Goal: Information Seeking & Learning: Check status

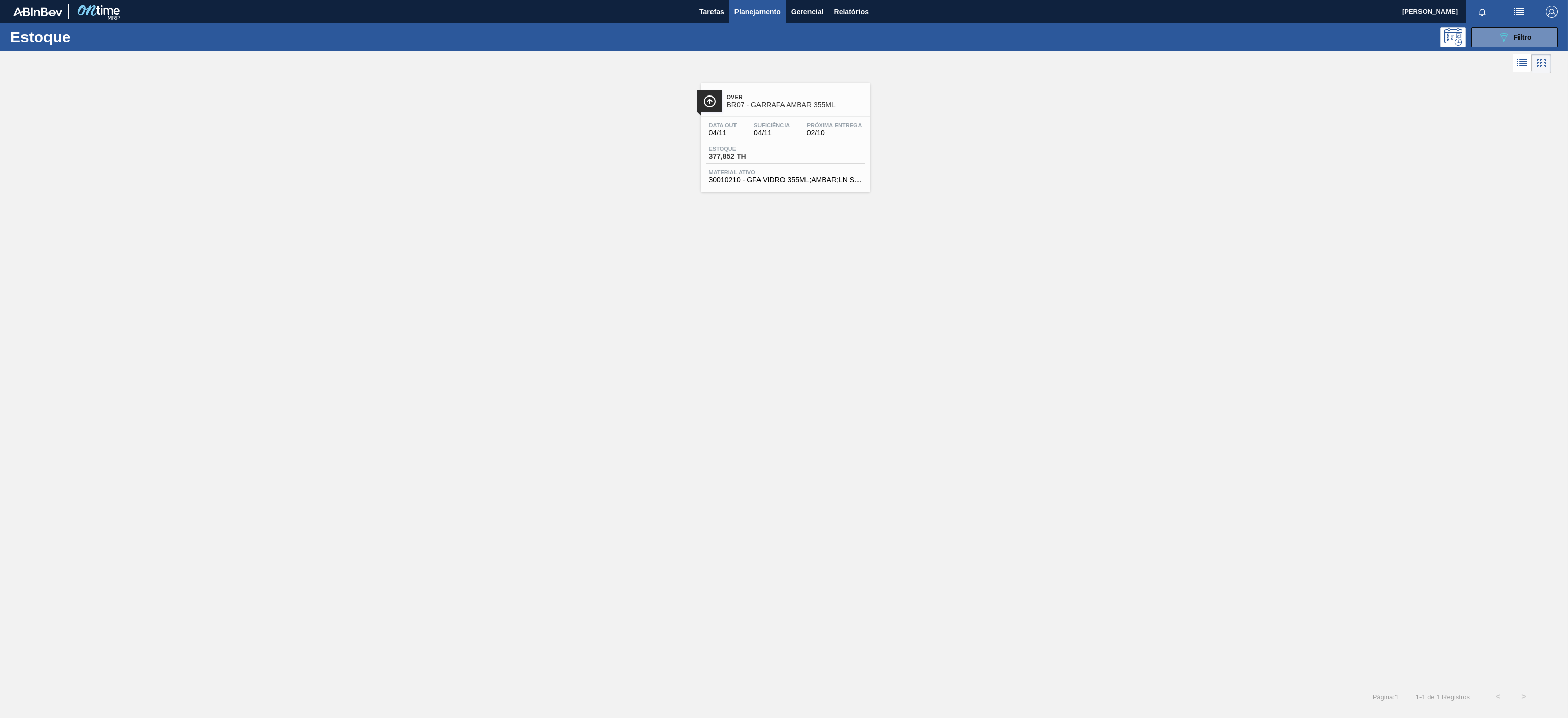
drag, startPoint x: 1502, startPoint y: 37, endPoint x: 1488, endPoint y: 52, distance: 20.5
click at [1503, 37] on icon "089F7B8B-B2A5-4AFE-B5C0-19BA573D28AC" at bounding box center [1503, 37] width 12 height 12
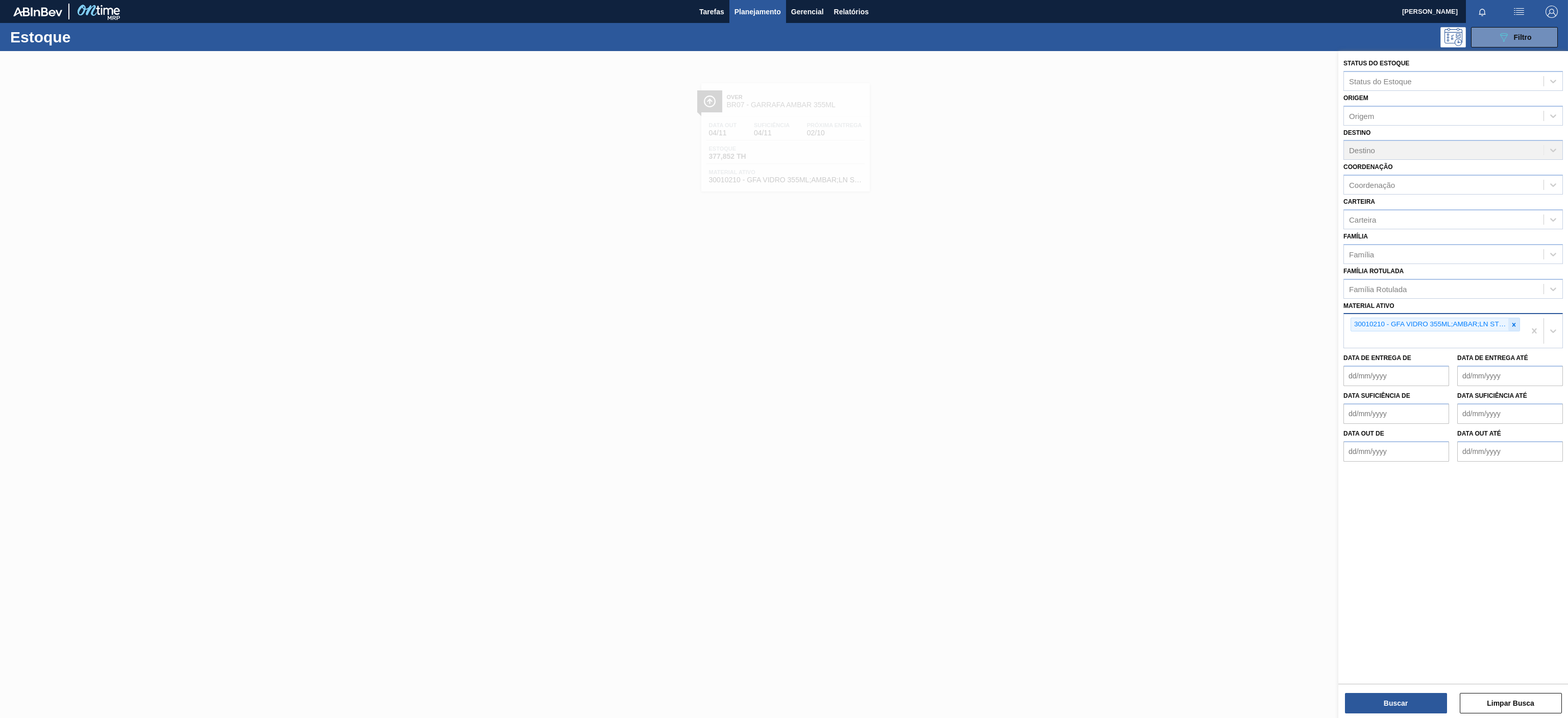
click at [1513, 328] on icon at bounding box center [1514, 325] width 7 height 7
paste ativo "30012828"
type ativo "30012828"
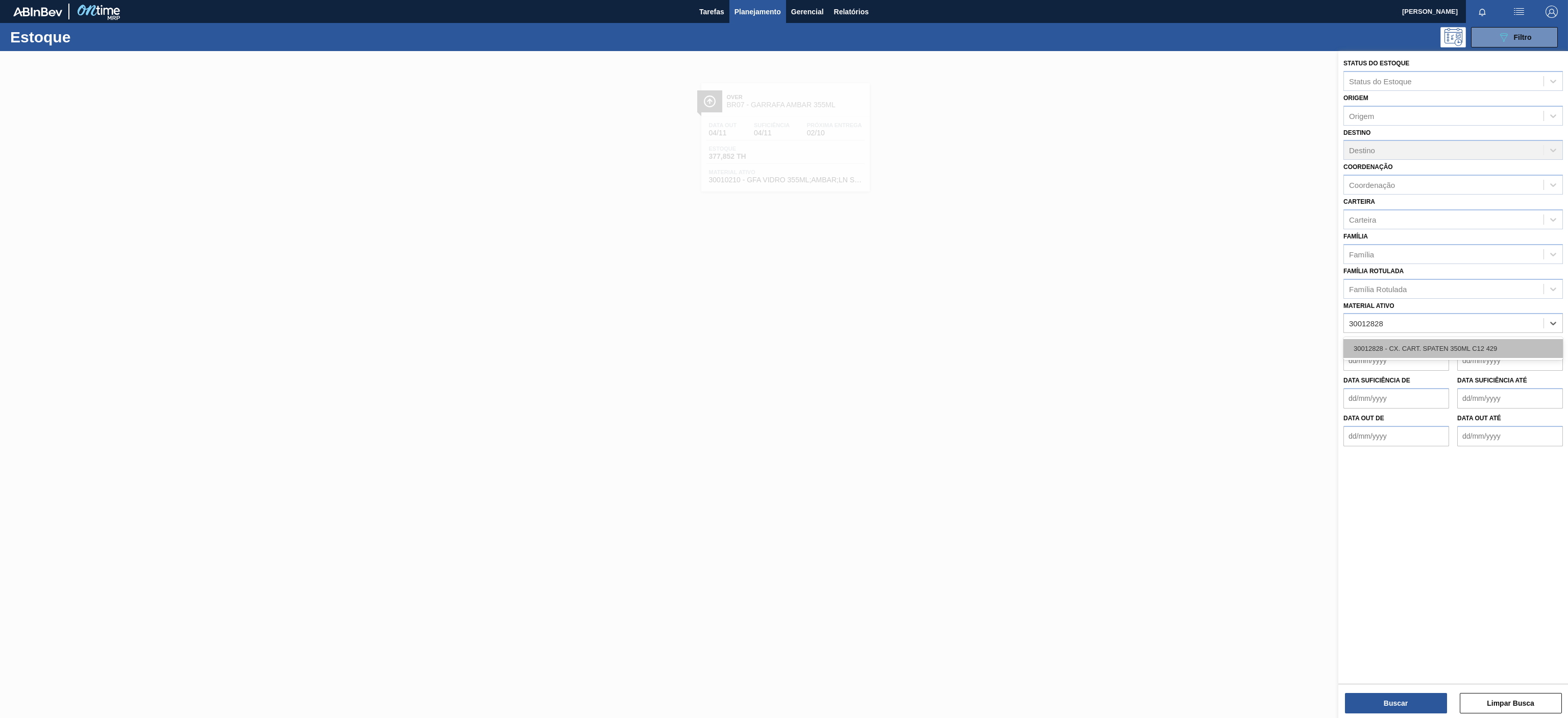
click at [1433, 354] on div "30012828 - CX. CART. SPATEN 350ML C12 429" at bounding box center [1453, 348] width 220 height 19
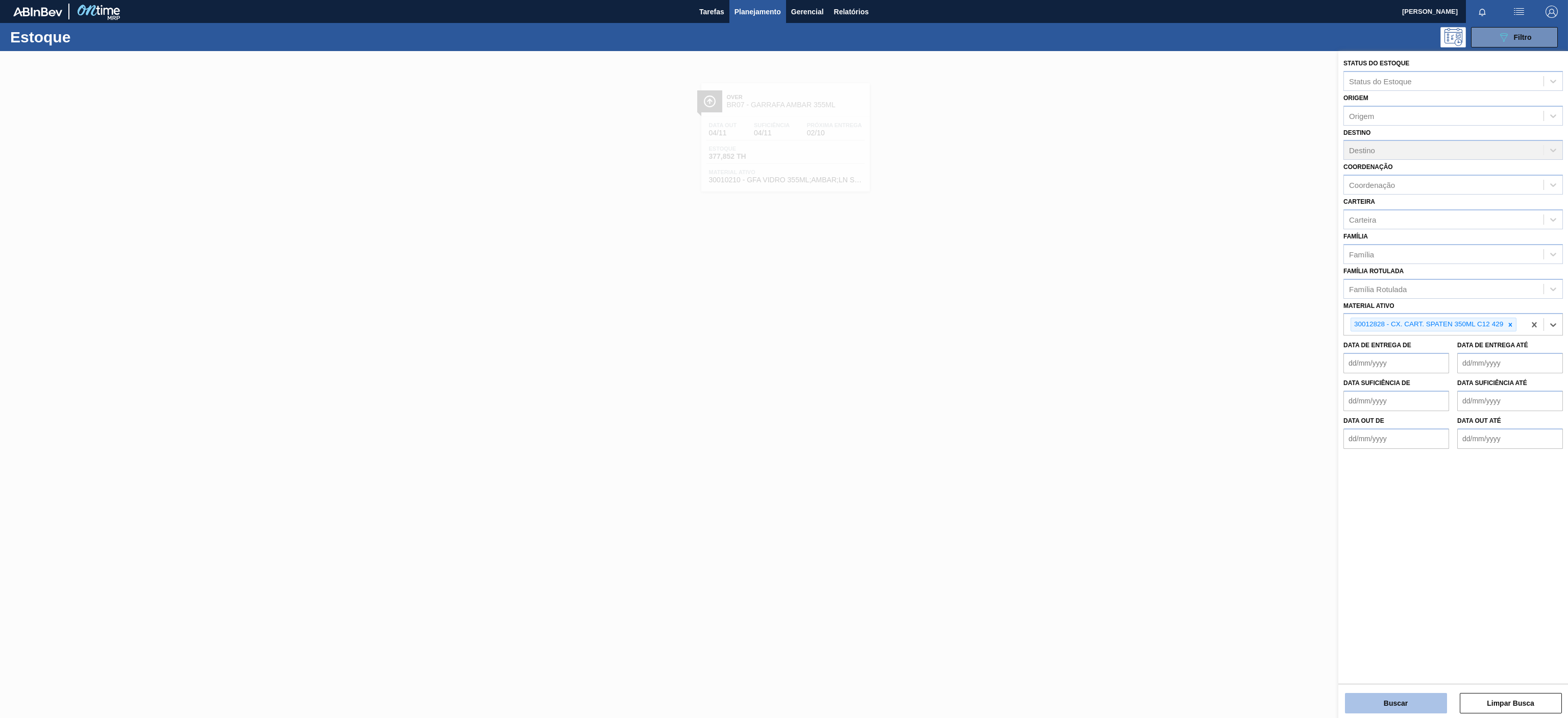
click at [1404, 703] on button "Buscar" at bounding box center [1396, 703] width 102 height 21
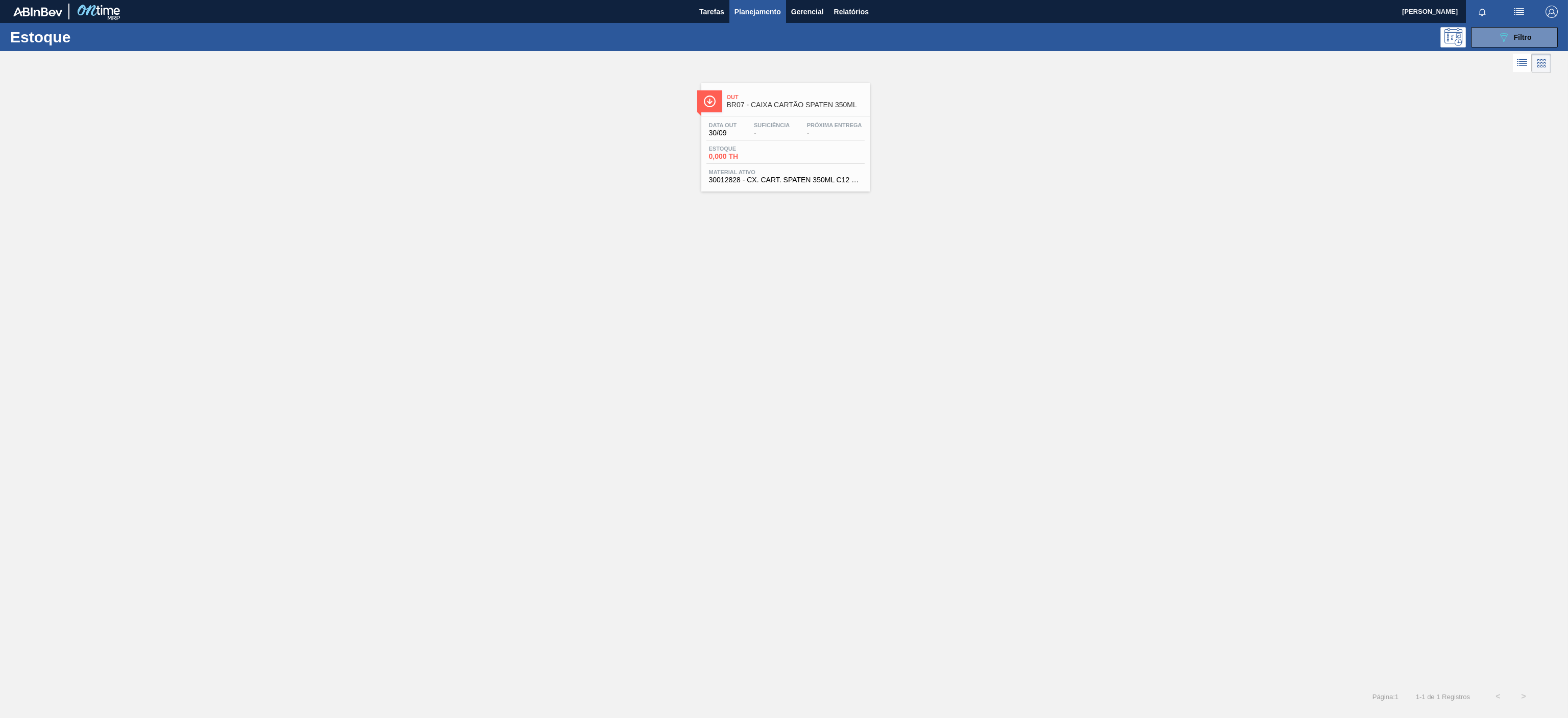
click at [829, 105] on span "BR07 - CAIXA CARTÃO SPATEN 350ML" at bounding box center [796, 105] width 138 height 8
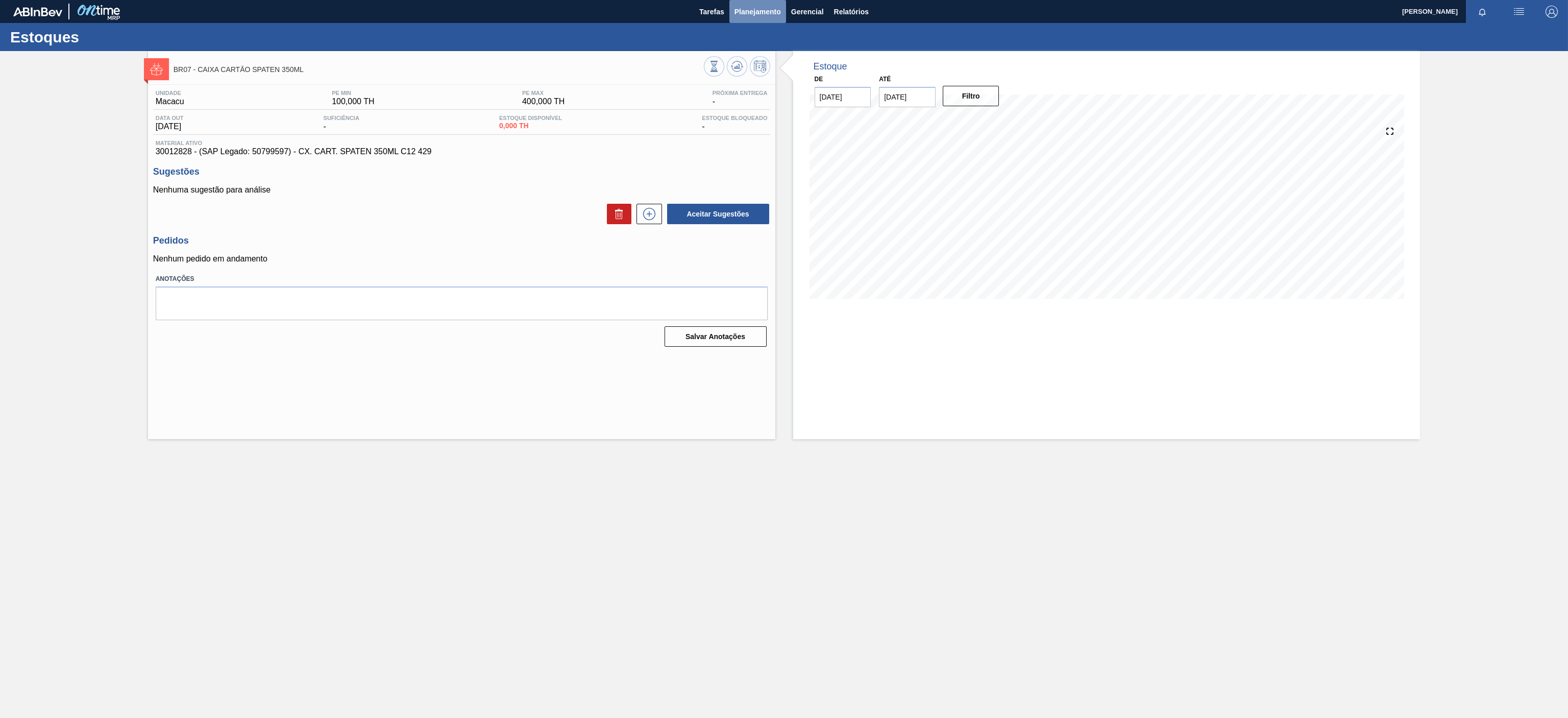
click at [746, 18] on button "Planejamento" at bounding box center [757, 12] width 57 height 23
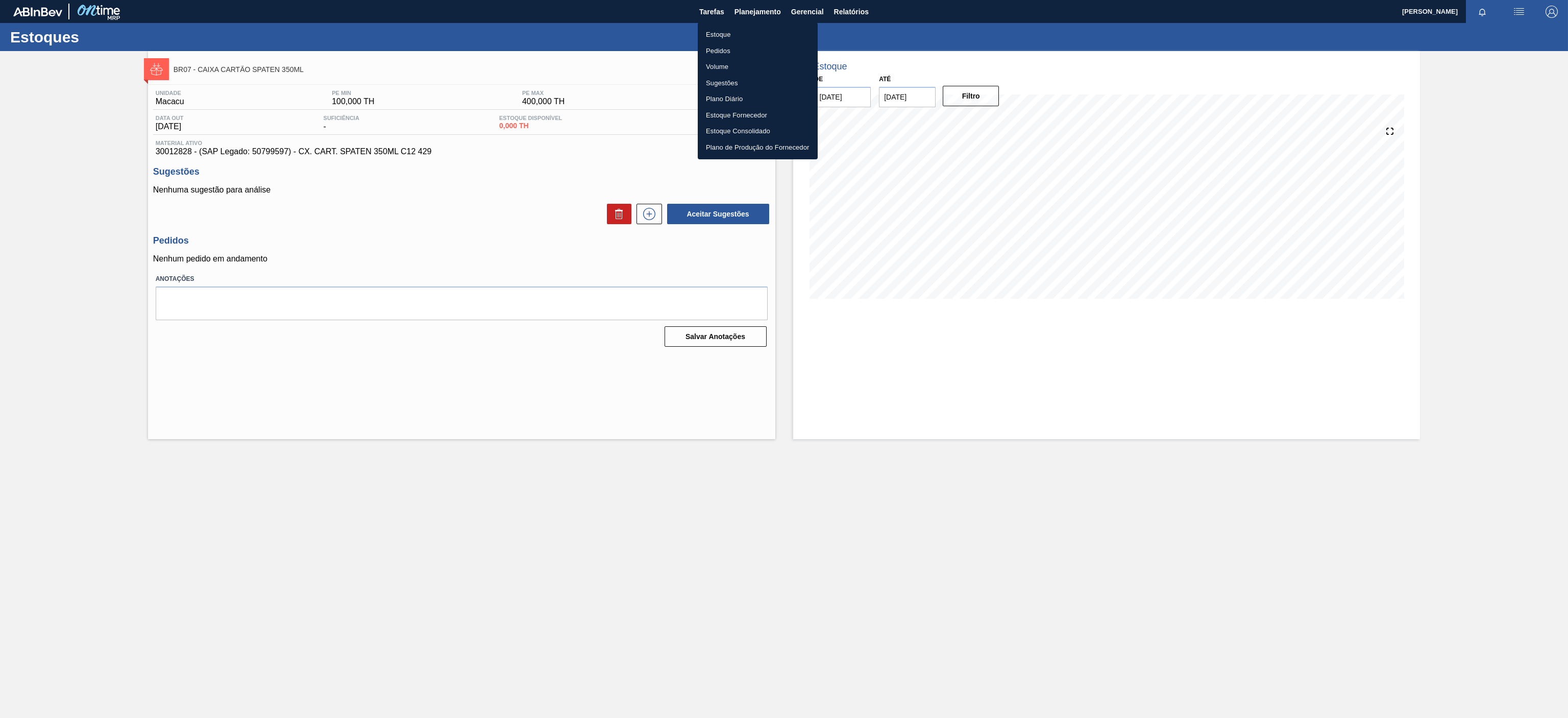
click at [723, 38] on li "Estoque" at bounding box center [757, 35] width 120 height 16
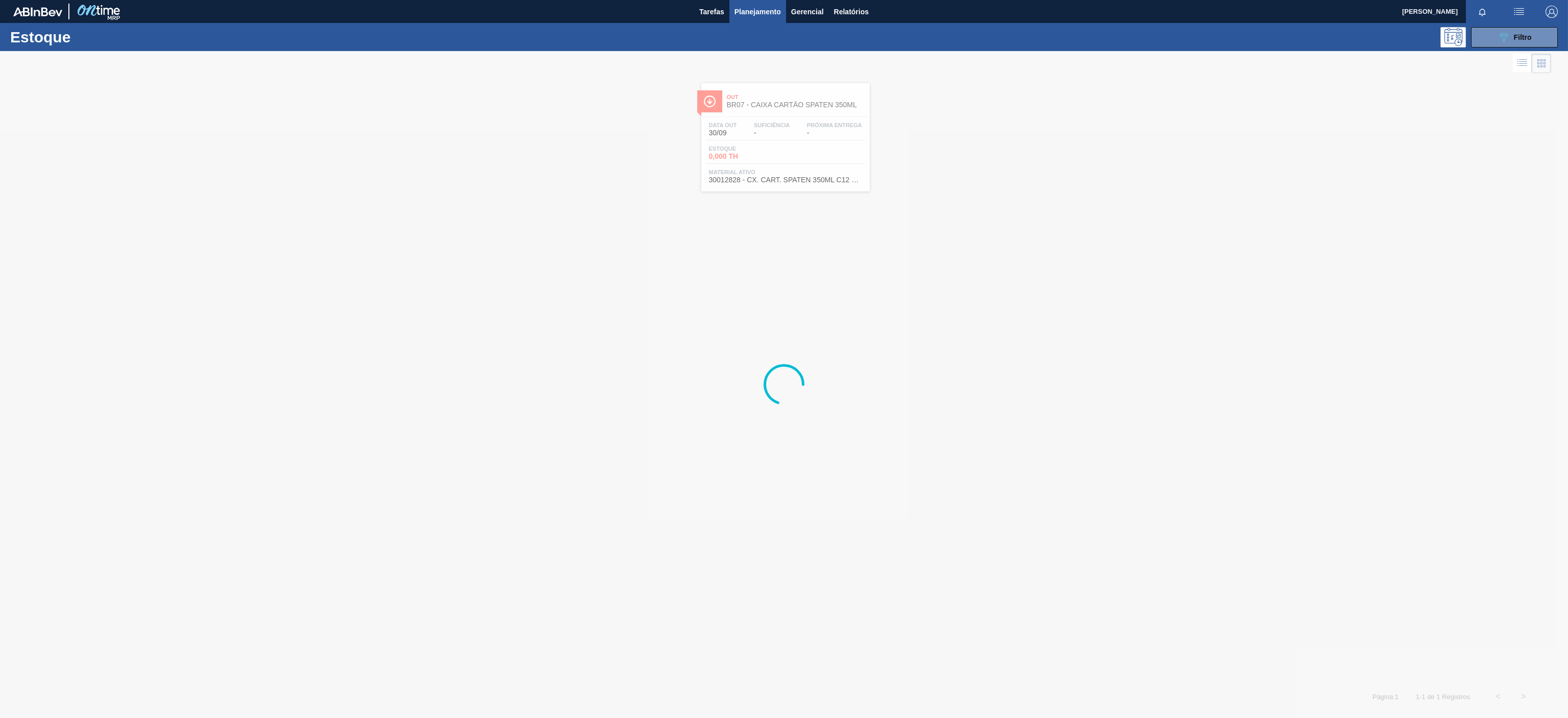
drag, startPoint x: 1510, startPoint y: 37, endPoint x: 1483, endPoint y: 55, distance: 32.4
click at [1508, 37] on div "089F7B8B-B2A5-4AFE-B5C0-19BA573D28AC Filtro" at bounding box center [1514, 37] width 34 height 12
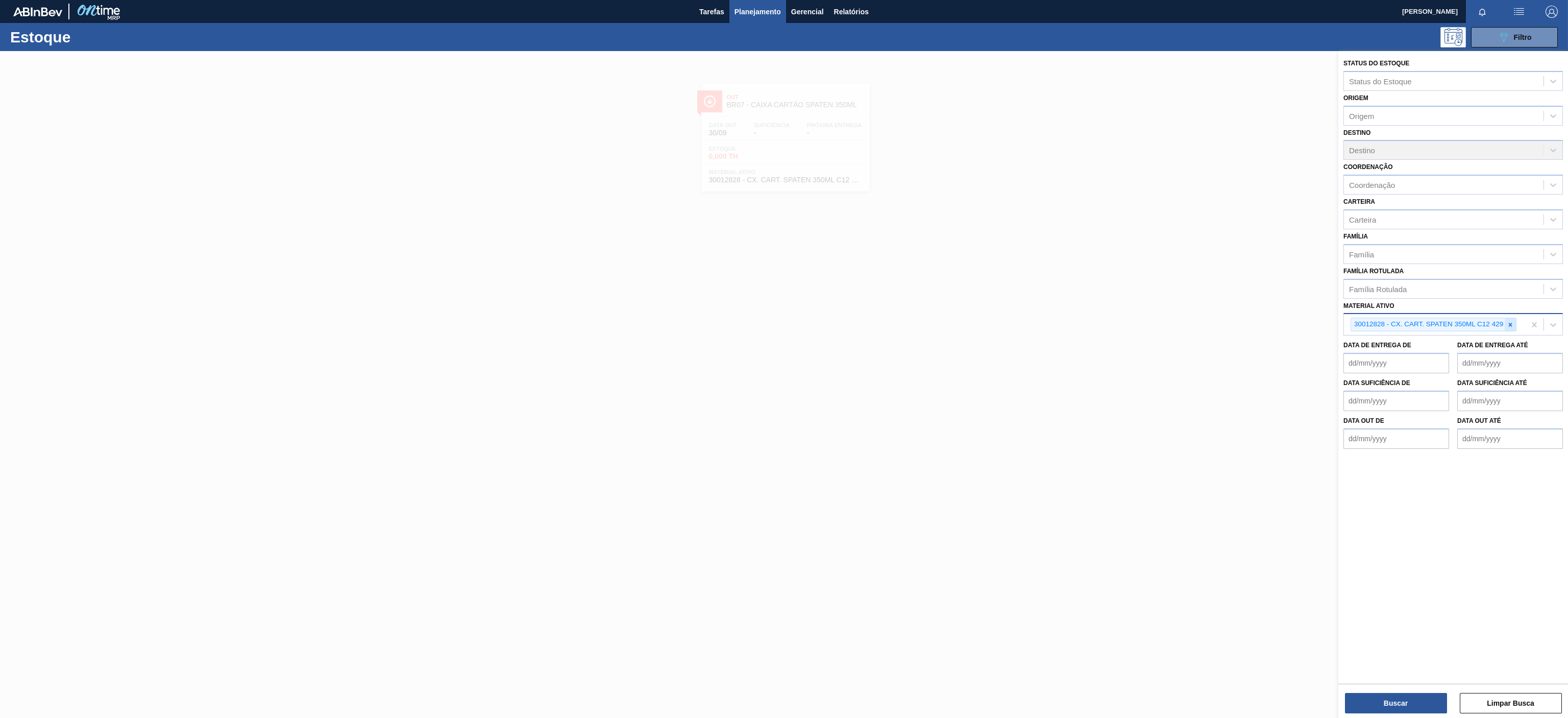
click at [1509, 322] on icon at bounding box center [1510, 325] width 7 height 7
paste ativo "30003121"
type ativo "30003121"
click at [1396, 350] on div "30003121 - PREFORMA 13,7G CRISTAL" at bounding box center [1453, 348] width 220 height 19
click at [1405, 702] on button "Buscar" at bounding box center [1396, 703] width 102 height 21
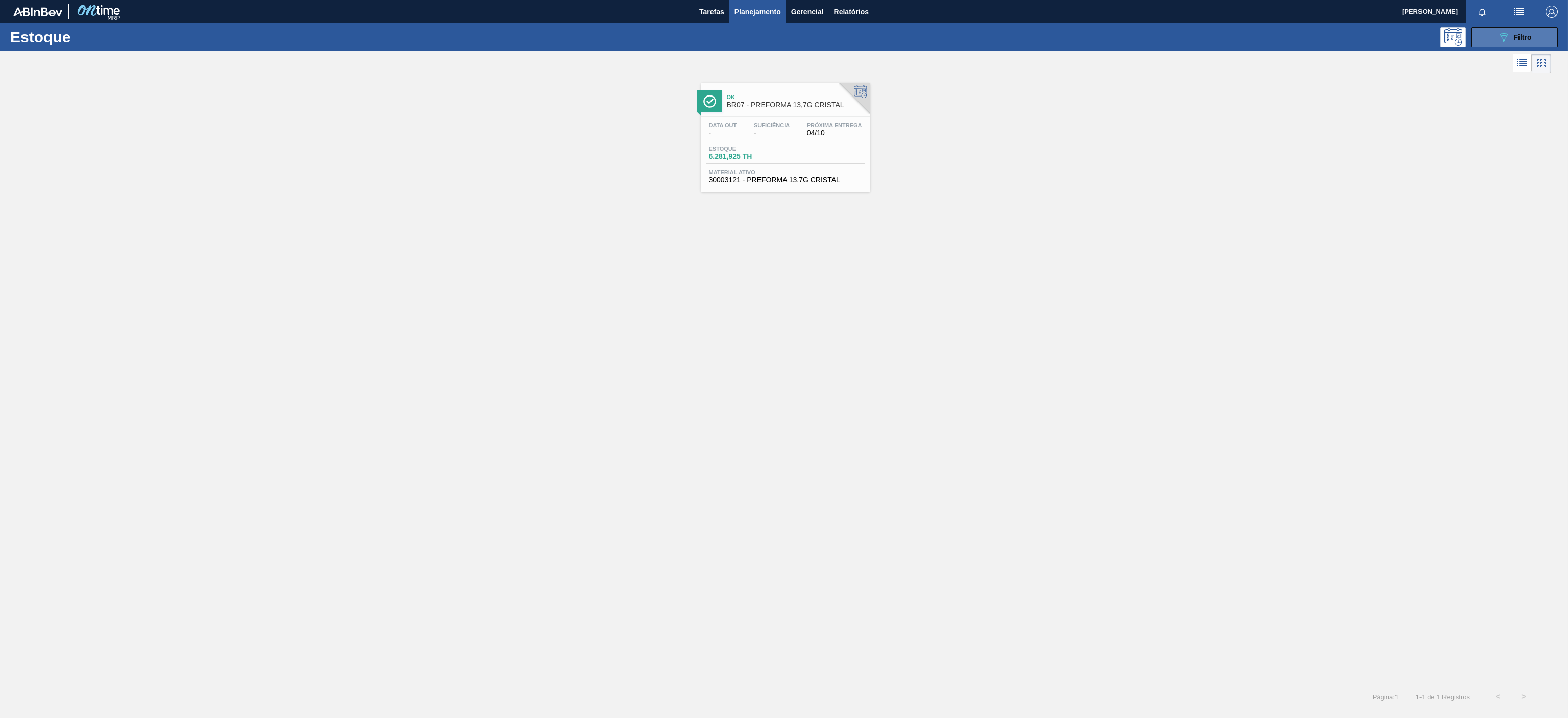
click at [1504, 32] on icon "089F7B8B-B2A5-4AFE-B5C0-19BA573D28AC" at bounding box center [1503, 37] width 12 height 12
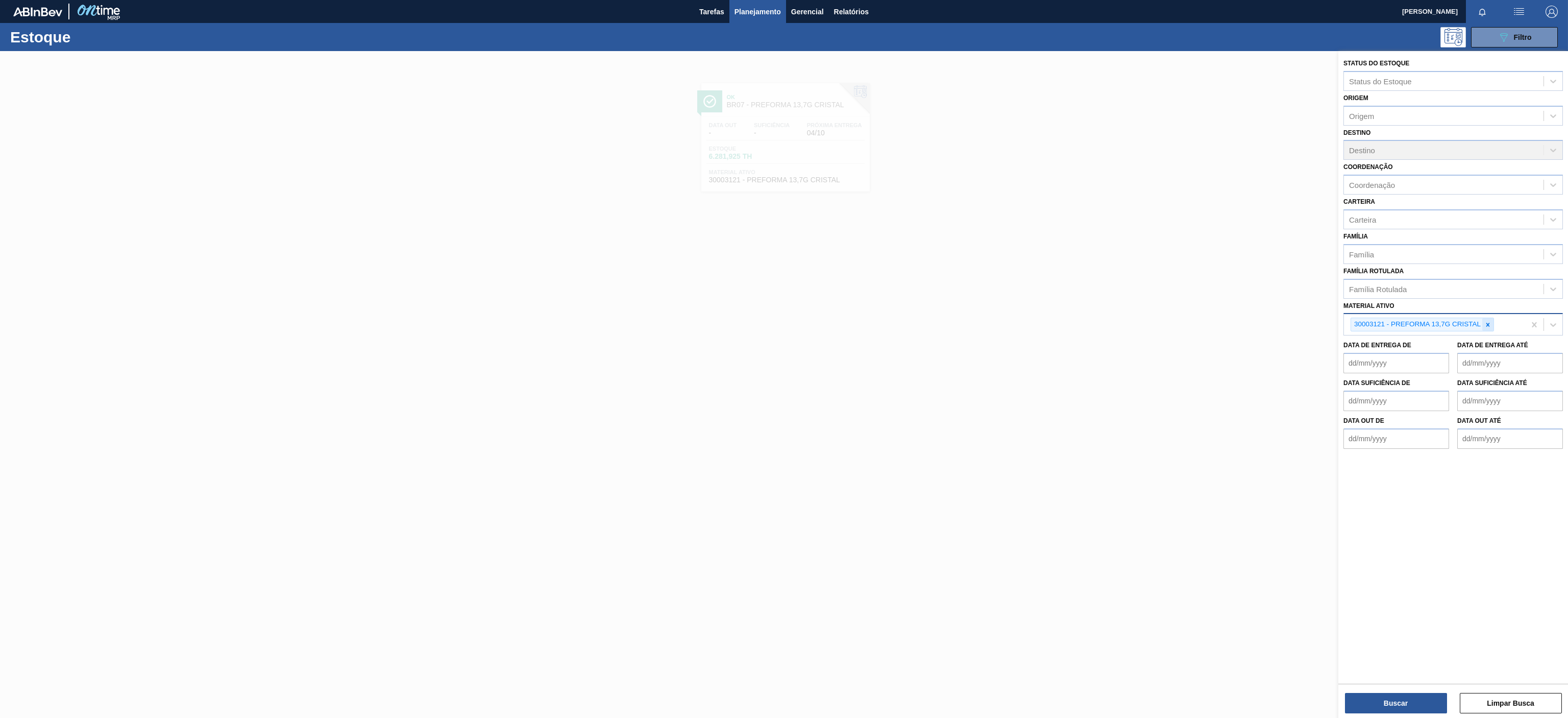
click at [1491, 326] on icon at bounding box center [1488, 325] width 7 height 7
paste ativo "30008449"
type ativo "30008449"
click at [1415, 347] on div "30008449 - GFA VIDRO 740 ML AMBAR GLASS OW" at bounding box center [1453, 348] width 220 height 19
click at [1417, 699] on button "Buscar" at bounding box center [1396, 703] width 102 height 21
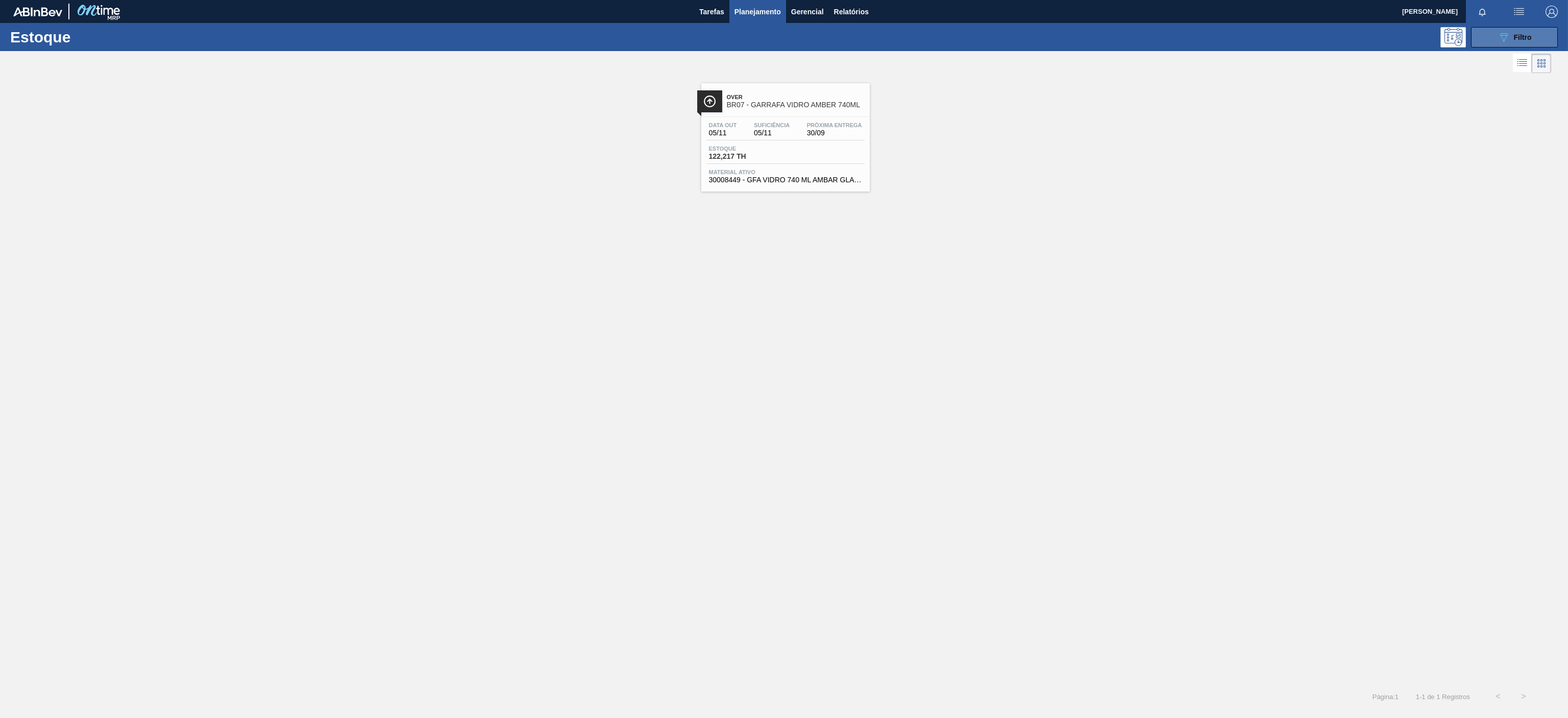
click at [1503, 42] on icon "089F7B8B-B2A5-4AFE-B5C0-19BA573D28AC" at bounding box center [1503, 37] width 12 height 12
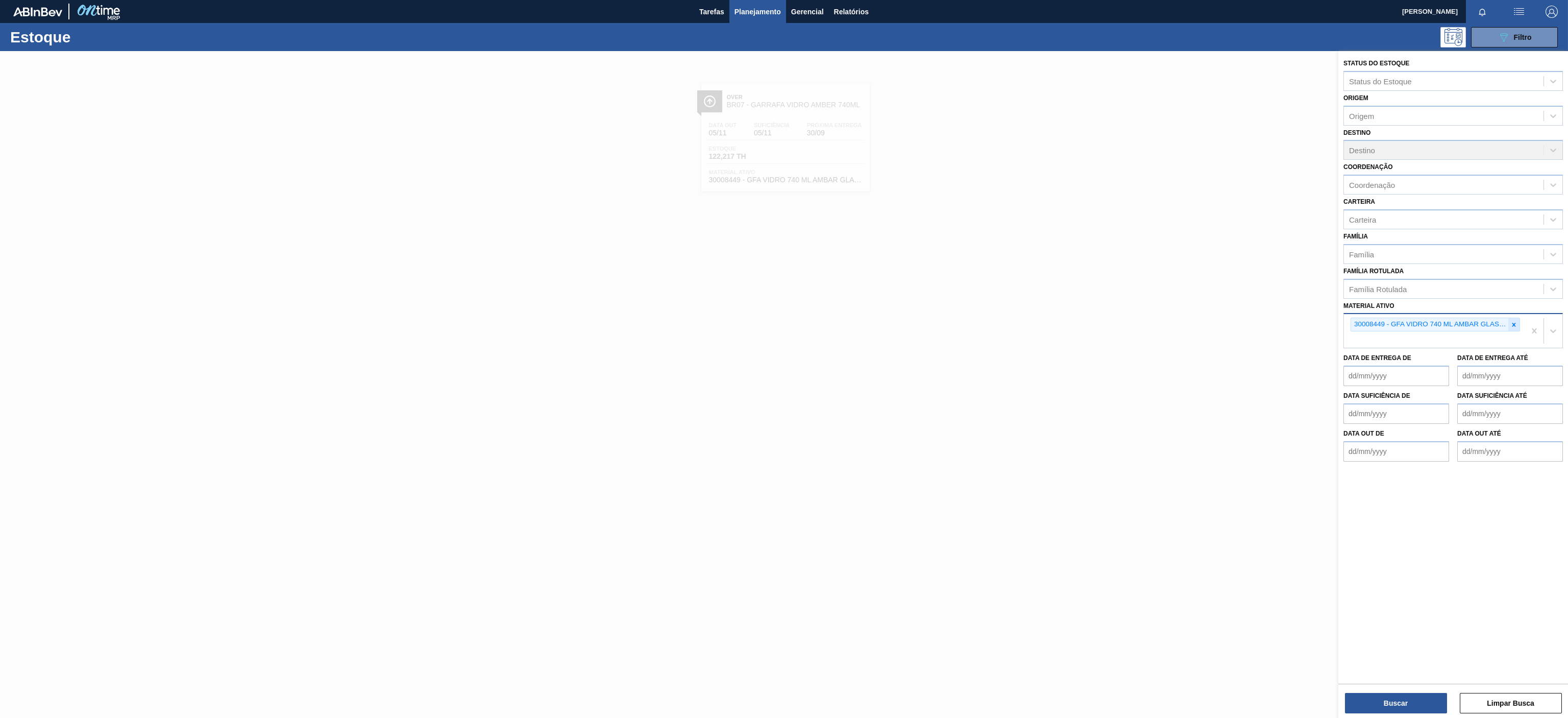
click at [1514, 322] on div at bounding box center [1514, 324] width 11 height 13
paste ativo "30010210"
type ativo "30010210"
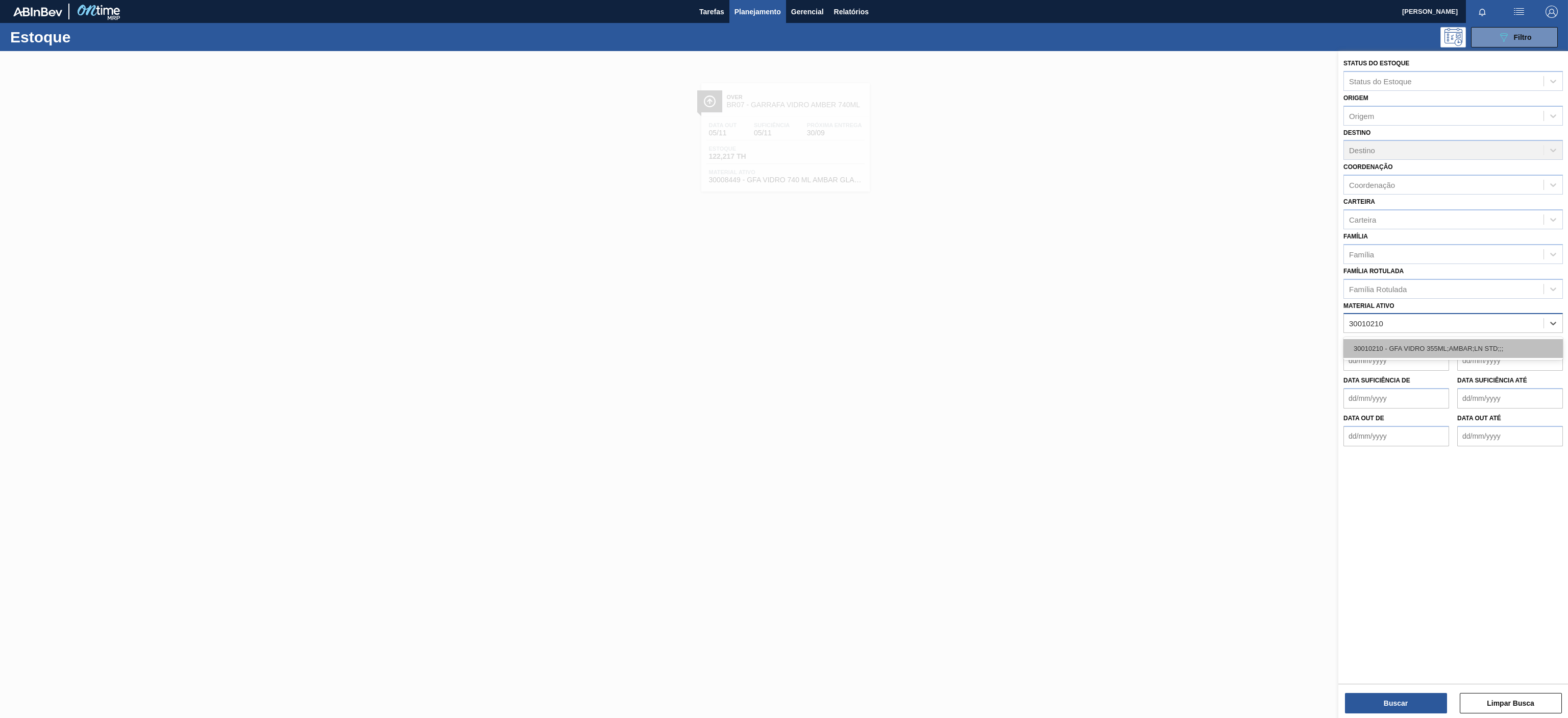
click at [1389, 345] on div "30010210 - GFA VIDRO 355ML;AMBAR;LN STD;;;" at bounding box center [1453, 348] width 220 height 19
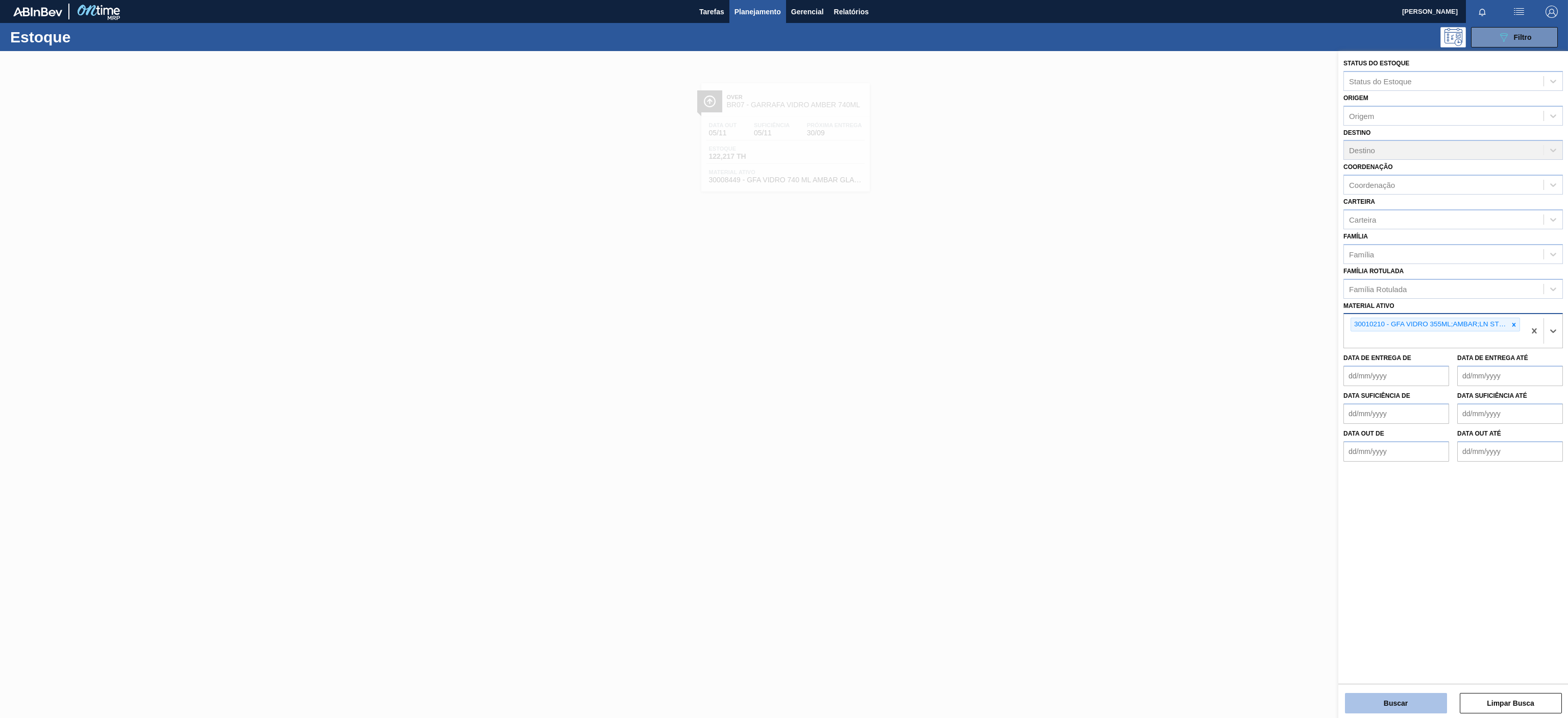
click at [1396, 694] on button "Buscar" at bounding box center [1396, 703] width 102 height 21
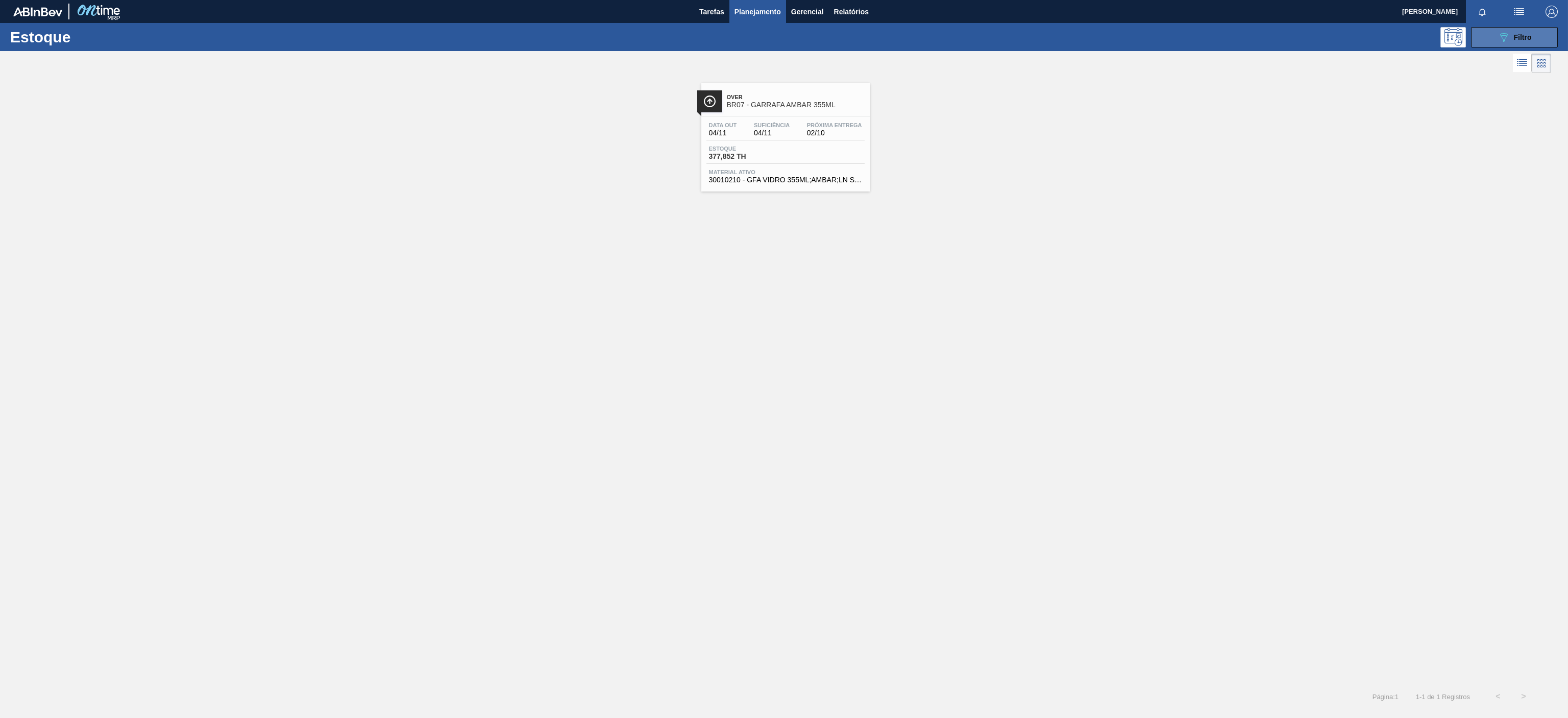
click at [1504, 30] on button "089F7B8B-B2A5-4AFE-B5C0-19BA573D28AC Filtro" at bounding box center [1514, 37] width 87 height 21
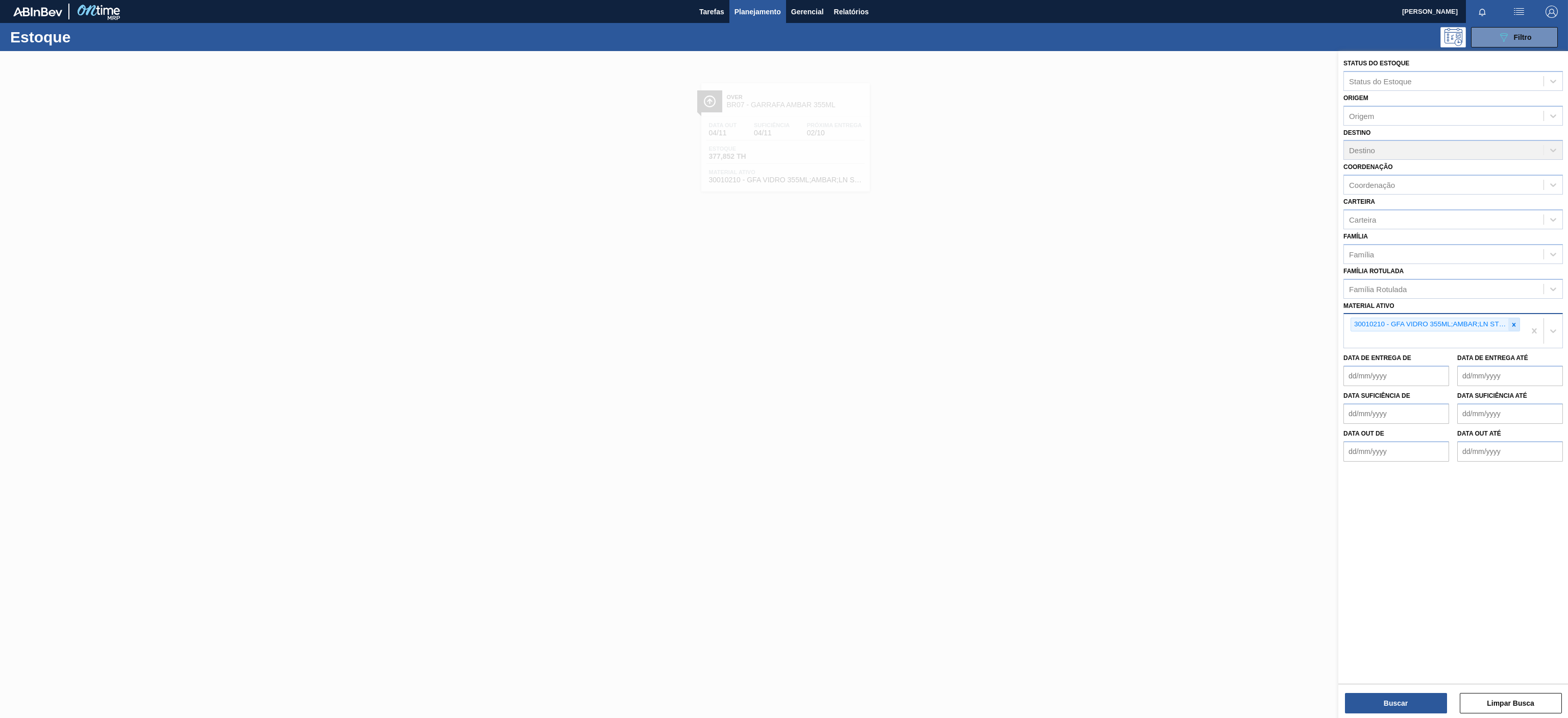
click at [1516, 325] on icon at bounding box center [1514, 325] width 7 height 7
paste ativo "30003188"
type ativo "30003188"
click at [1460, 359] on div "30003188 - TAMPA AL.CDL;PRATEADA;LATA-AUTOMATICA;" at bounding box center [1453, 348] width 220 height 23
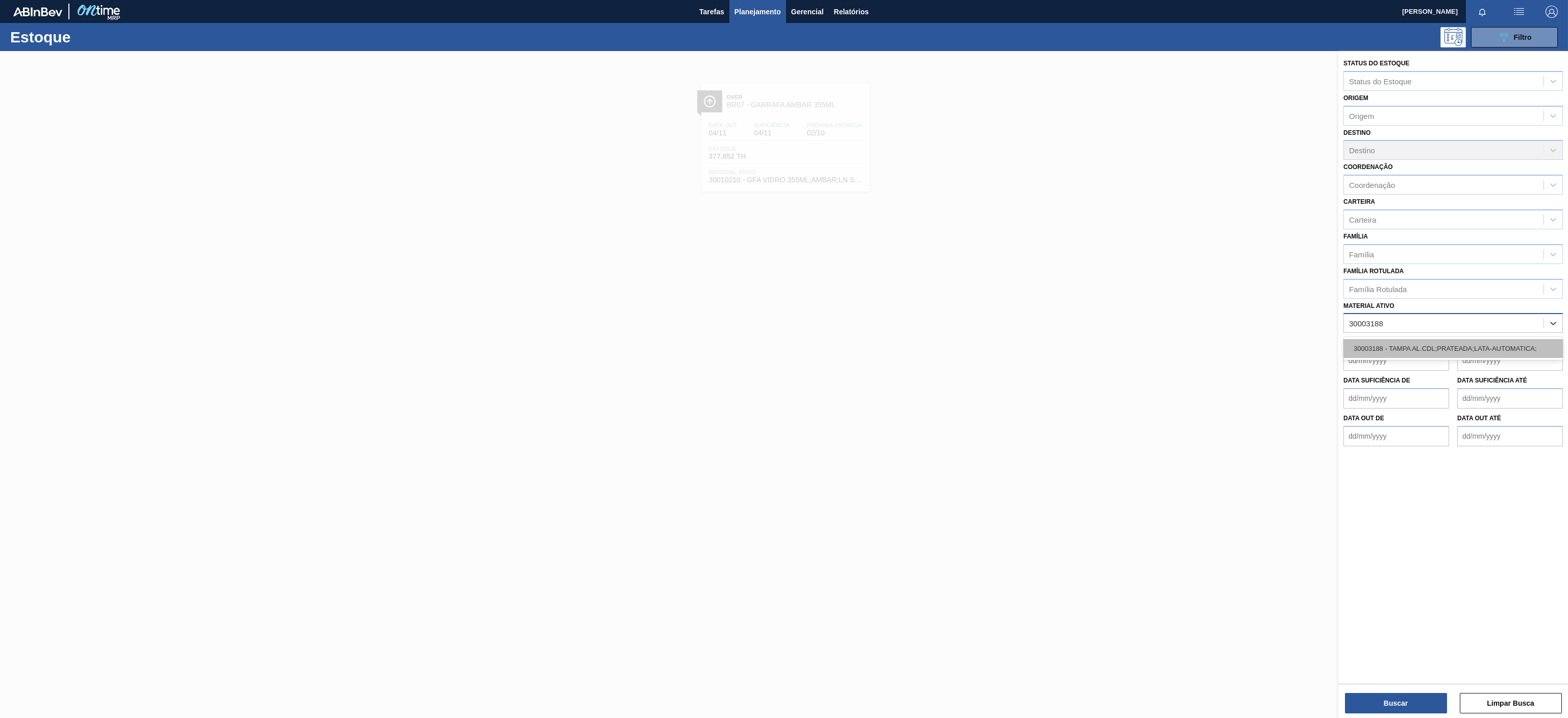
click at [1433, 345] on div "30003188 - TAMPA AL.CDL;PRATEADA;LATA-AUTOMATICA;" at bounding box center [1453, 348] width 220 height 19
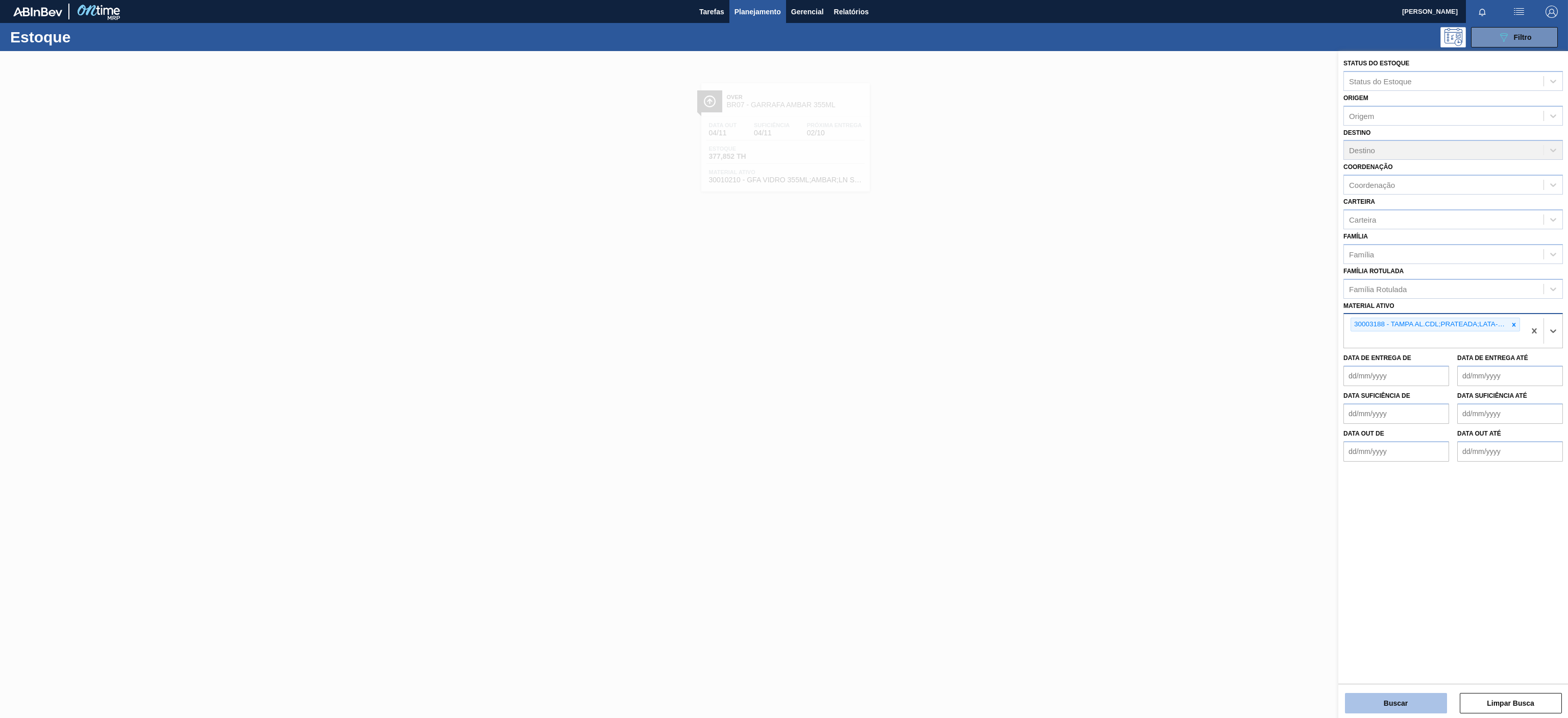
click at [1415, 694] on button "Buscar" at bounding box center [1396, 703] width 102 height 21
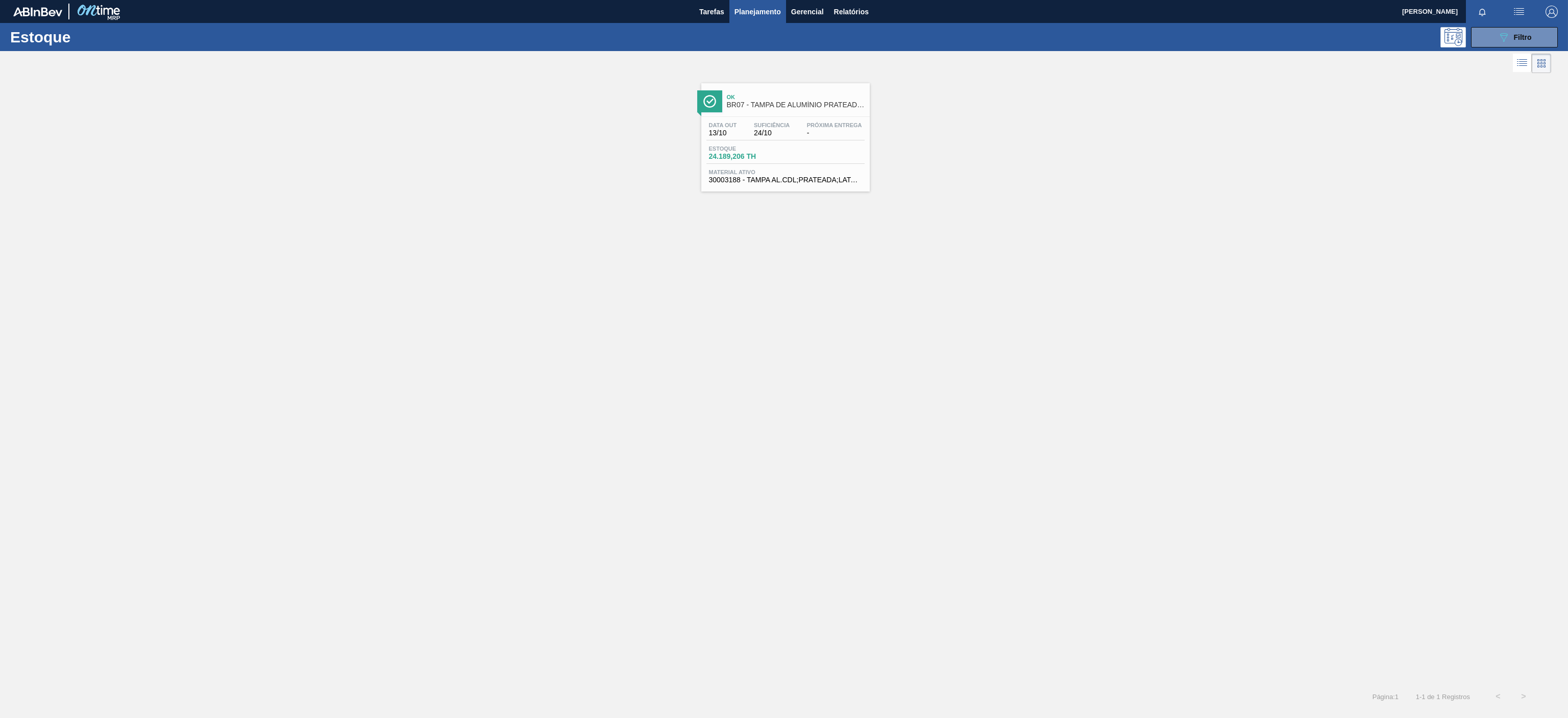
click at [808, 101] on span "BR07 - TAMPA DE ALUMÍNIO PRATEADA BALL CDL" at bounding box center [796, 105] width 138 height 8
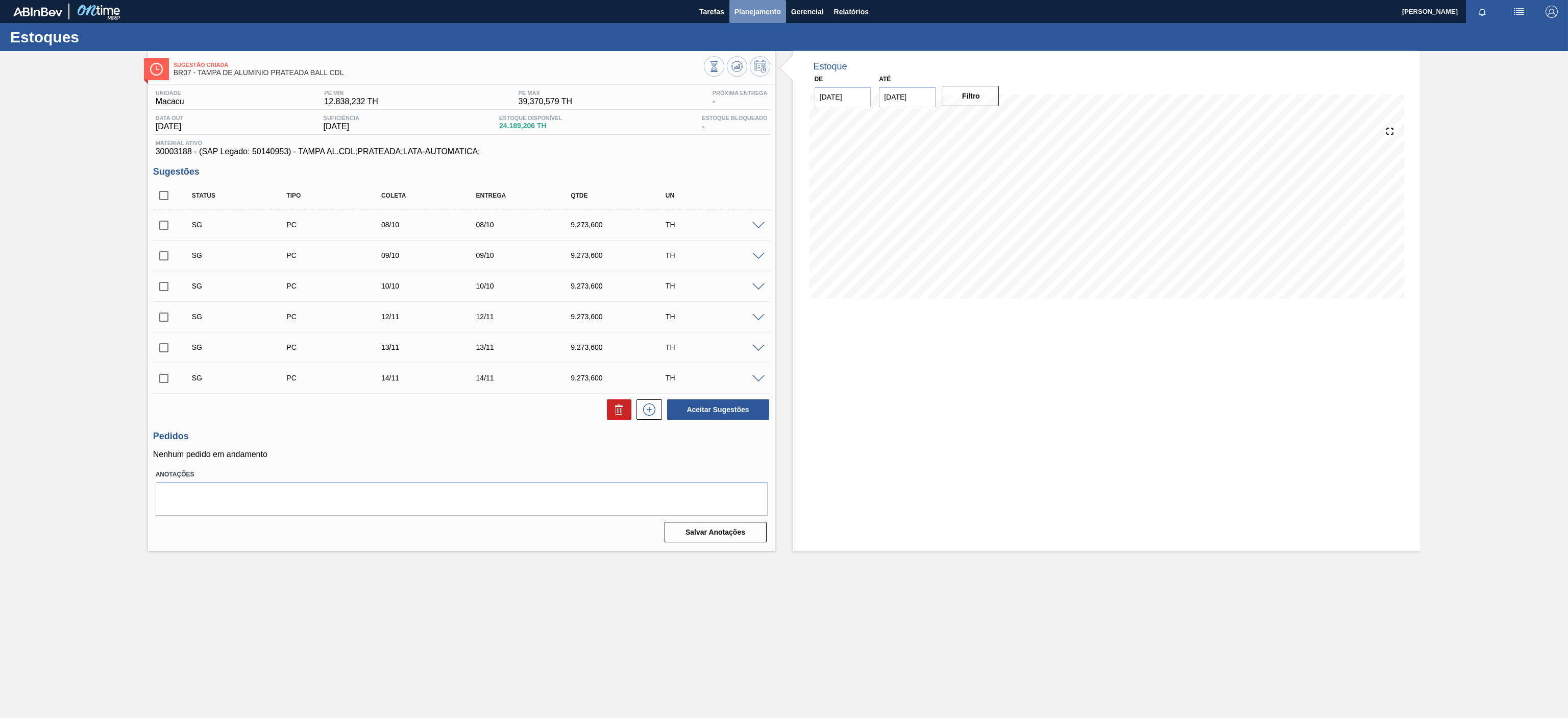
click at [757, 16] on span "Planejamento" at bounding box center [758, 12] width 46 height 12
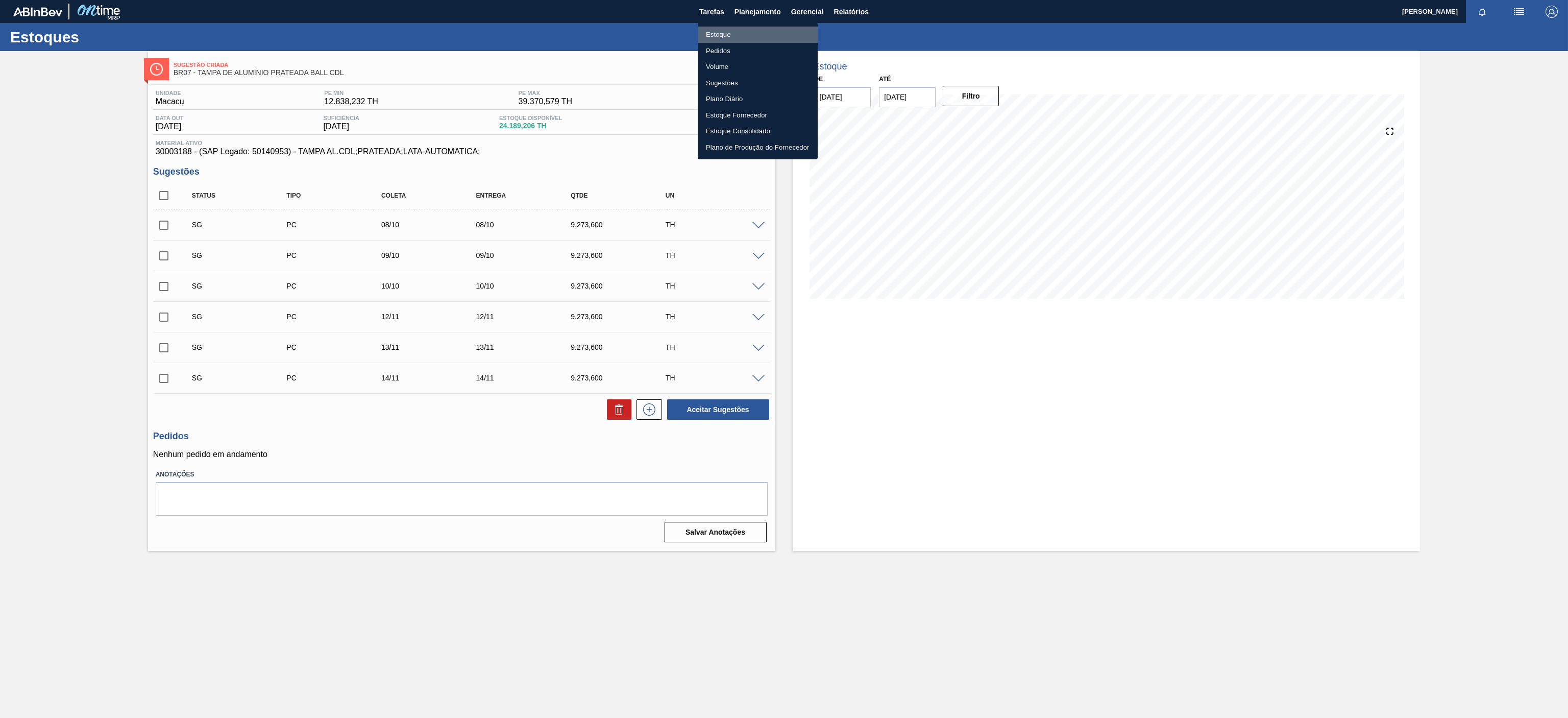
click at [744, 33] on li "Estoque" at bounding box center [757, 35] width 120 height 16
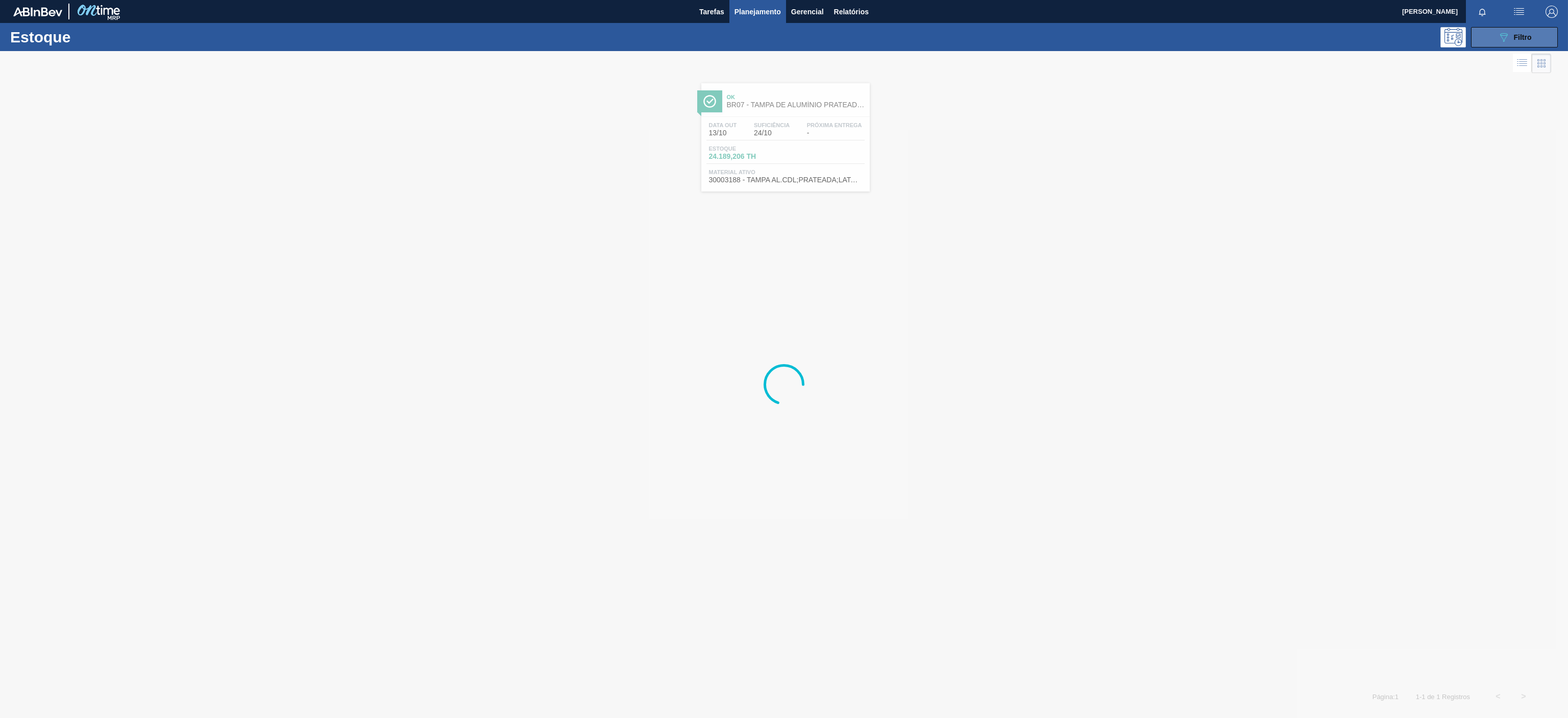
click at [1514, 46] on button "089F7B8B-B2A5-4AFE-B5C0-19BA573D28AC Filtro" at bounding box center [1514, 37] width 87 height 21
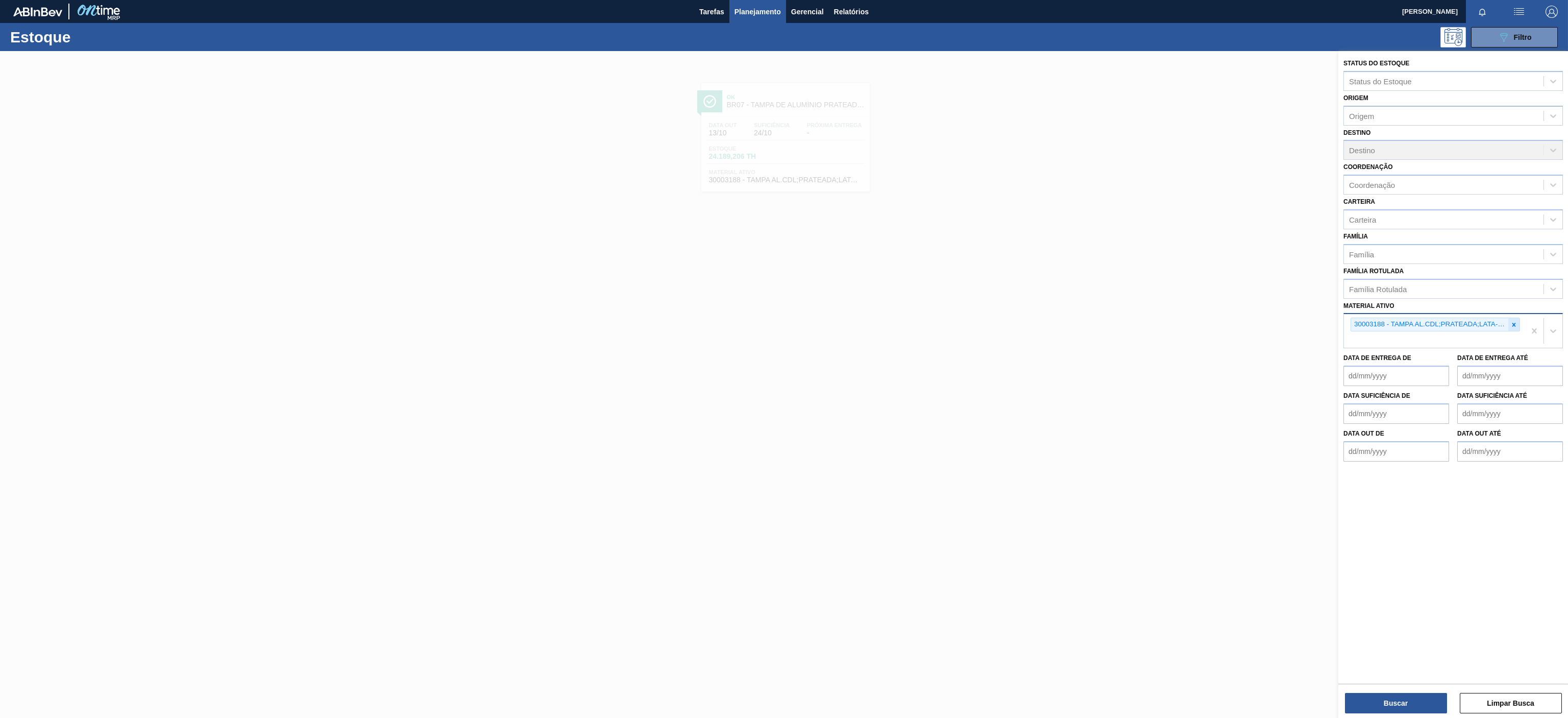
click at [1511, 328] on icon at bounding box center [1514, 325] width 7 height 7
paste ativo "30002876"
type ativo "30002876"
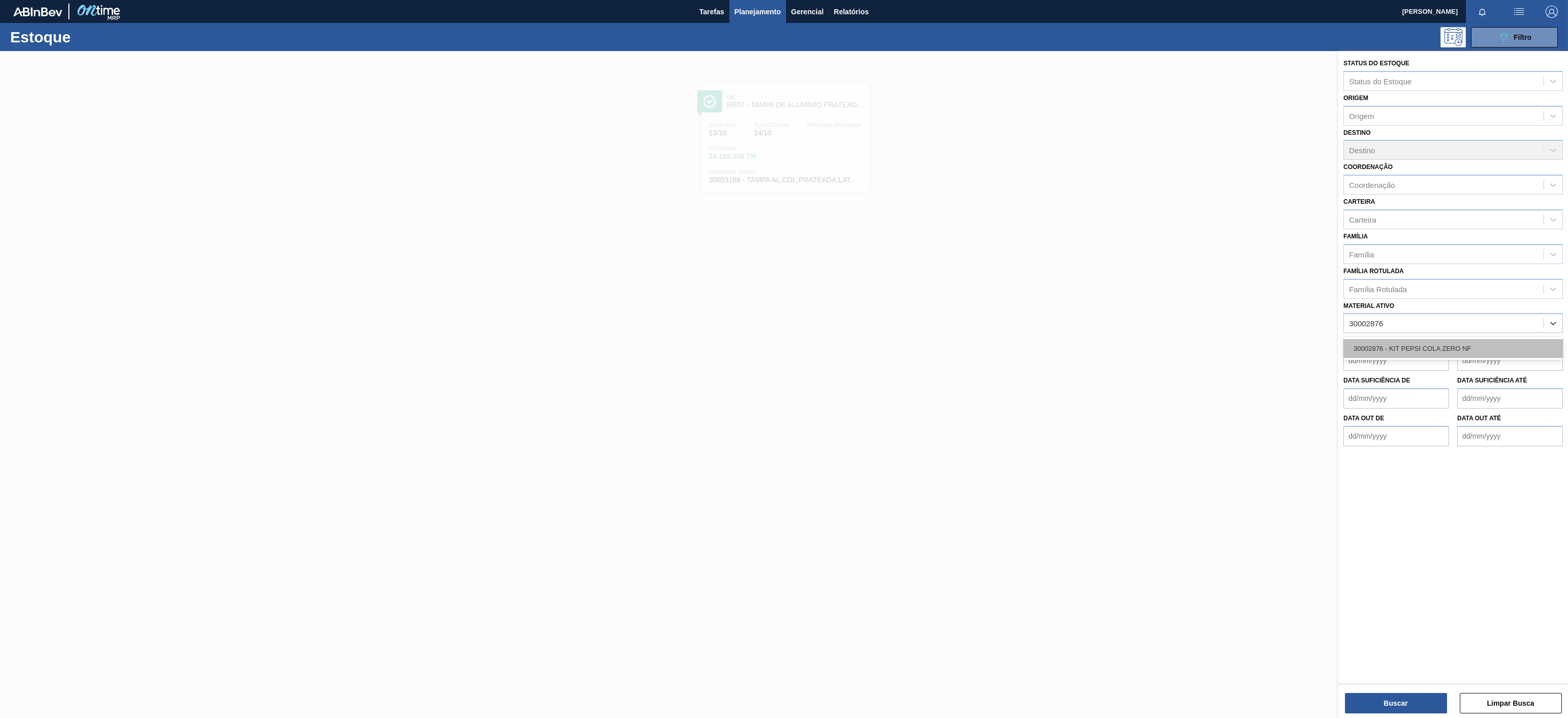
click at [1463, 351] on div "30002876 - KIT PEPSI COLA ZERO NF" at bounding box center [1453, 348] width 220 height 19
click at [1423, 702] on button "Buscar" at bounding box center [1396, 703] width 102 height 21
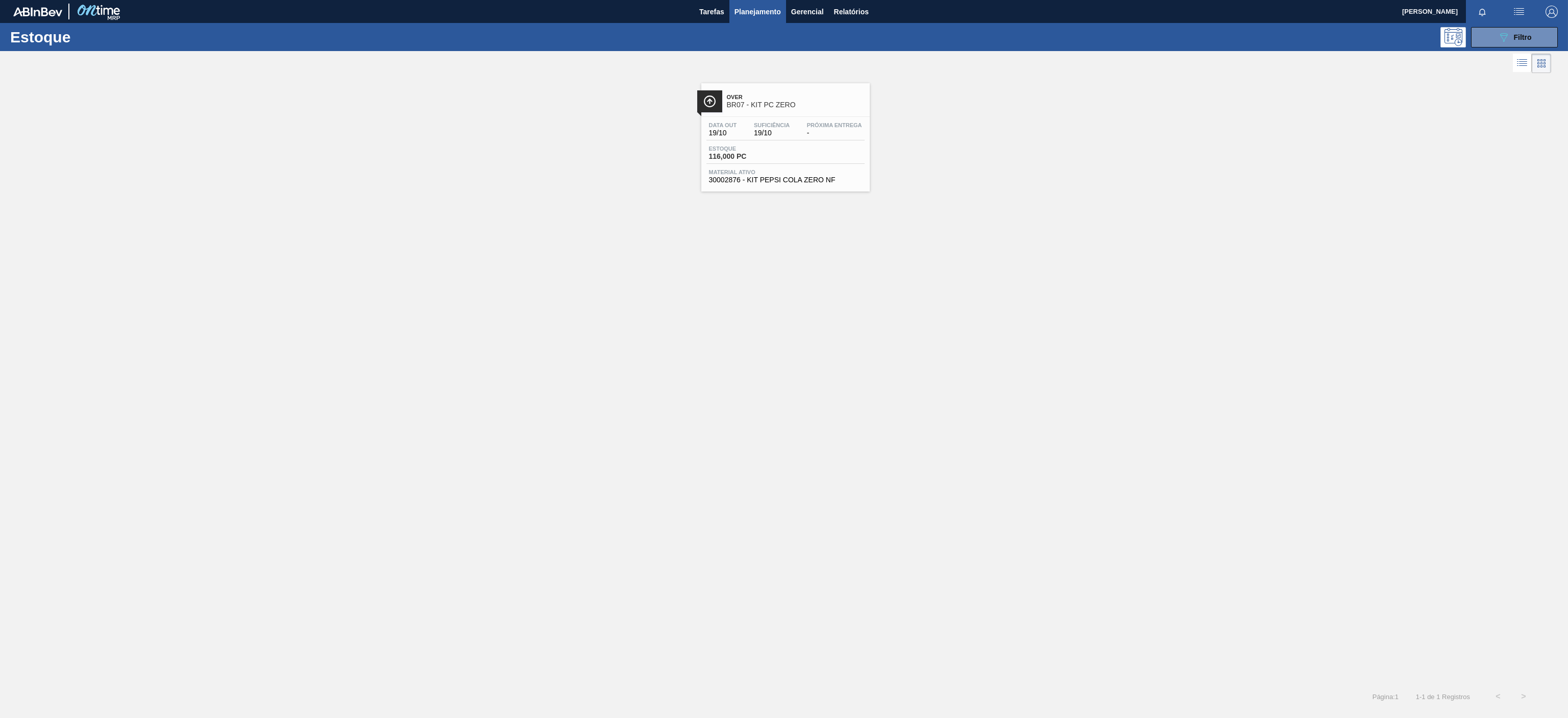
click at [805, 99] on span "Over" at bounding box center [796, 97] width 138 height 6
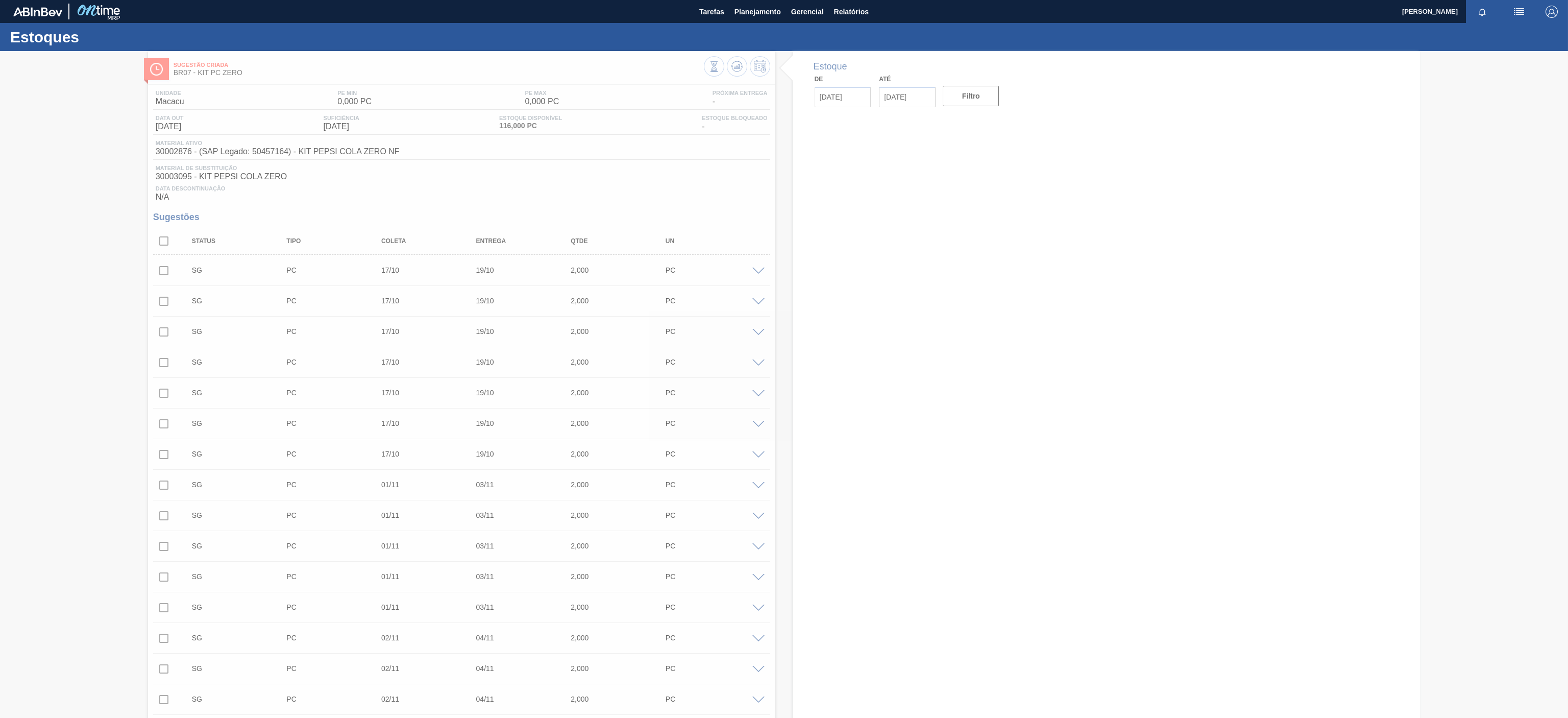
type input "[DATE]"
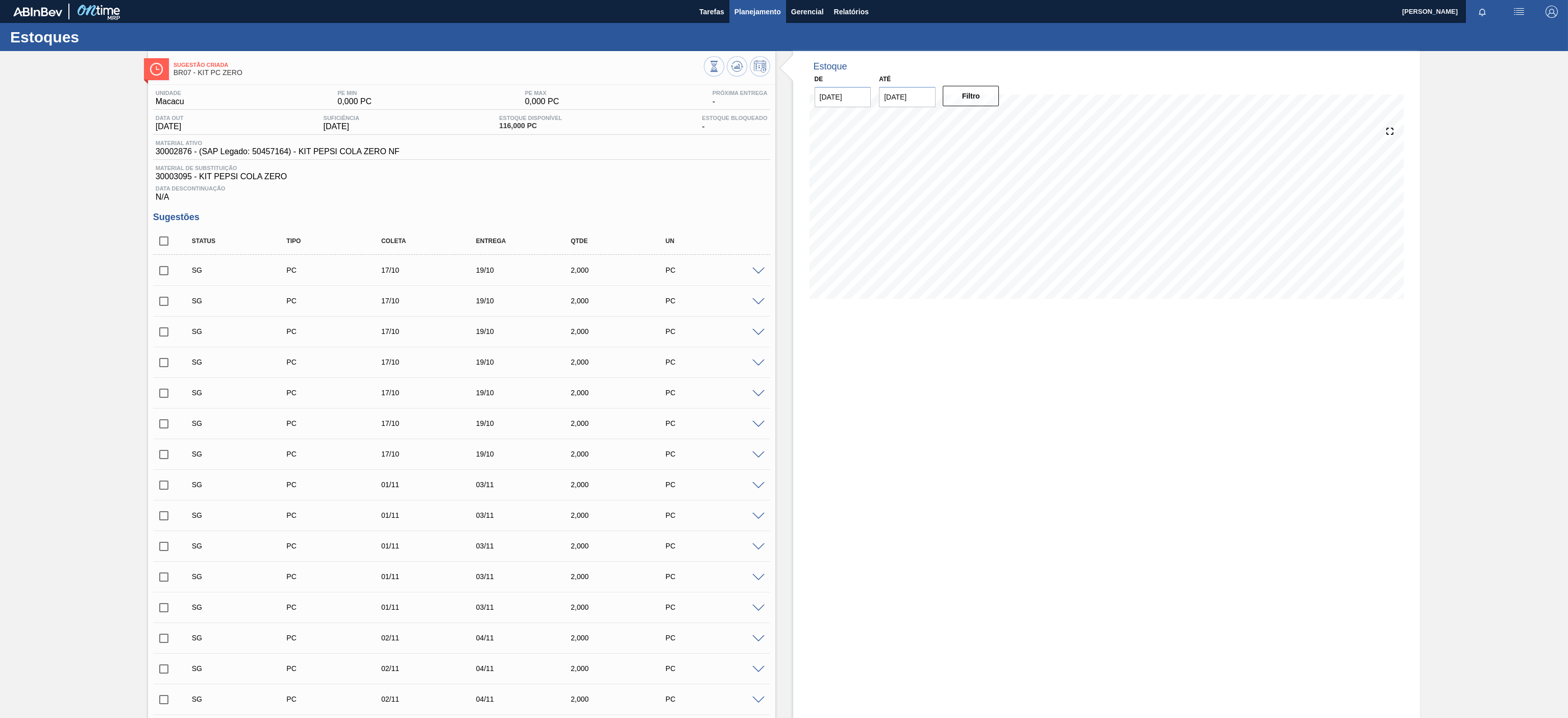
click at [764, 18] on button "Planejamento" at bounding box center [757, 12] width 57 height 23
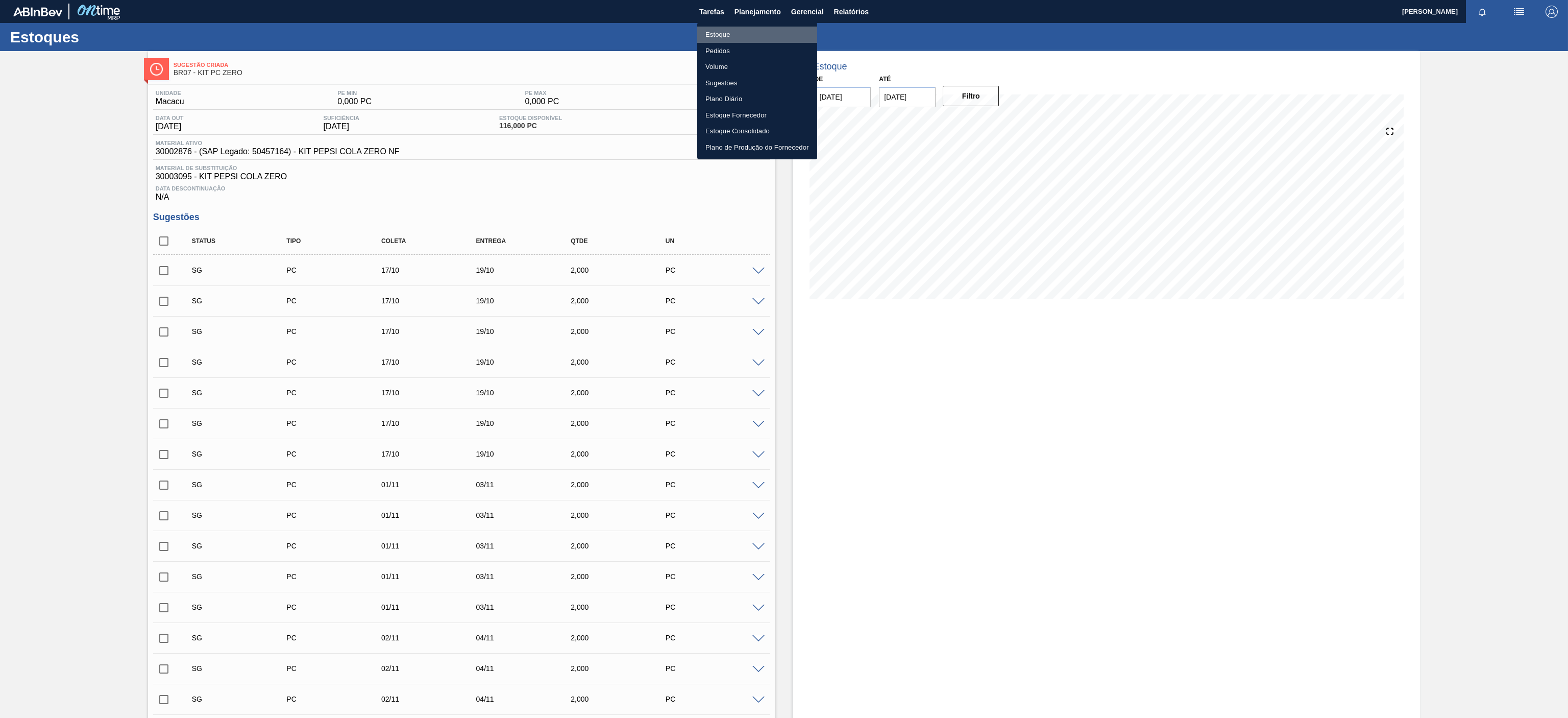
drag, startPoint x: 716, startPoint y: 29, endPoint x: 1319, endPoint y: 158, distance: 616.6
click at [716, 30] on li "Estoque" at bounding box center [757, 35] width 120 height 16
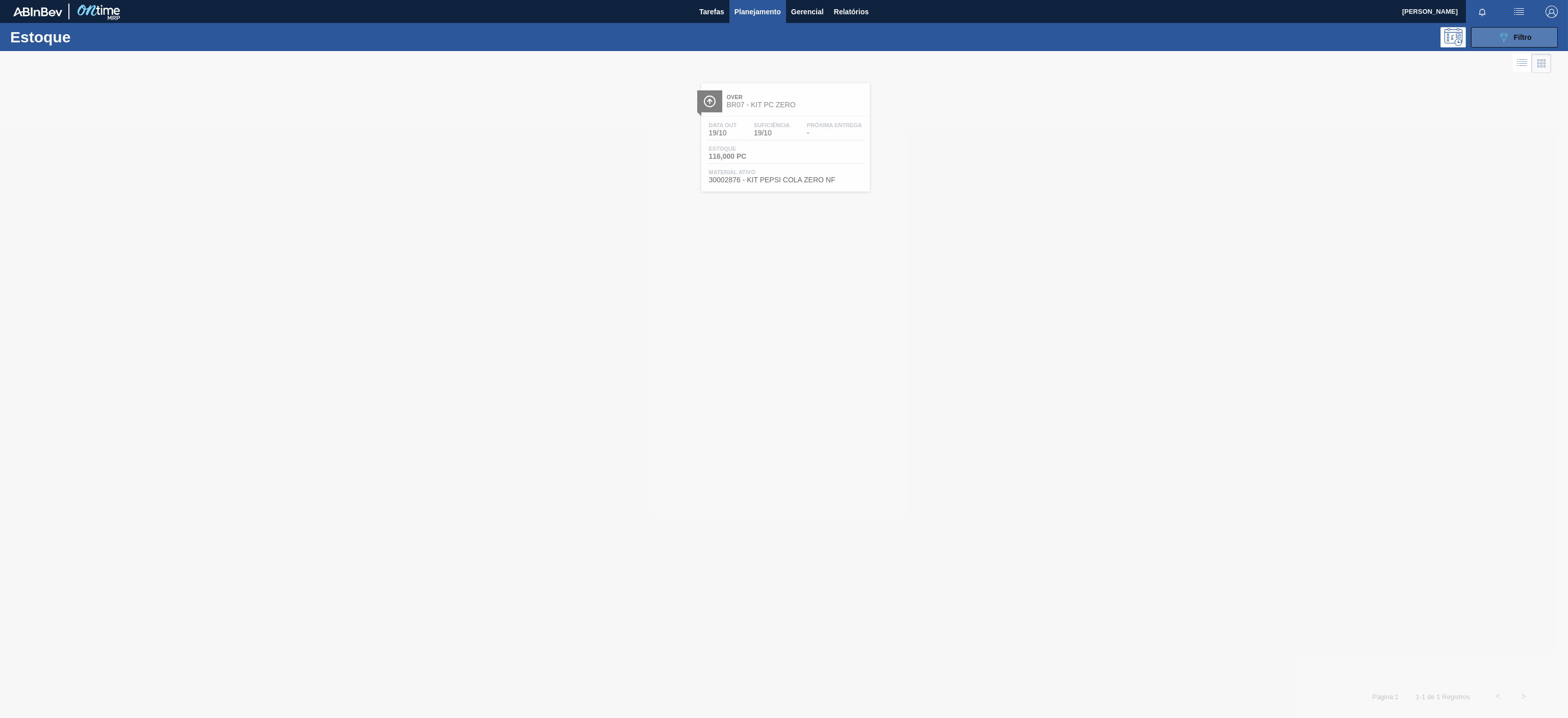
click at [1500, 35] on icon at bounding box center [1503, 38] width 8 height 9
click at [1481, 326] on div at bounding box center [784, 384] width 1568 height 667
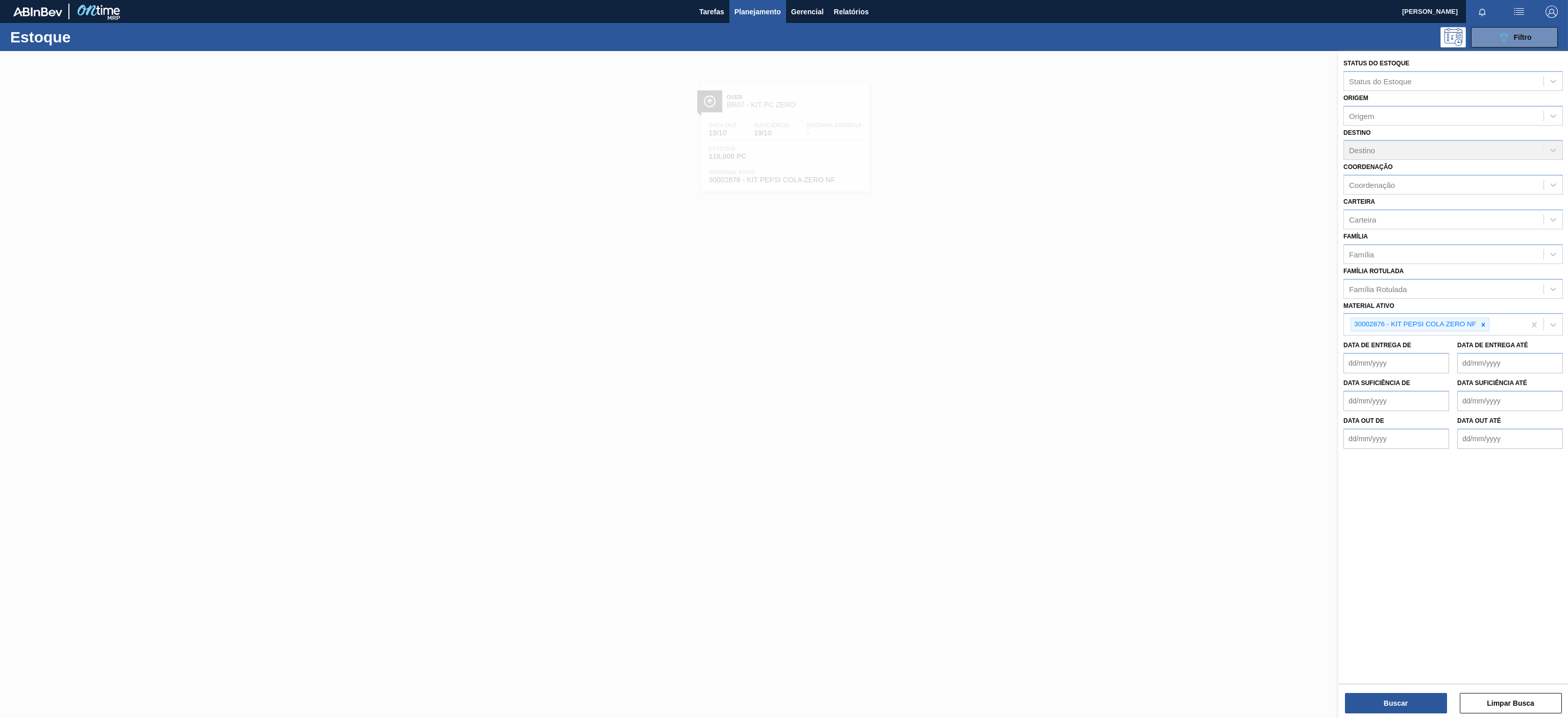
click at [1481, 326] on icon at bounding box center [1483, 325] width 7 height 7
paste ativo "30030646"
type ativo "30030646"
click at [1405, 339] on div "30030646 - TAMPA PLAST INJECAP PEPSI ZERO NIV24" at bounding box center [1453, 348] width 220 height 23
click at [1406, 353] on div "30030646 - TAMPA PLAST INJECAP PEPSI ZERO NIV24" at bounding box center [1453, 348] width 220 height 19
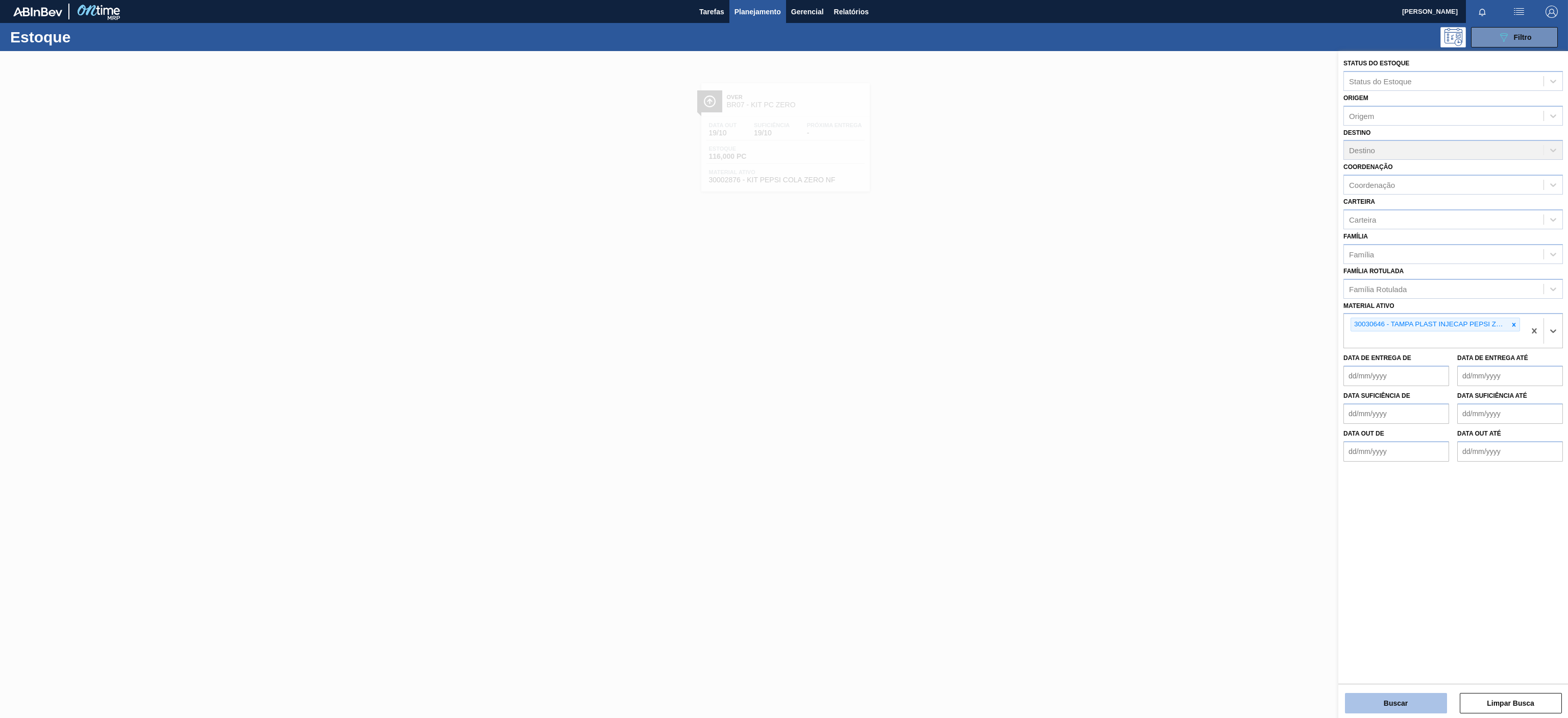
click at [1391, 702] on button "Buscar" at bounding box center [1396, 703] width 102 height 21
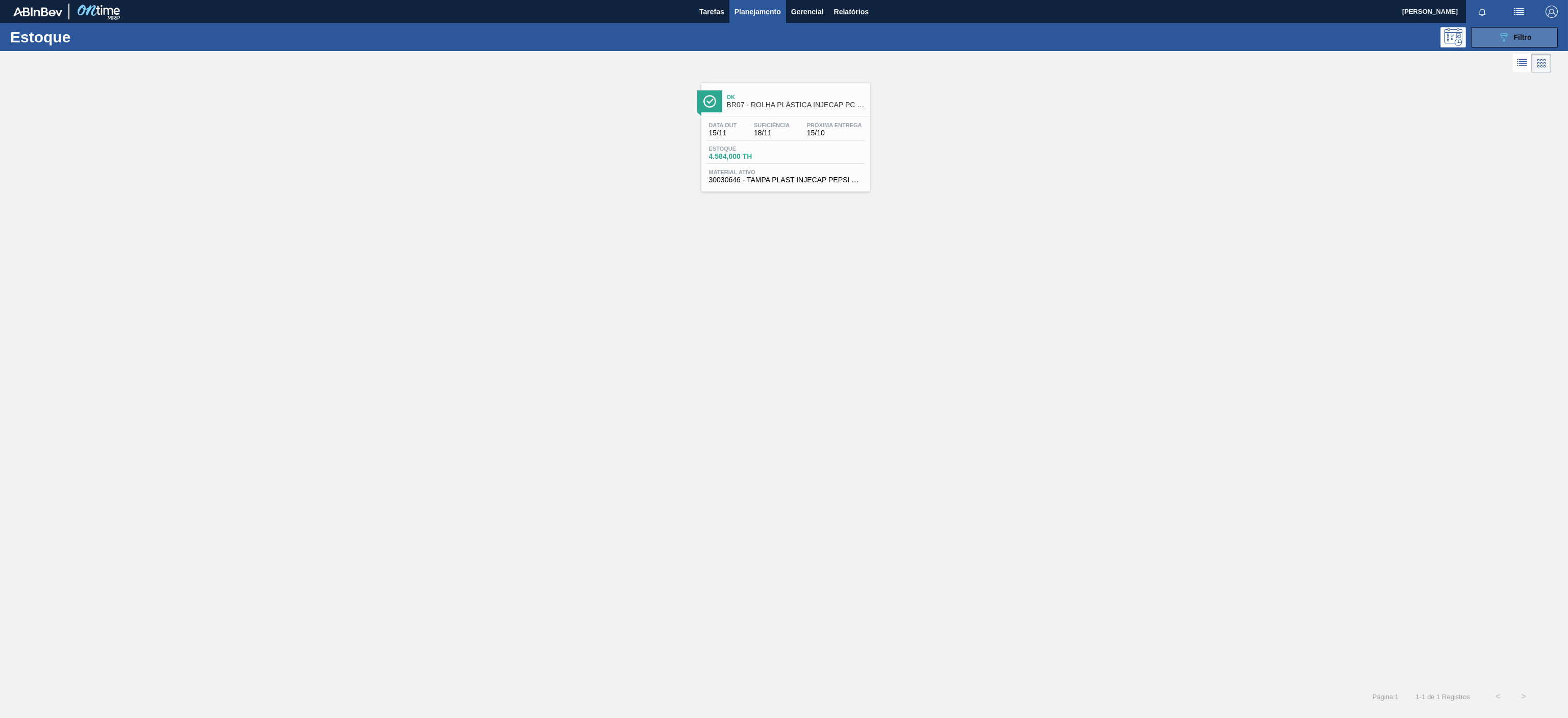
click at [1499, 41] on icon "089F7B8B-B2A5-4AFE-B5C0-19BA573D28AC" at bounding box center [1503, 37] width 12 height 12
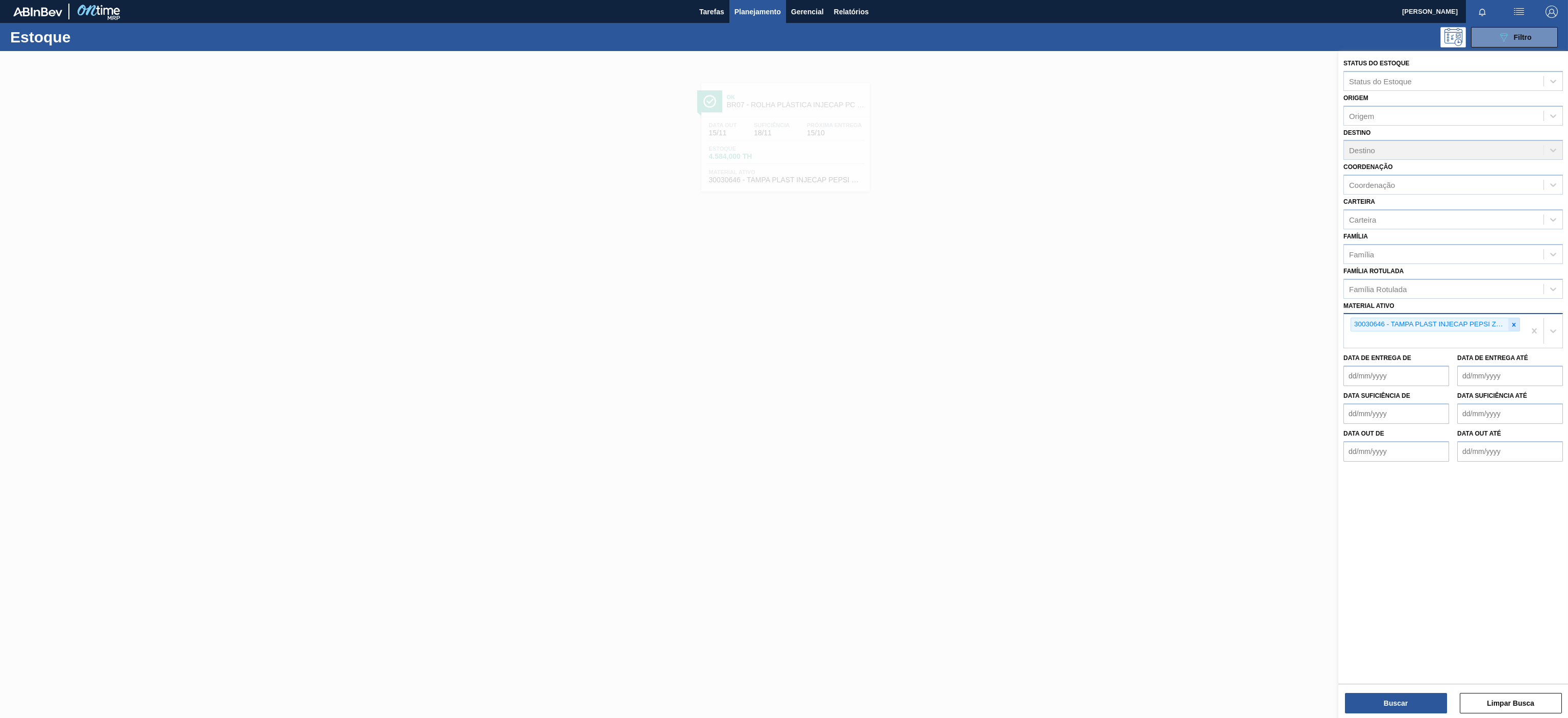
click at [1511, 326] on icon at bounding box center [1514, 325] width 7 height 7
paste ativo "30003014"
type ativo "30003014"
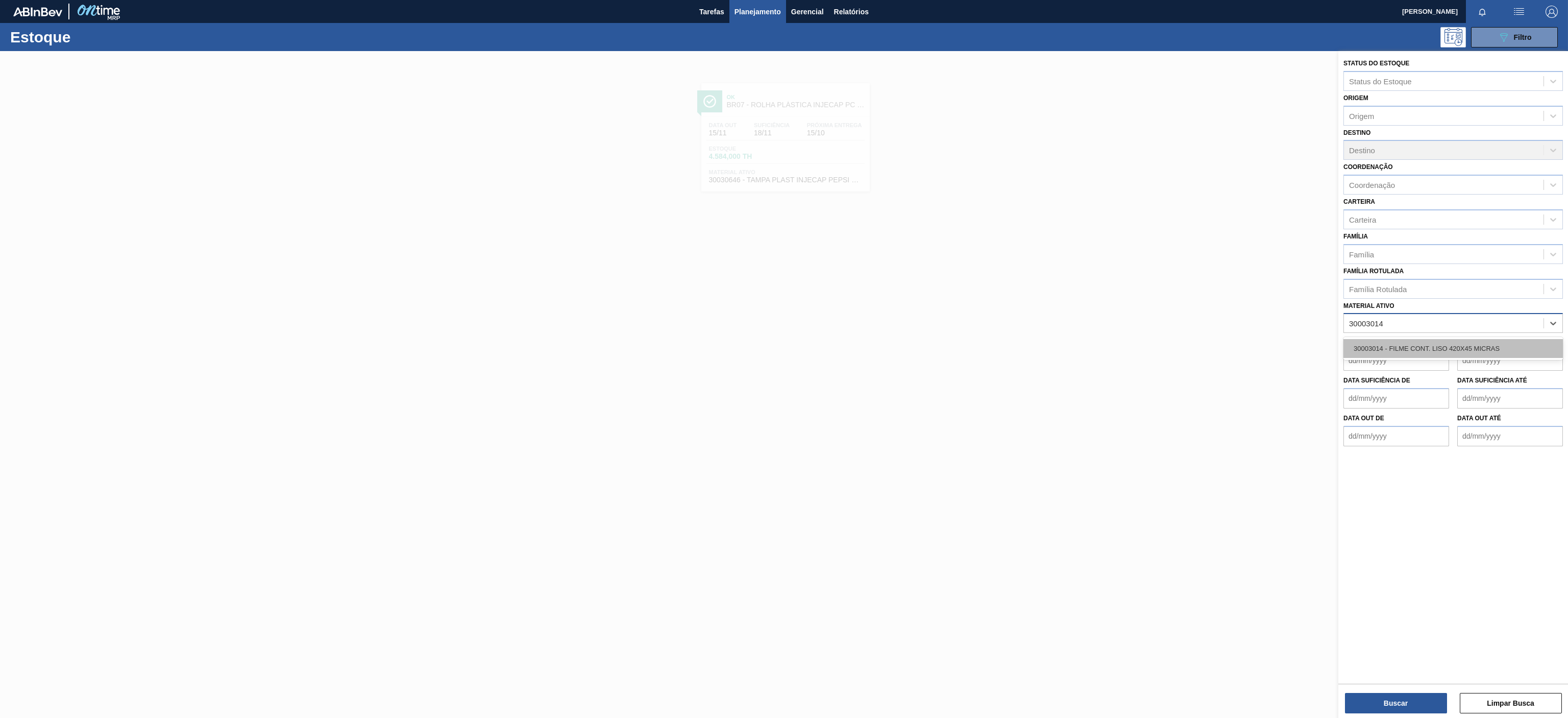
click at [1446, 355] on div "30003014 - FILME CONT. LISO 420X45 MICRAS" at bounding box center [1453, 348] width 220 height 19
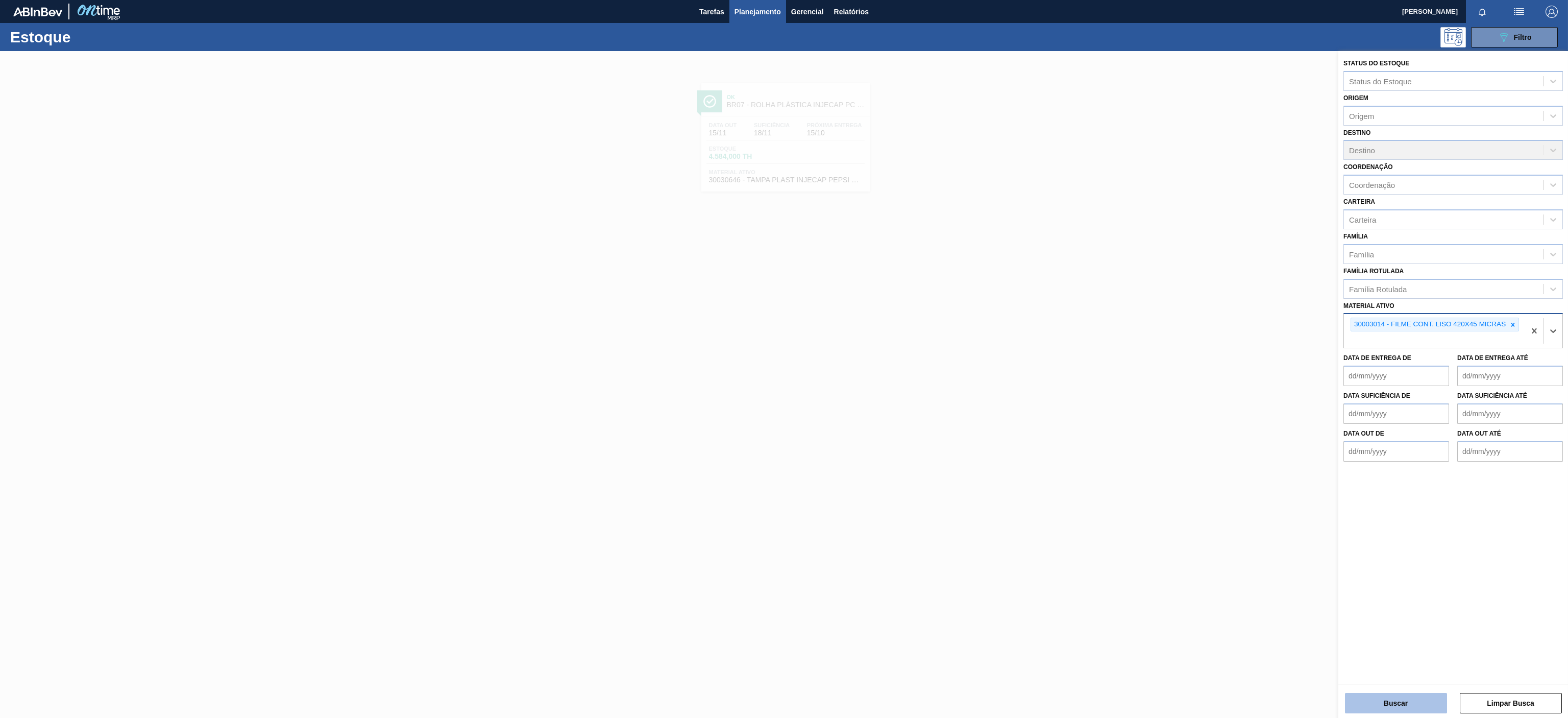
click at [1391, 700] on button "Buscar" at bounding box center [1396, 703] width 102 height 21
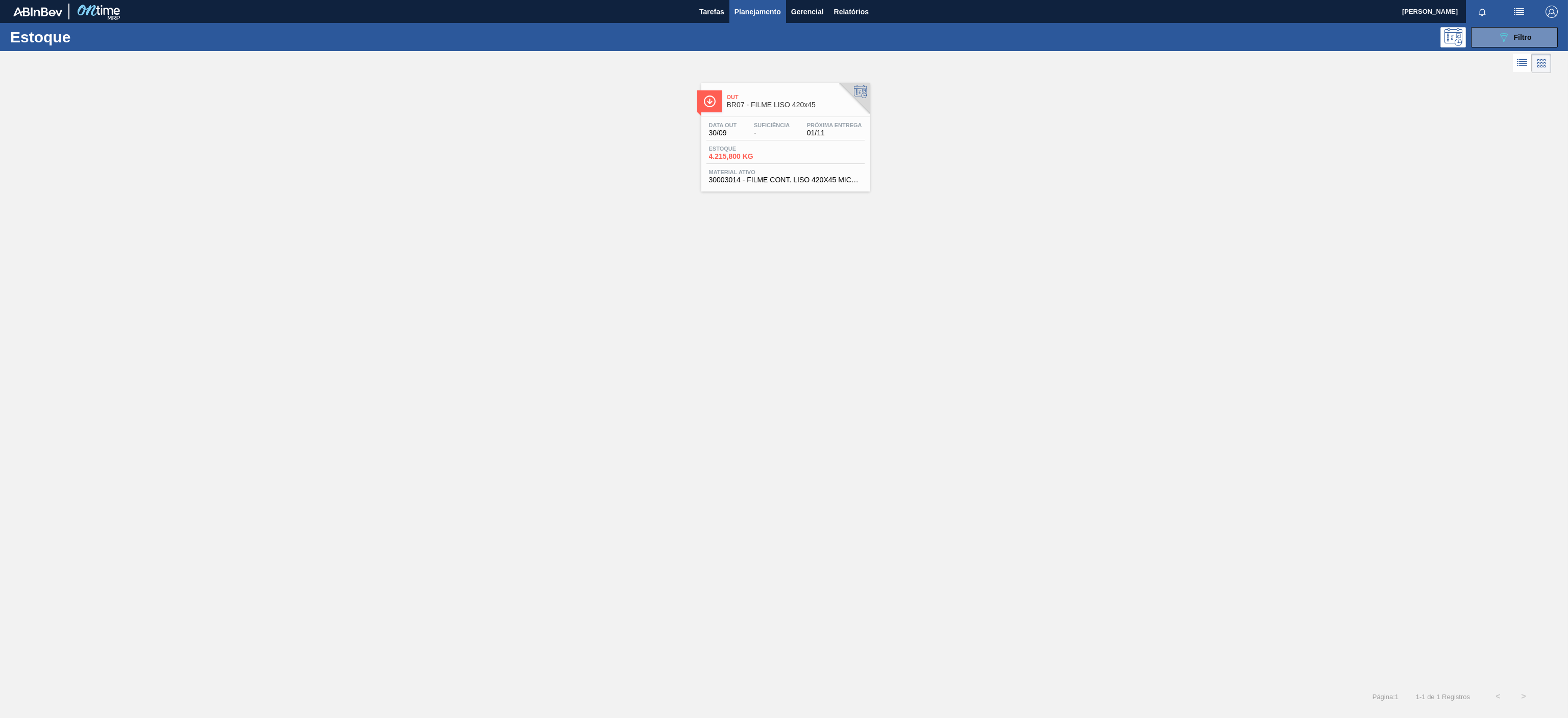
click at [776, 111] on div "Out BR07 - FILME LISO 420x45" at bounding box center [796, 102] width 138 height 23
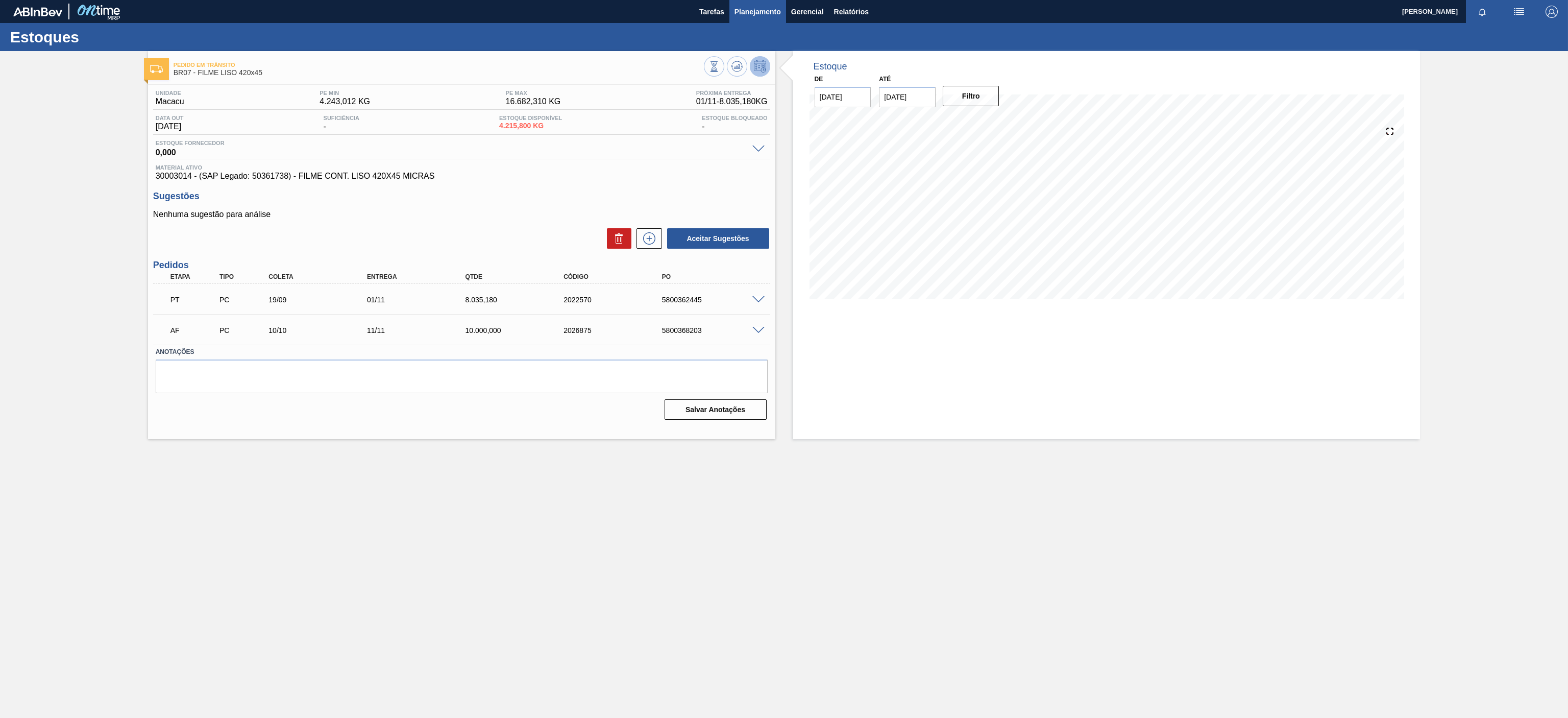
click at [754, 12] on span "Planejamento" at bounding box center [758, 12] width 46 height 12
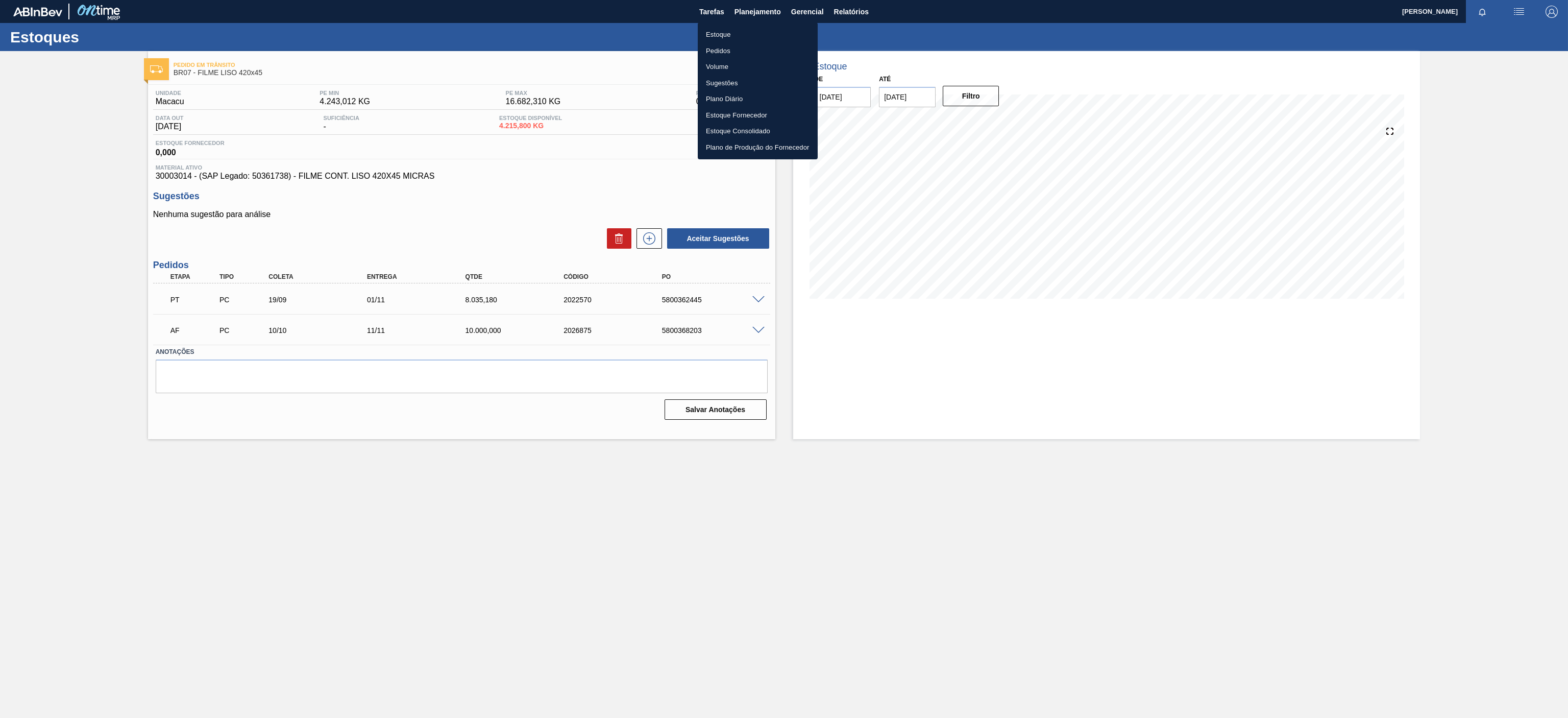
click at [729, 28] on li "Estoque" at bounding box center [757, 35] width 120 height 16
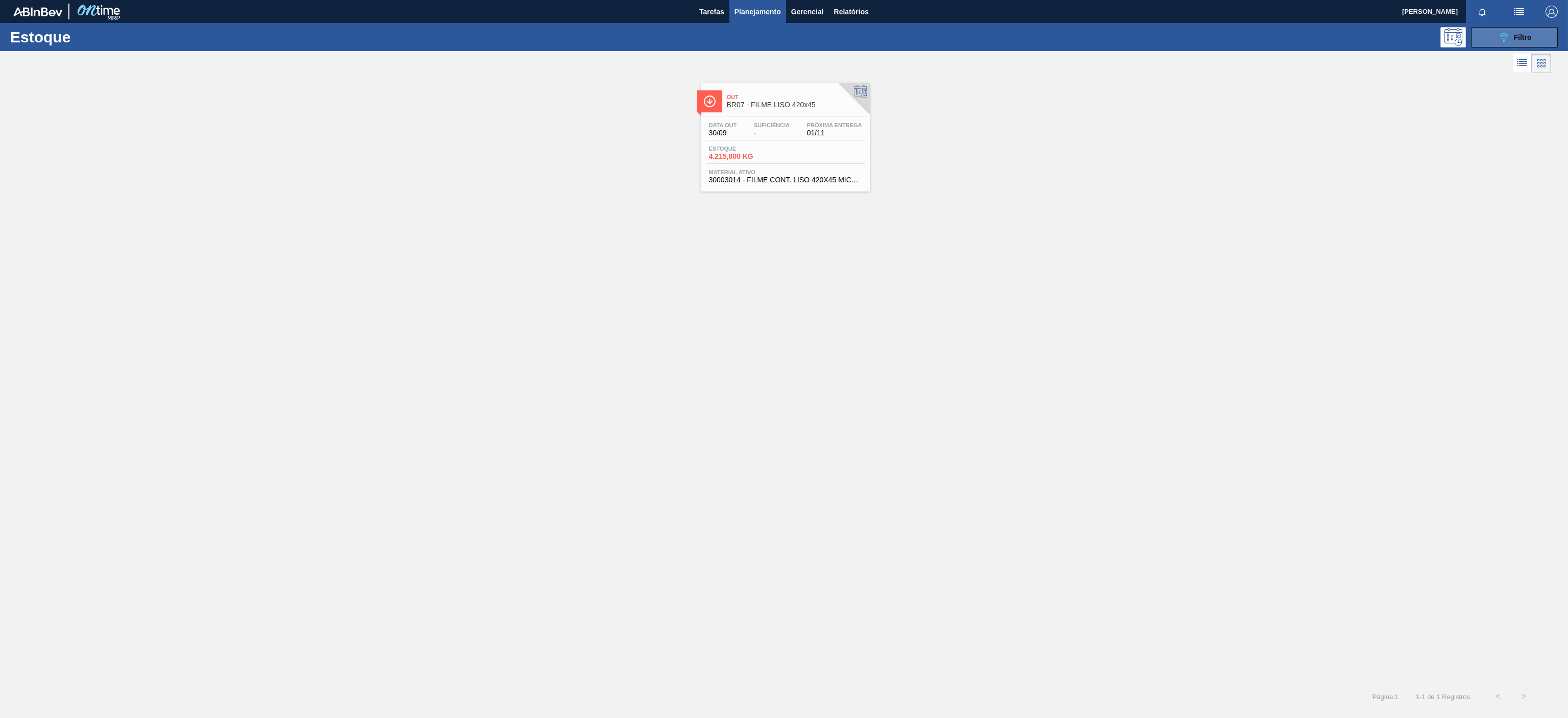
click at [1497, 33] on icon "089F7B8B-B2A5-4AFE-B5C0-19BA573D28AC" at bounding box center [1503, 37] width 12 height 12
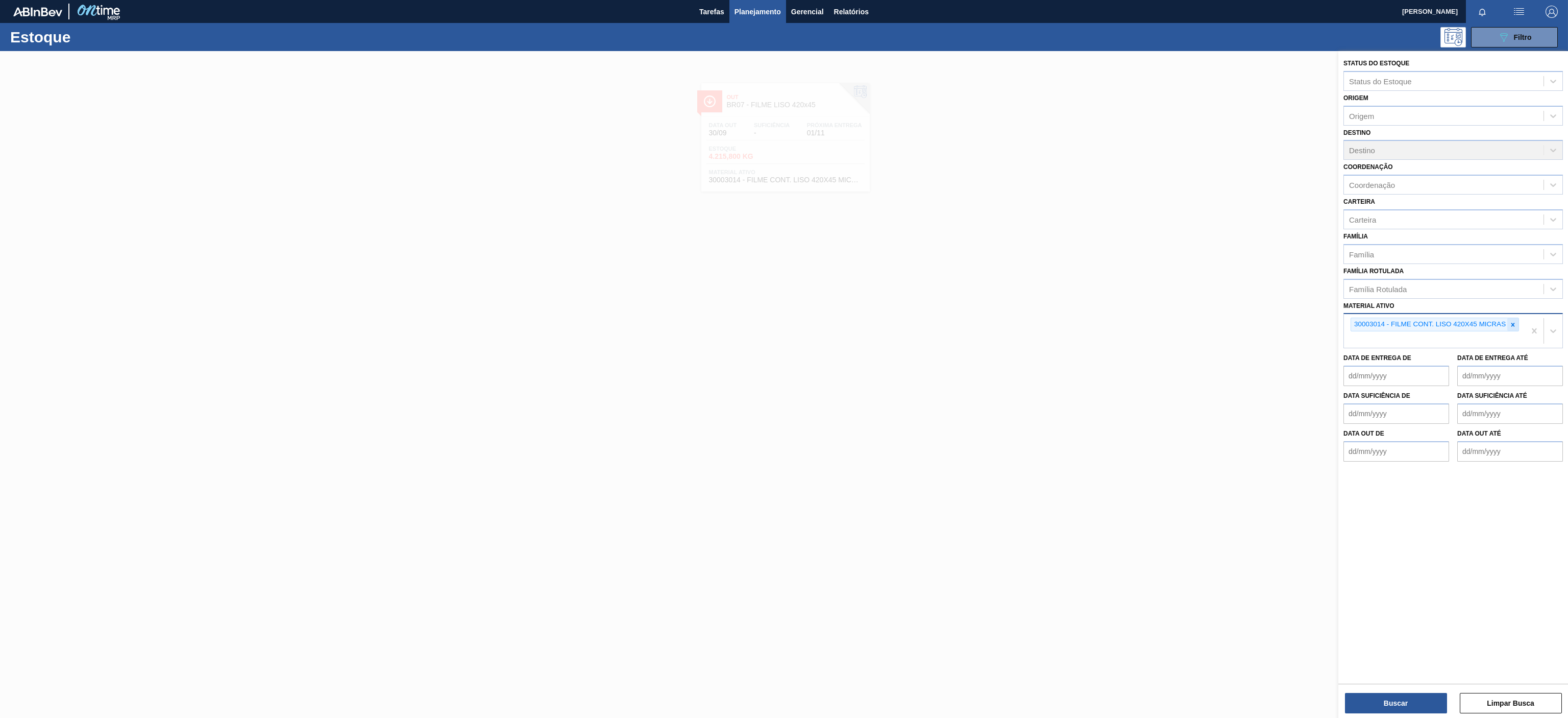
click at [1510, 324] on icon at bounding box center [1513, 325] width 7 height 7
paste ativo "30030371"
type ativo "30030371"
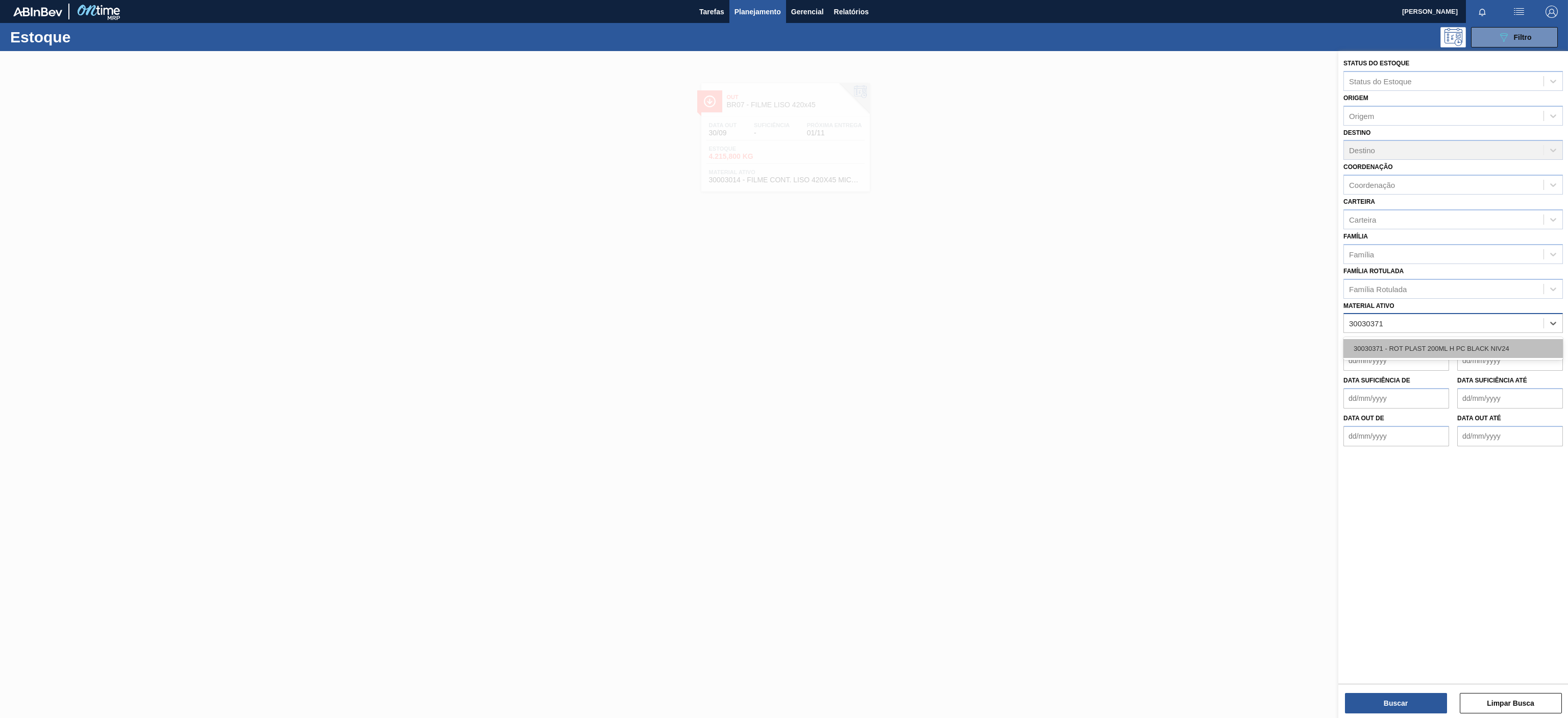
click at [1447, 350] on div "30030371 - ROT PLAST 200ML H PC BLACK NIV24" at bounding box center [1453, 348] width 220 height 19
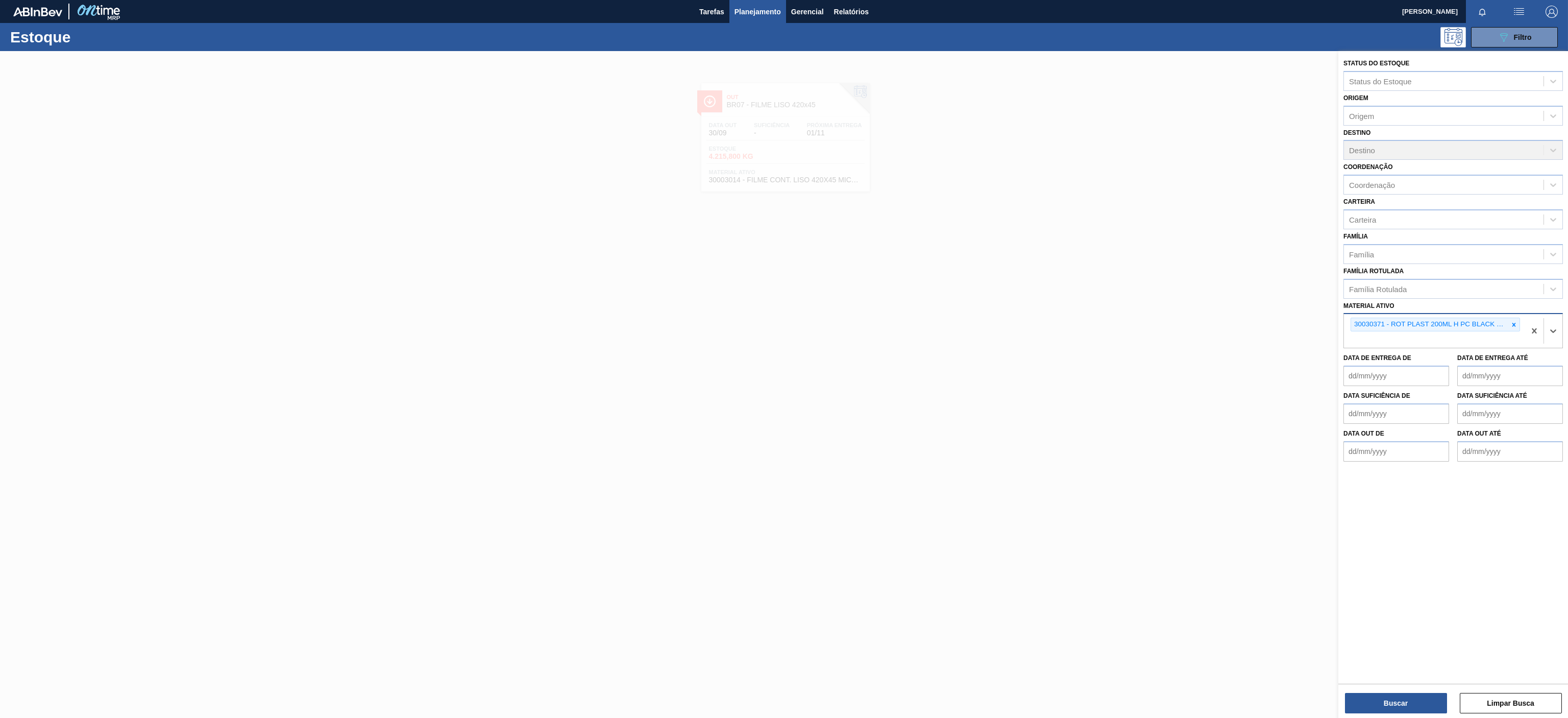
click at [1387, 716] on div "Status do Estoque Status do Estoque Origem Origem Destino Destino Coordenação C…" at bounding box center [1453, 385] width 229 height 669
click at [1393, 708] on button "Buscar" at bounding box center [1396, 703] width 102 height 21
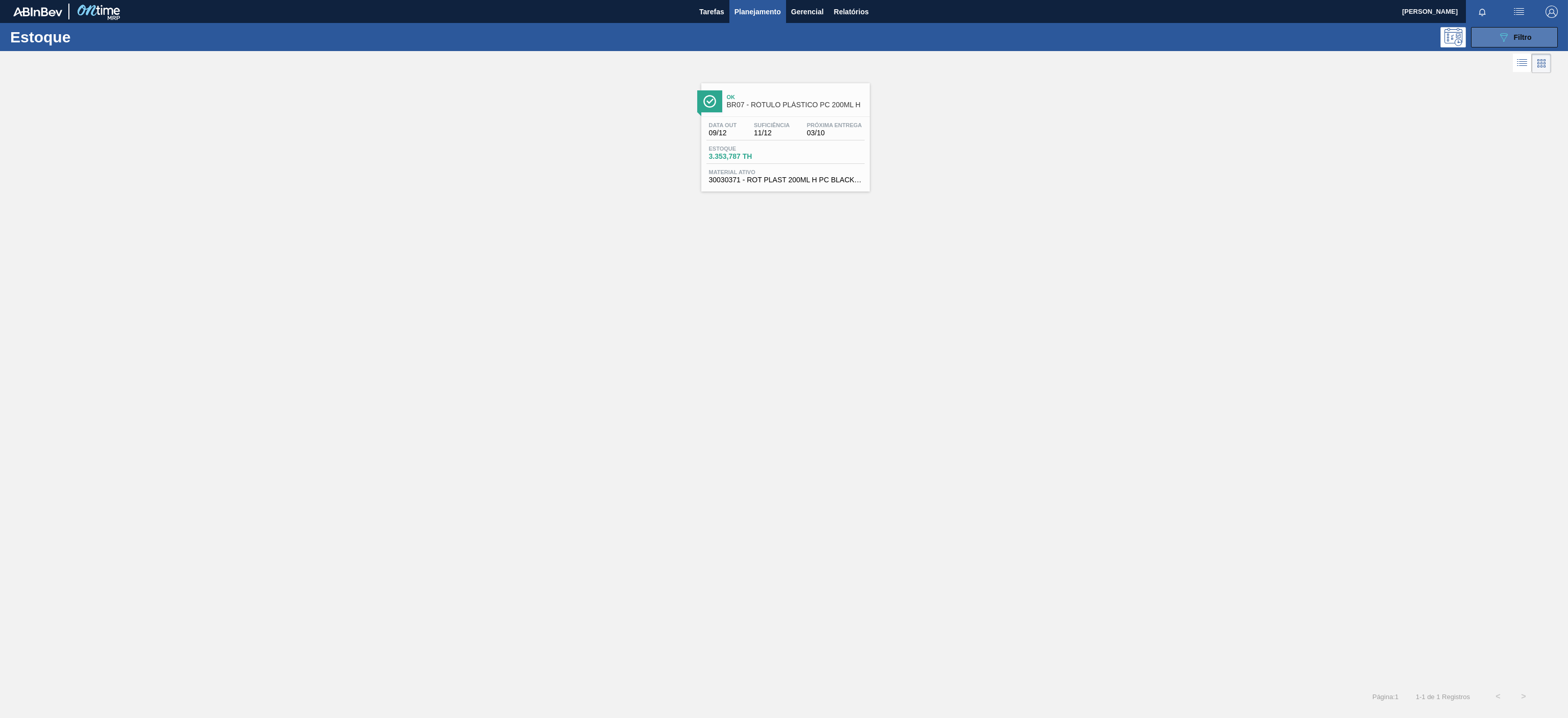
click at [1500, 43] on icon "089F7B8B-B2A5-4AFE-B5C0-19BA573D28AC" at bounding box center [1503, 37] width 12 height 12
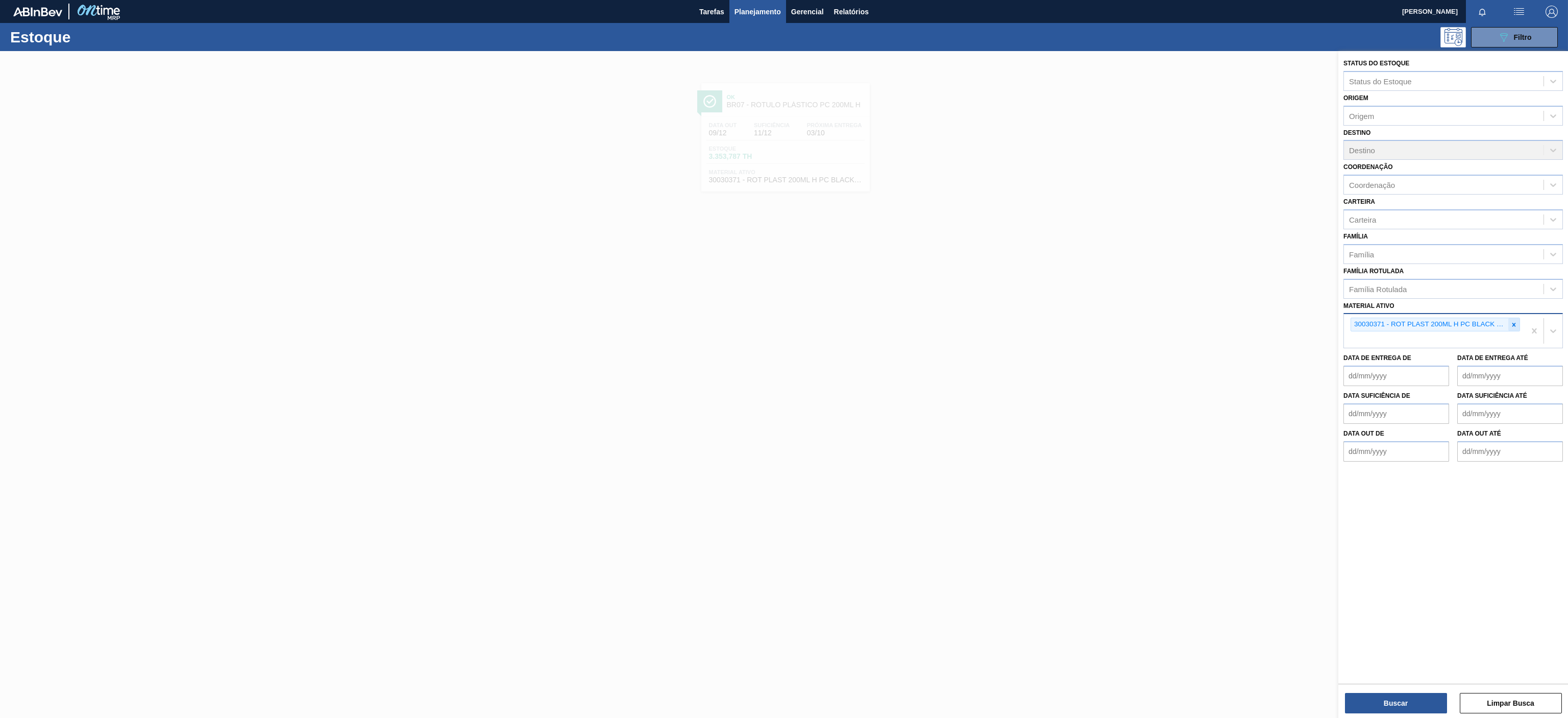
click at [1515, 326] on icon at bounding box center [1514, 325] width 7 height 7
paste ativo "30003806"
type ativo "30003806"
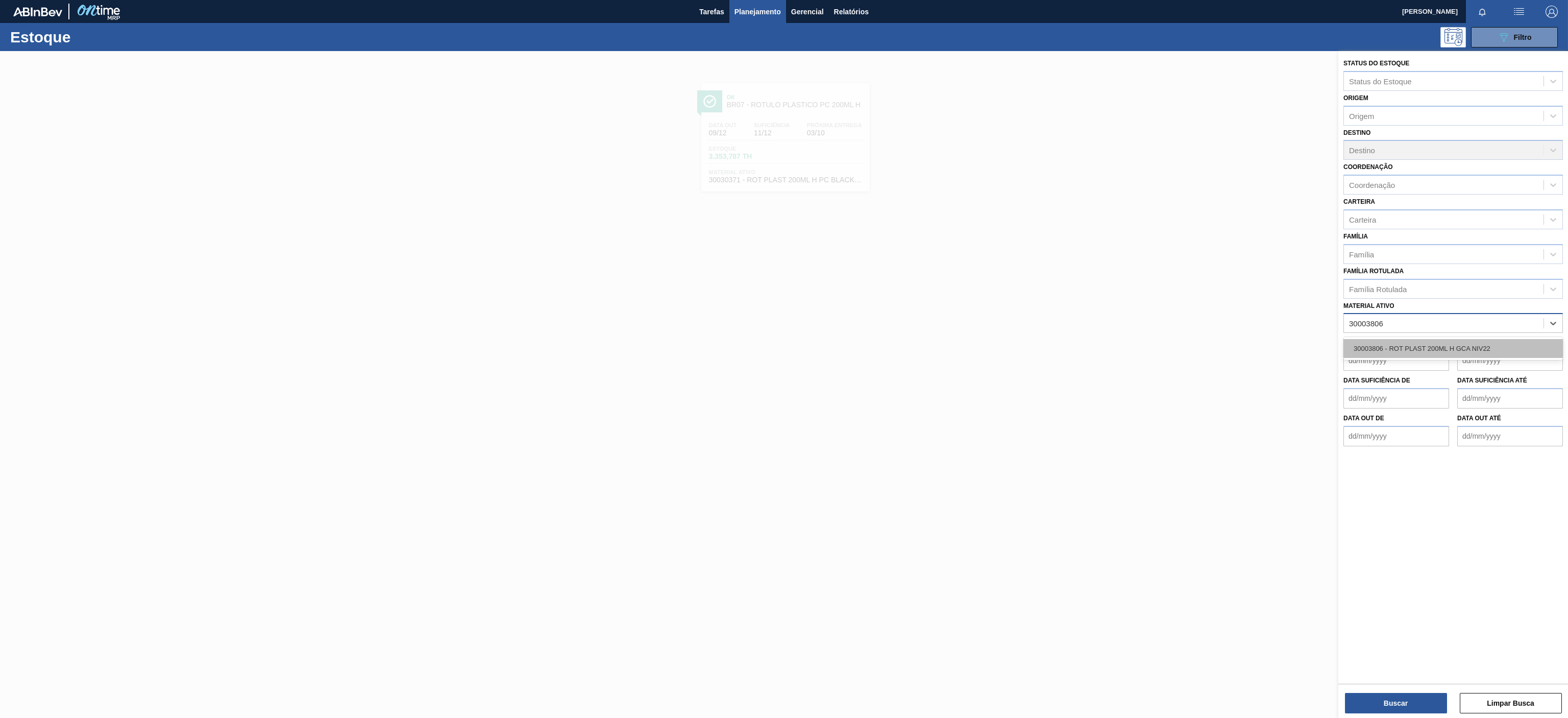
click at [1454, 352] on div "30003806 - ROT PLAST 200ML H GCA NIV22" at bounding box center [1453, 348] width 220 height 19
click at [1423, 699] on button "Buscar" at bounding box center [1396, 703] width 102 height 21
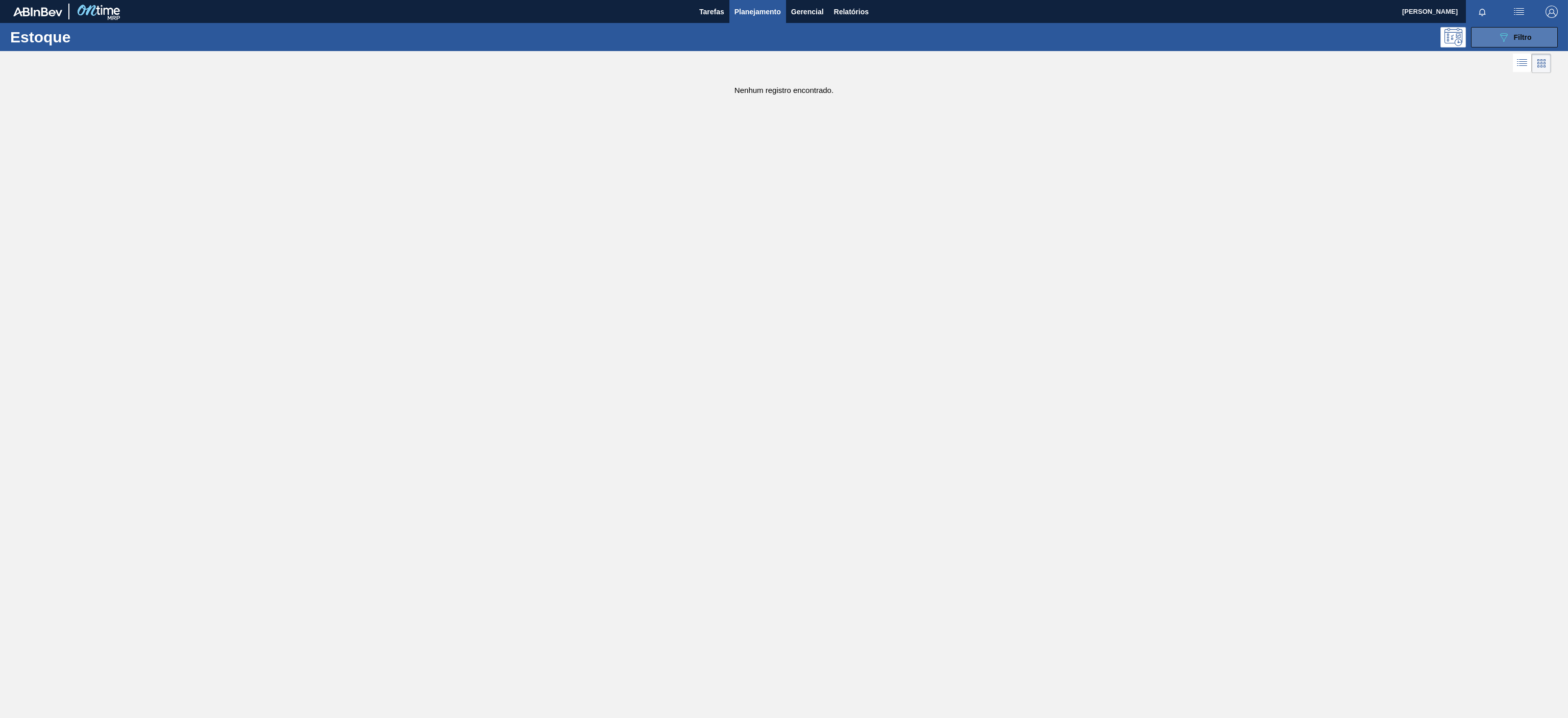
click at [1494, 41] on button "089F7B8B-B2A5-4AFE-B5C0-19BA573D28AC Filtro" at bounding box center [1514, 37] width 87 height 21
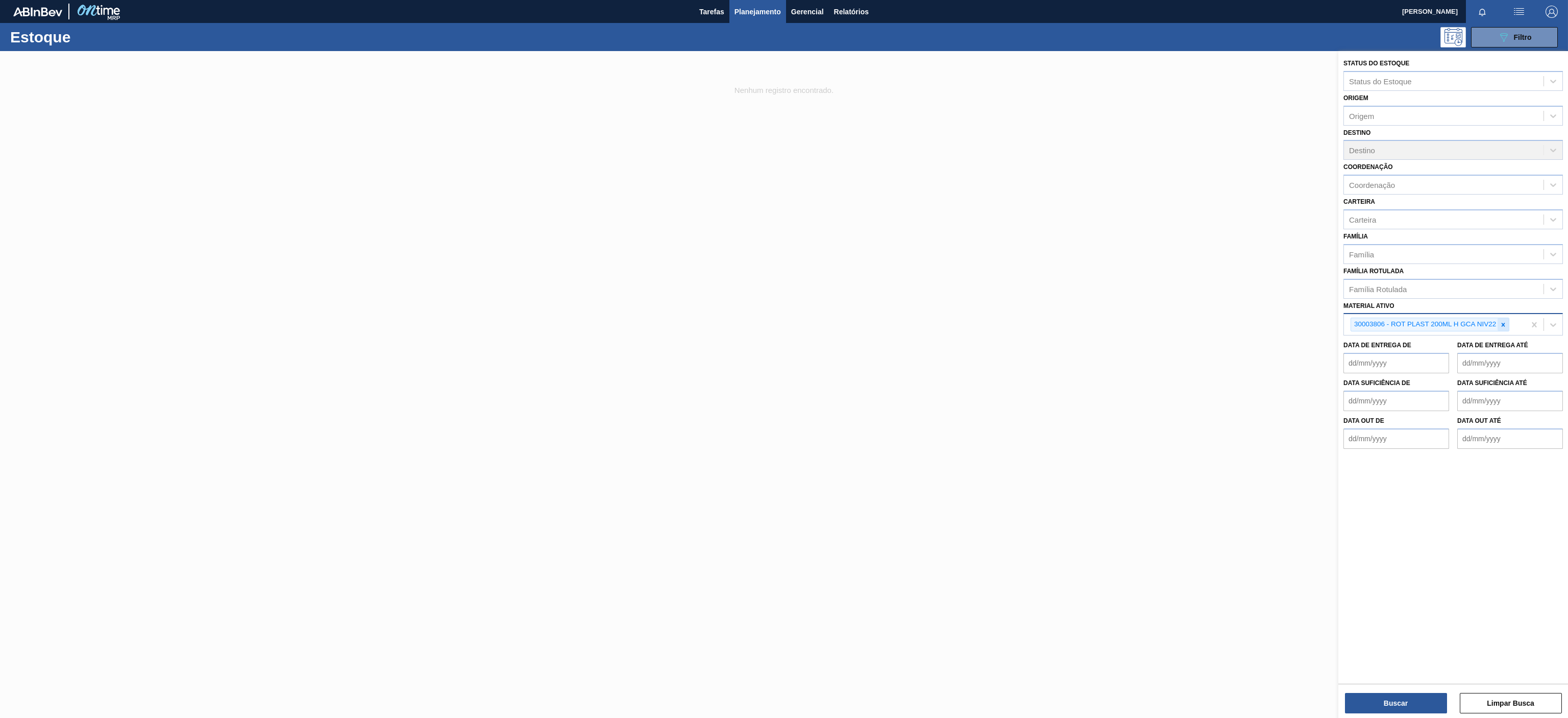
click at [1497, 323] on div at bounding box center [1503, 324] width 11 height 13
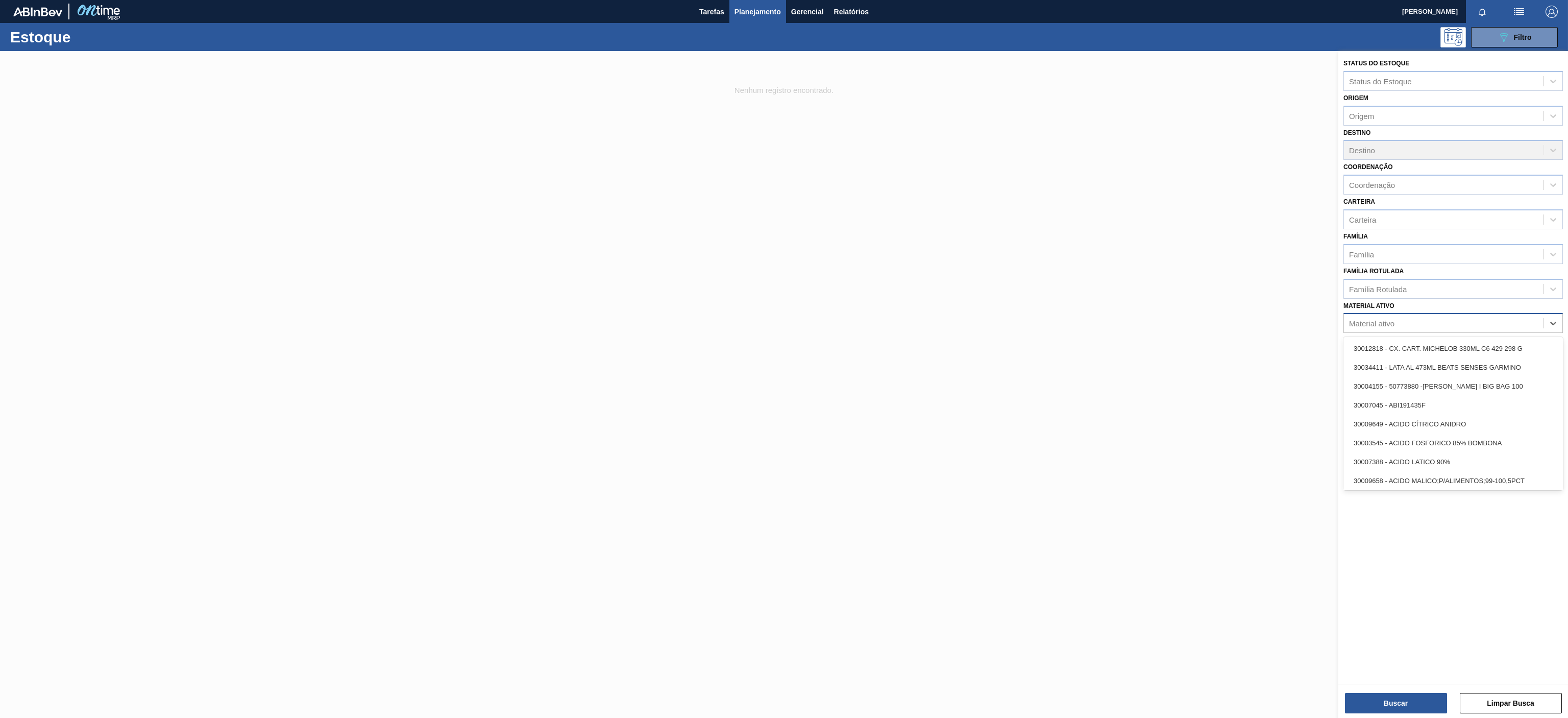
click at [1399, 322] on div "Material ativo" at bounding box center [1444, 323] width 200 height 15
paste ativo "30003581"
type ativo "30003581"
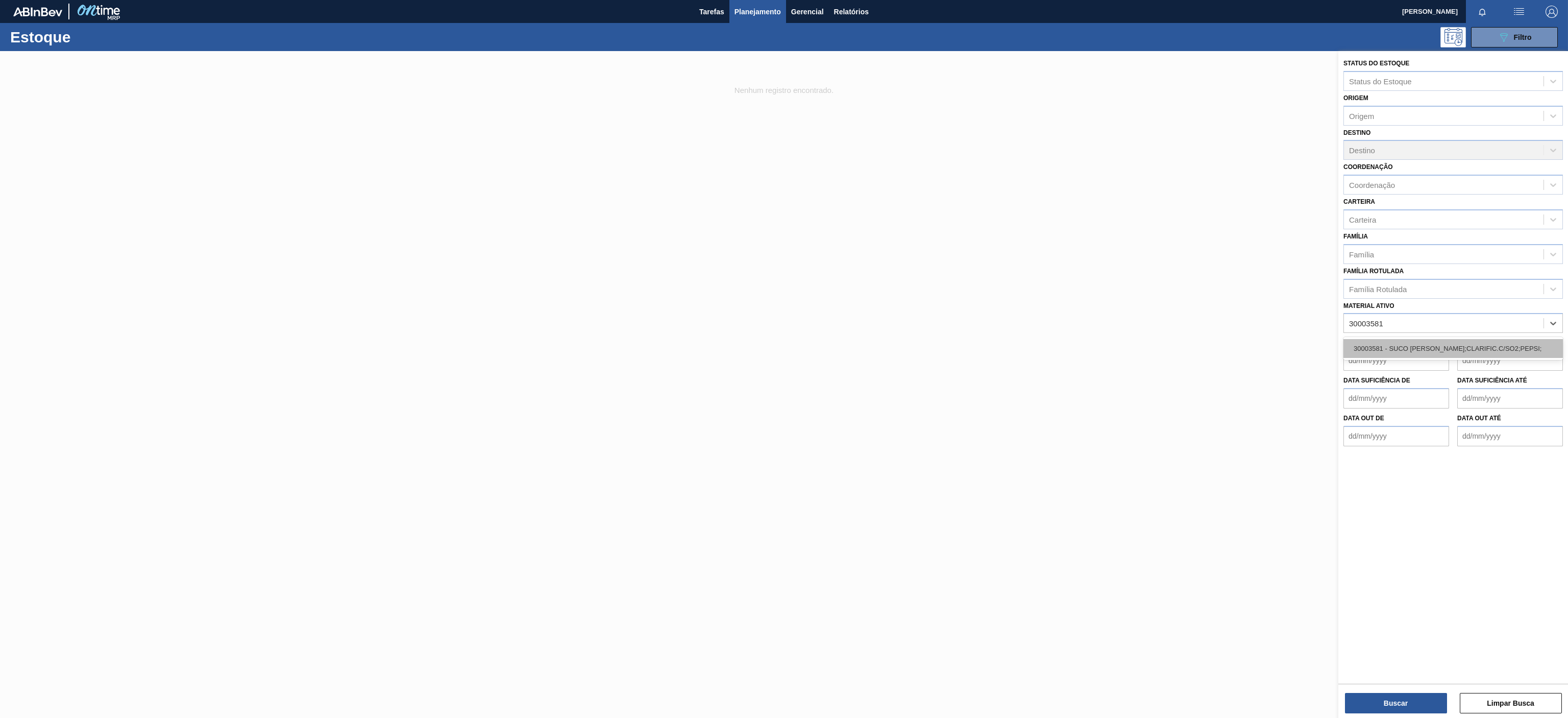
click at [1415, 344] on div "30003581 - SUCO [PERSON_NAME];CLARIFIC.C/SO2;PEPSI;" at bounding box center [1453, 348] width 220 height 19
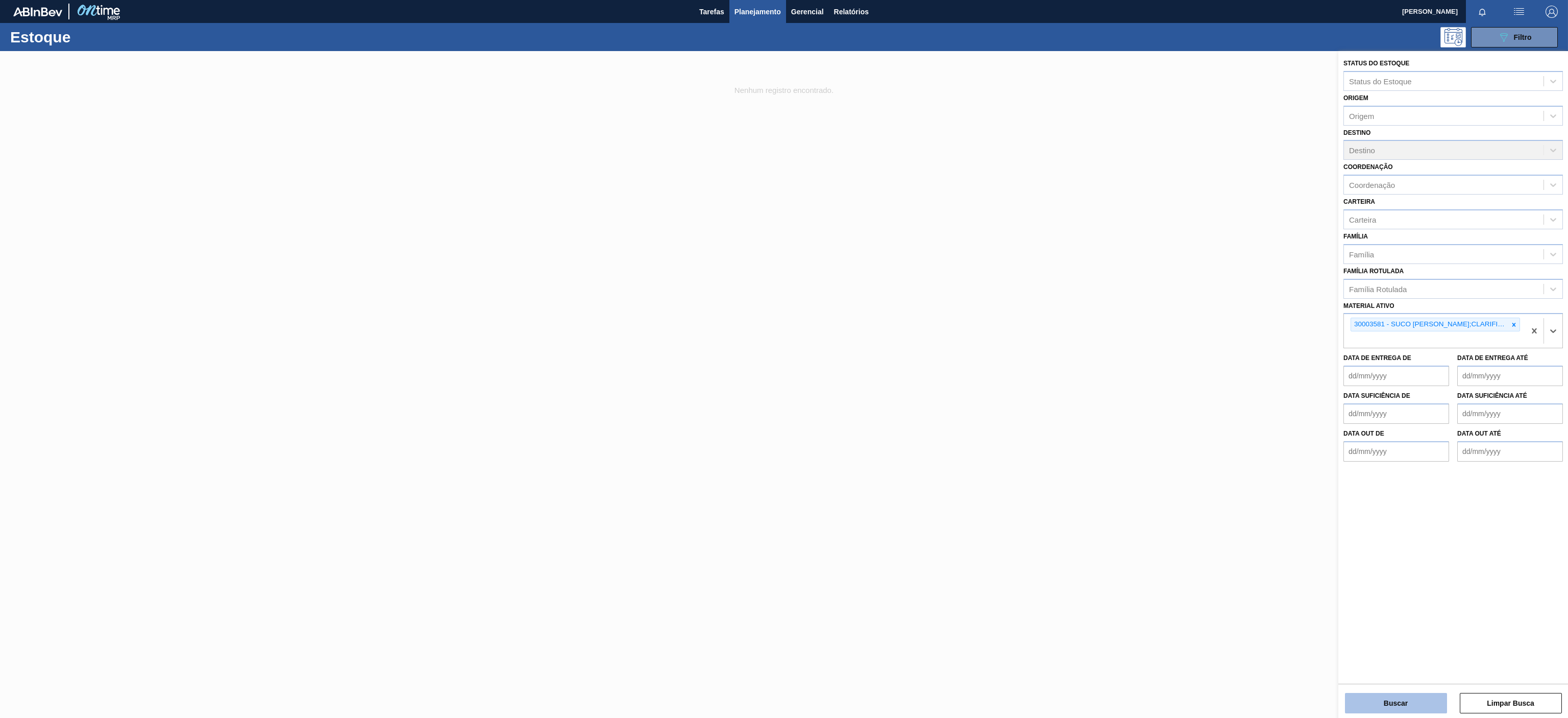
click at [1380, 706] on button "Buscar" at bounding box center [1396, 703] width 102 height 21
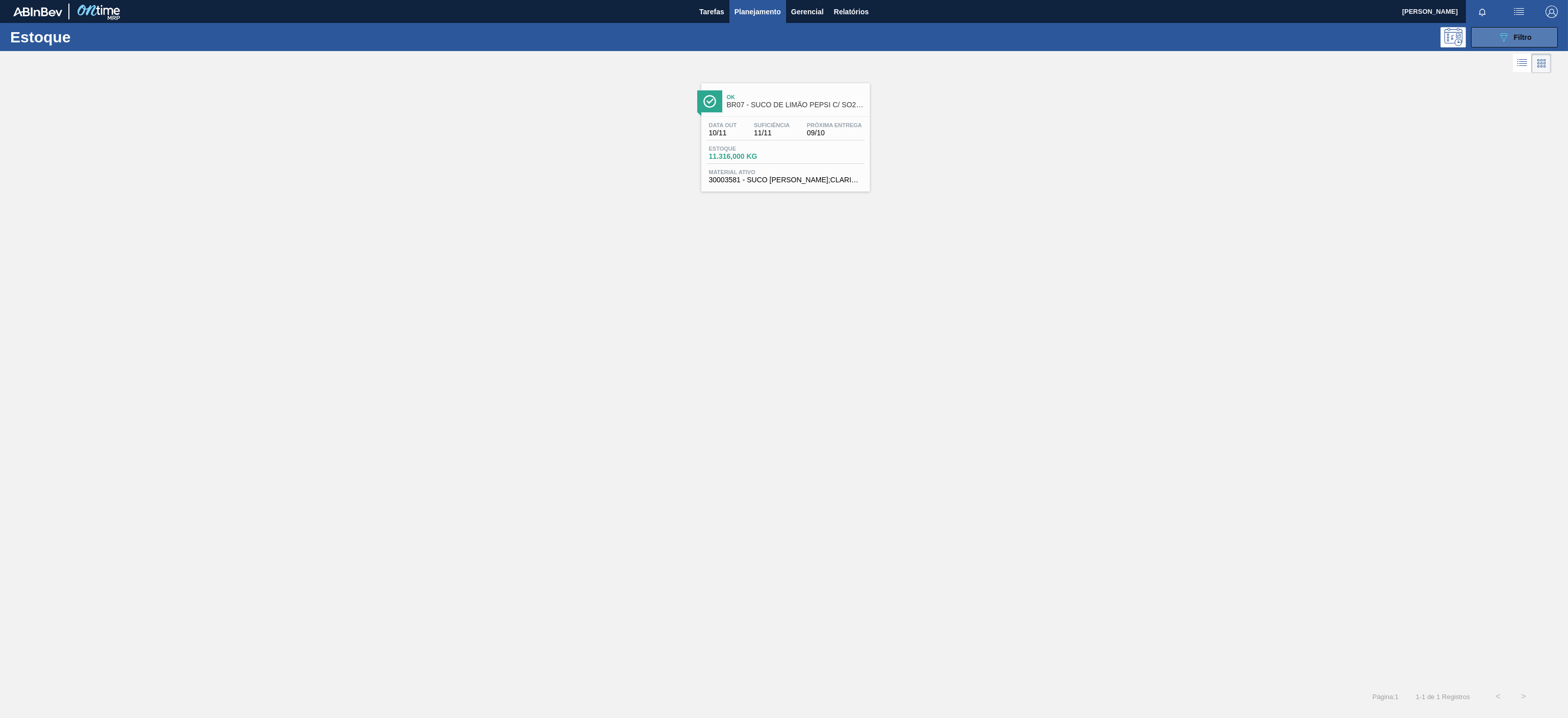
click at [1494, 38] on button "089F7B8B-B2A5-4AFE-B5C0-19BA573D28AC Filtro" at bounding box center [1514, 37] width 87 height 21
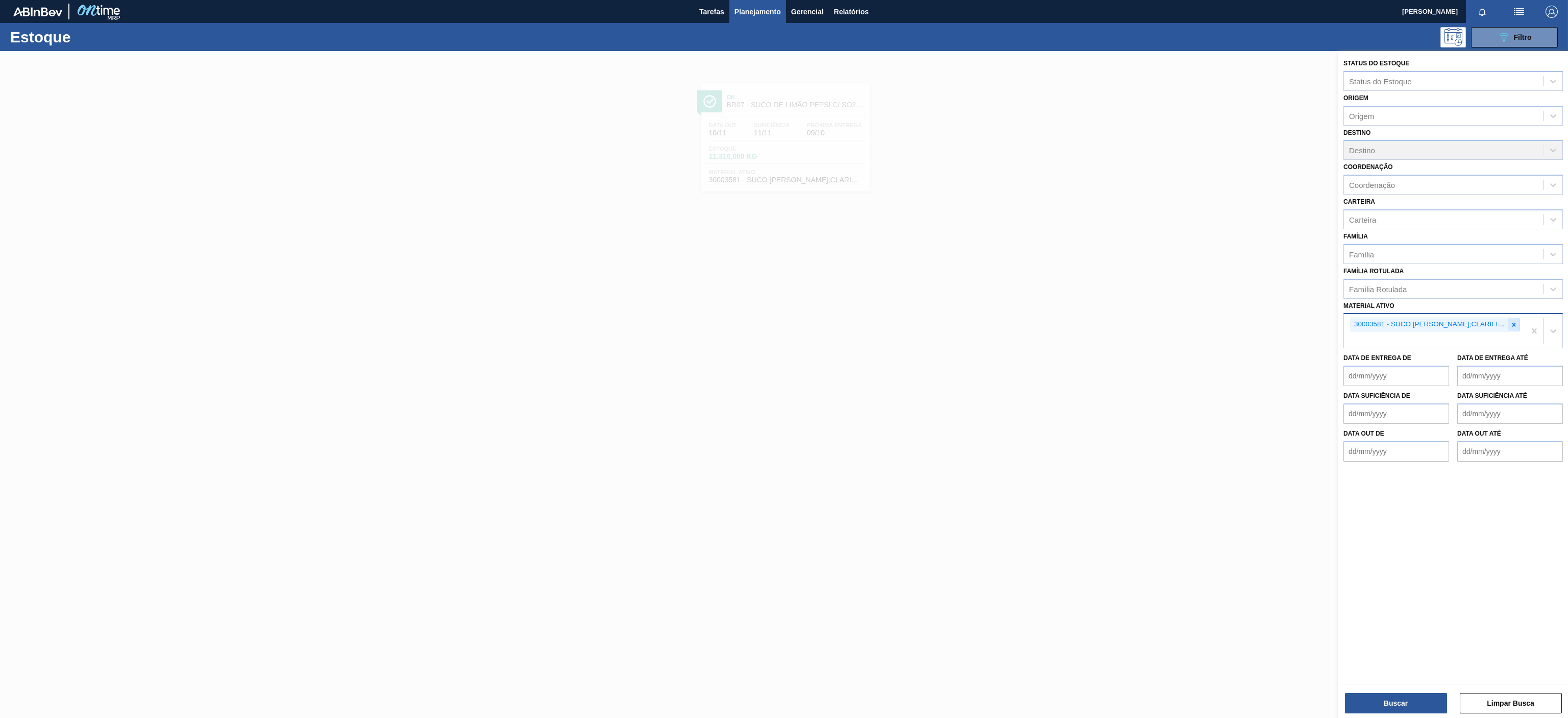
click at [1517, 325] on div at bounding box center [1514, 324] width 11 height 13
paste ativo "30007206"
type ativo "30007206"
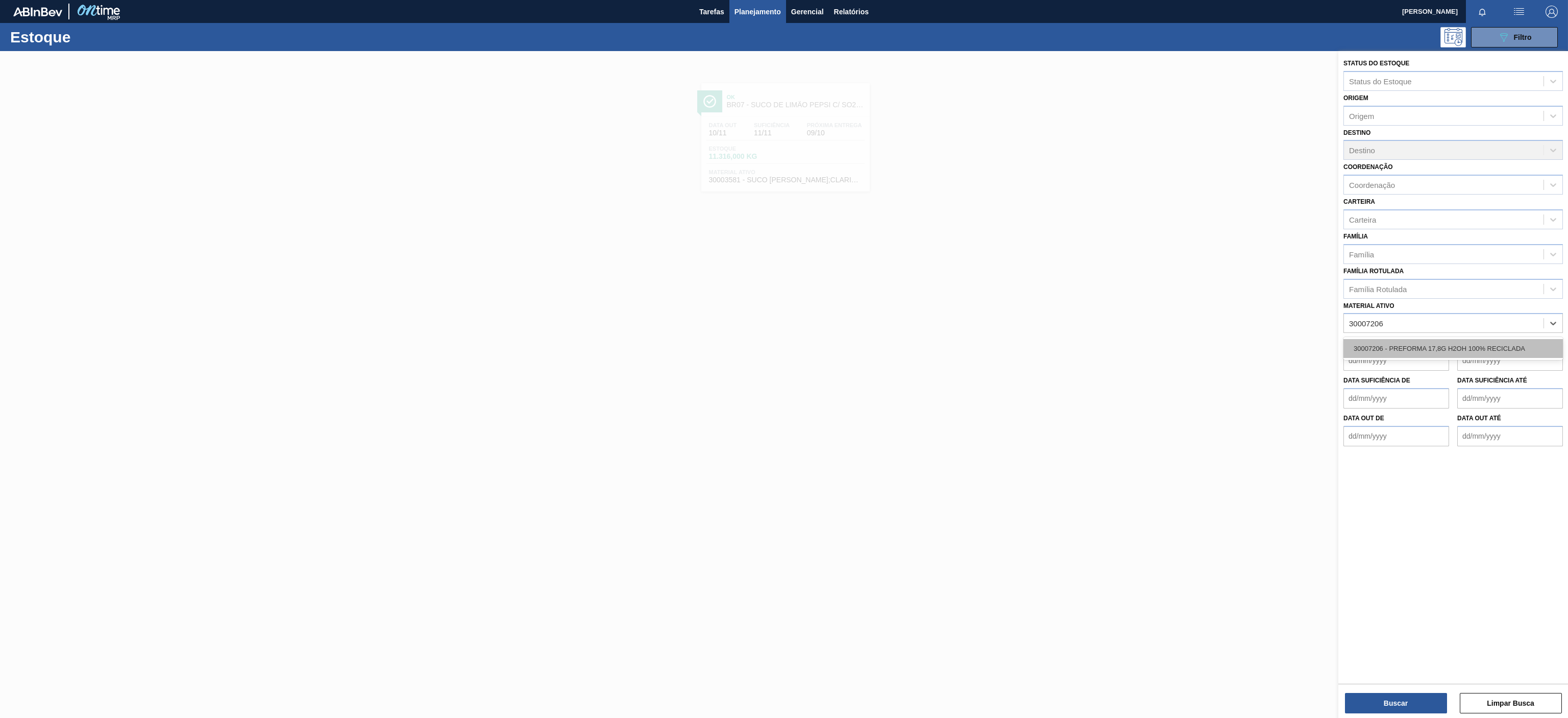
click at [1438, 348] on div "30007206 - PREFORMA 17,8G H2OH 100% RECICLADA" at bounding box center [1453, 348] width 220 height 19
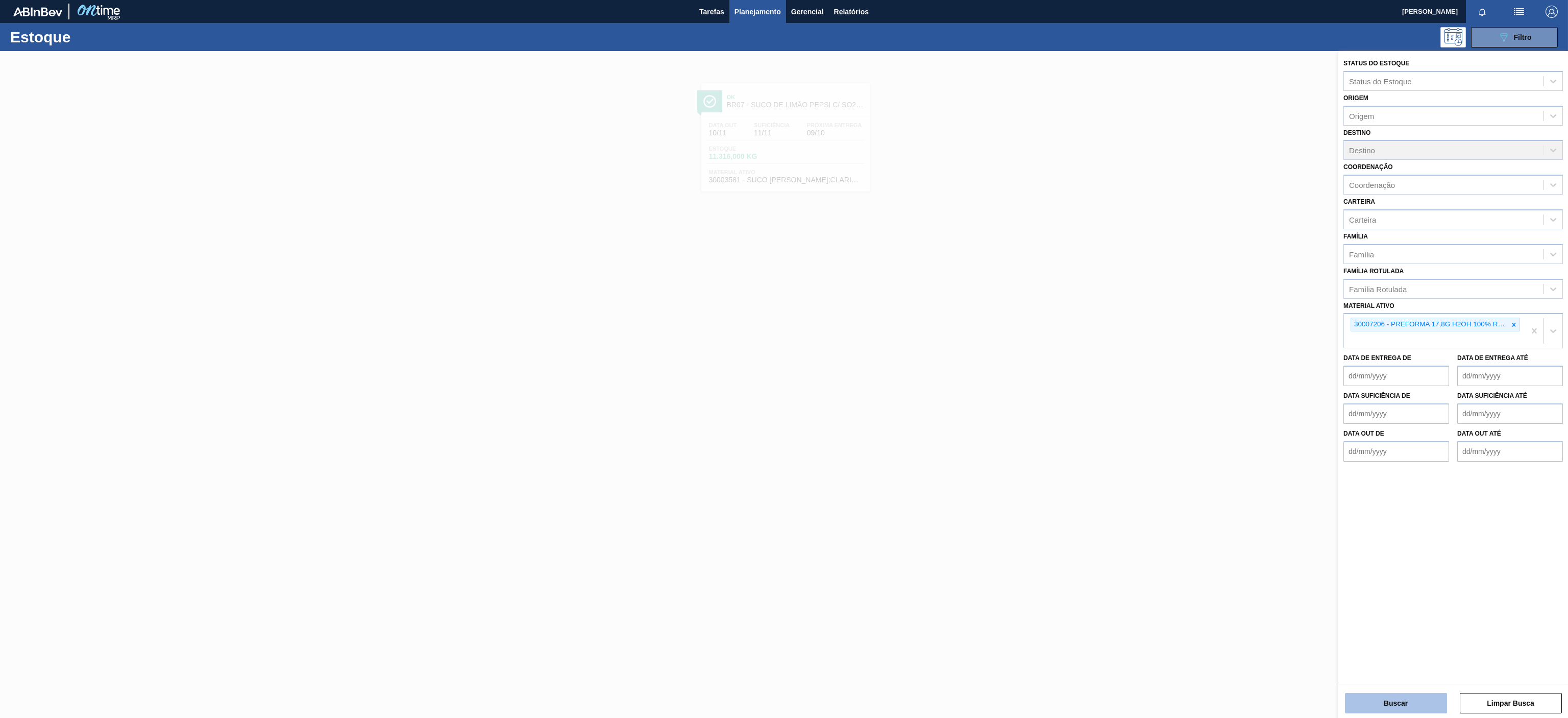
click at [1399, 702] on button "Buscar" at bounding box center [1396, 703] width 102 height 21
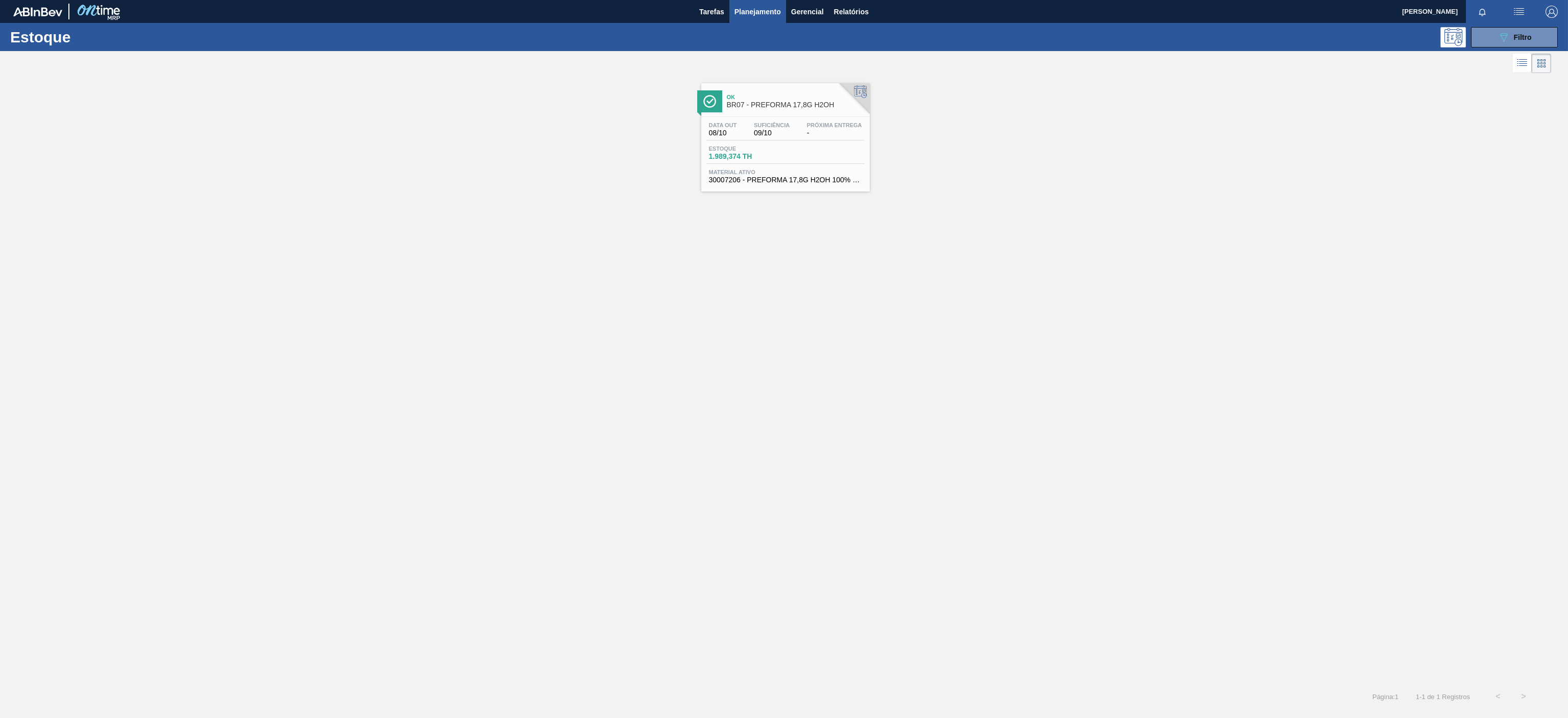
click at [797, 112] on div "Ok BR07 - PREFORMA 17,8G H2OH" at bounding box center [796, 102] width 138 height 23
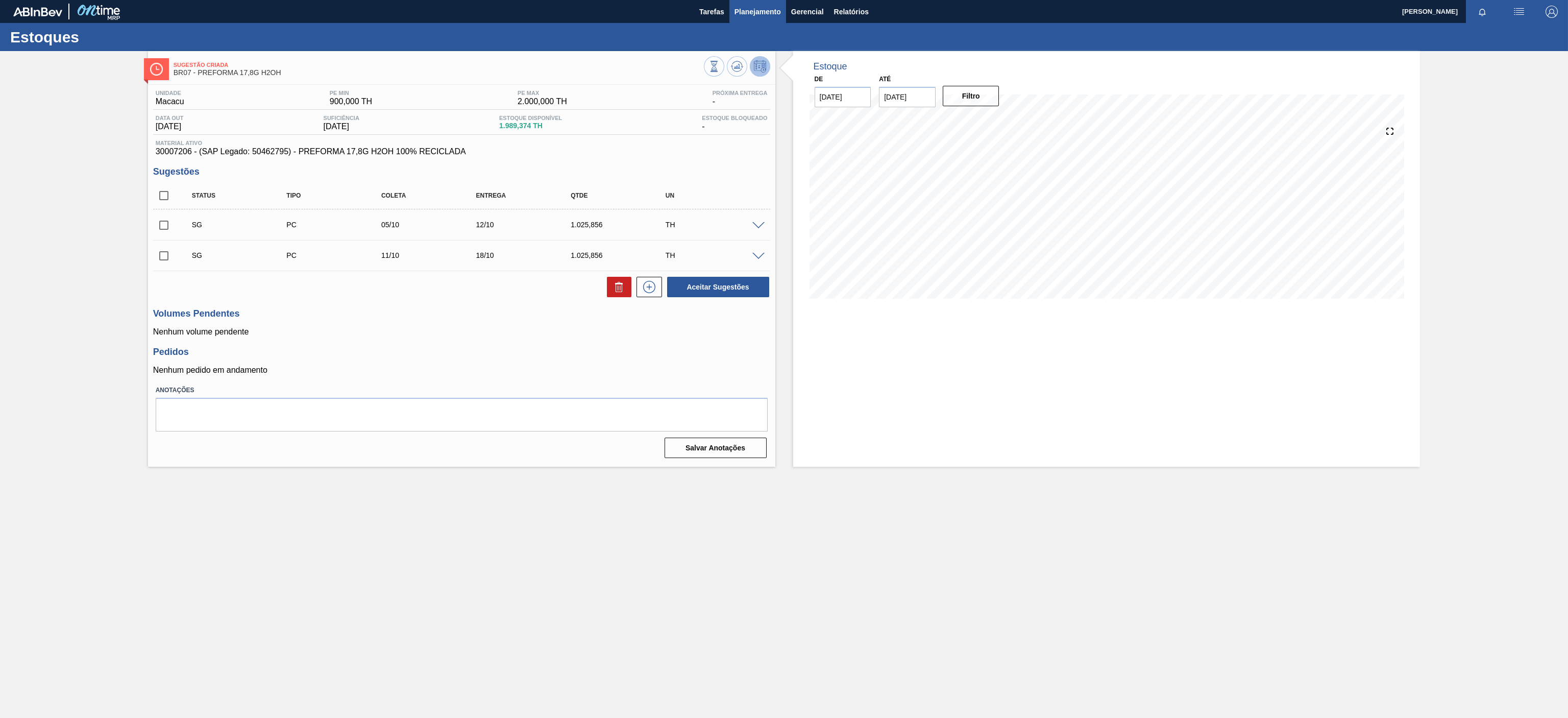
click at [757, 16] on span "Planejamento" at bounding box center [758, 12] width 46 height 12
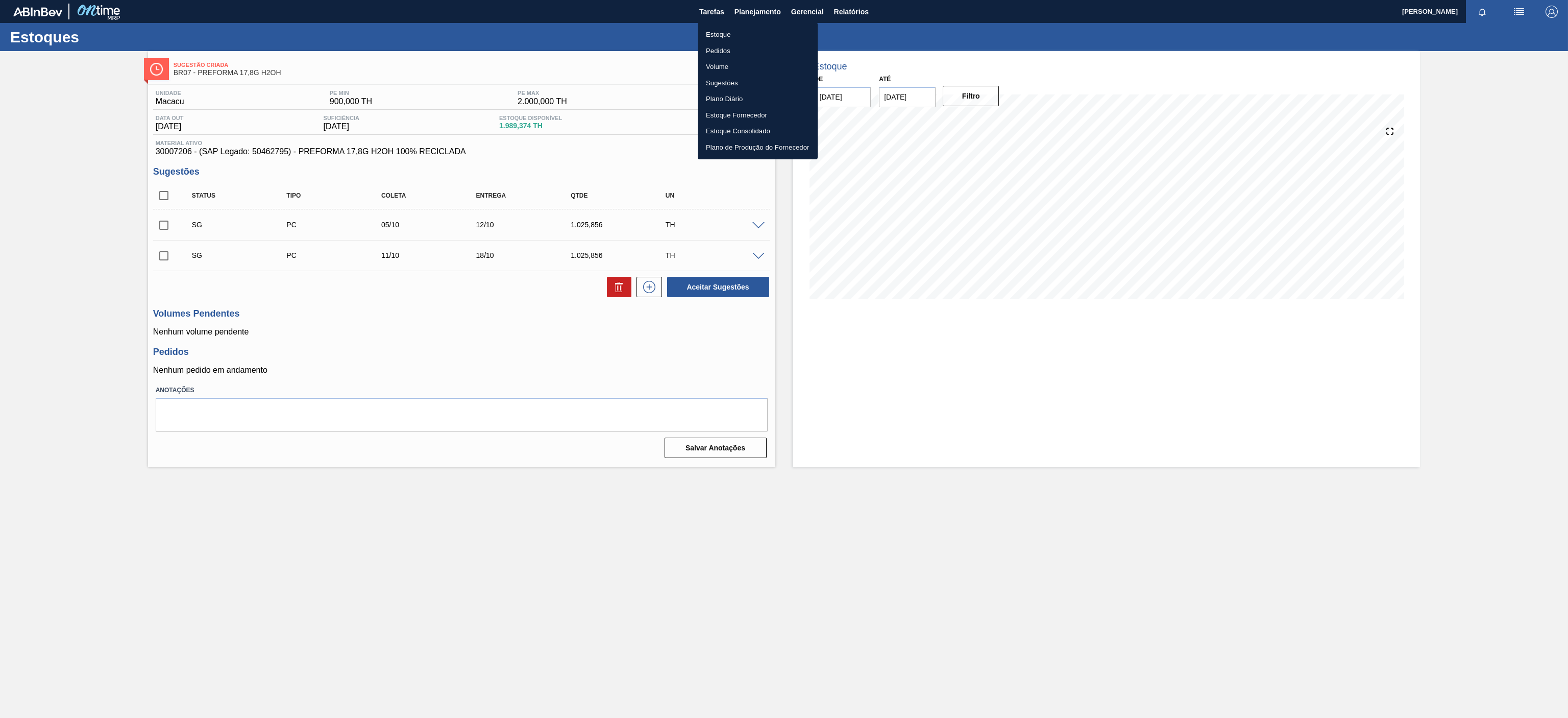
click at [726, 32] on li "Estoque" at bounding box center [757, 35] width 120 height 16
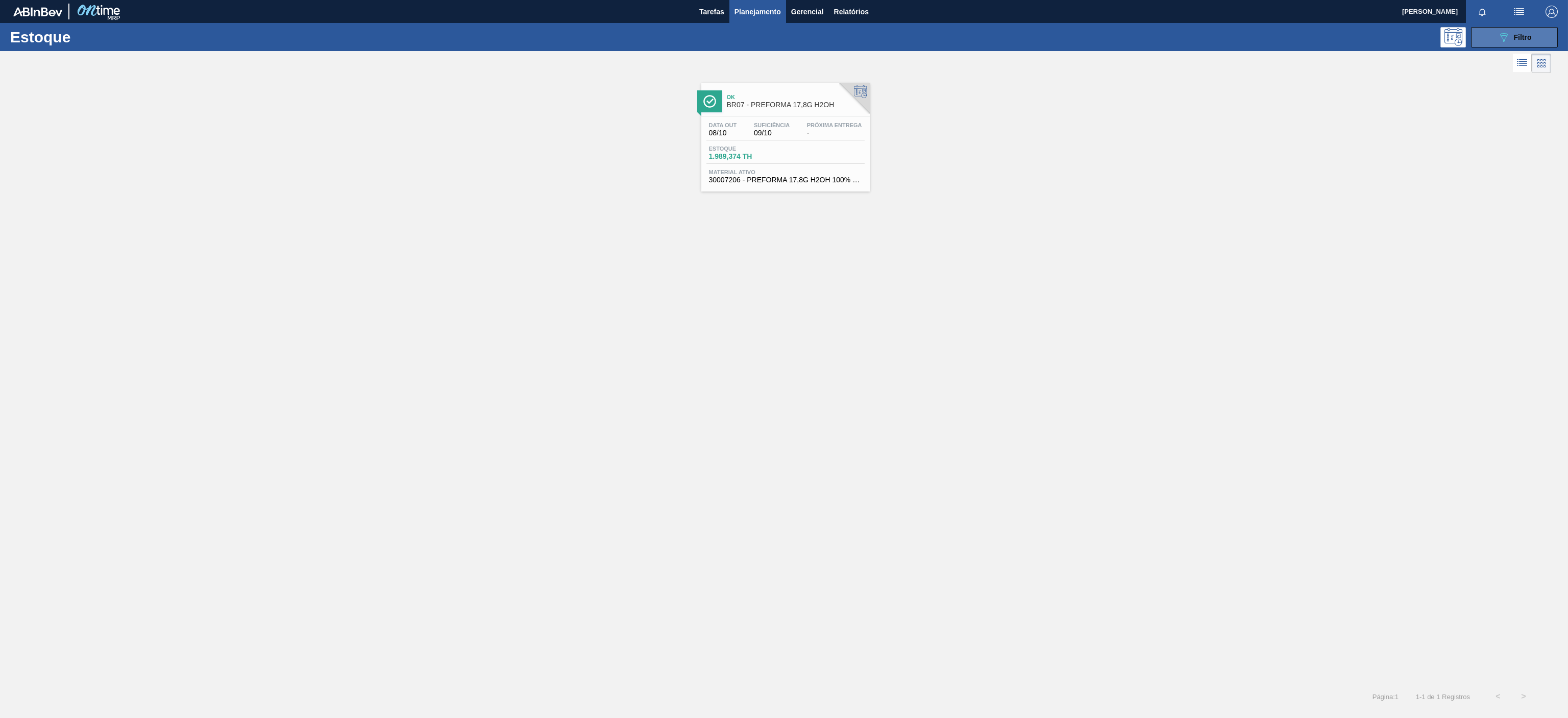
click at [1494, 33] on button "089F7B8B-B2A5-4AFE-B5C0-19BA573D28AC Filtro" at bounding box center [1514, 37] width 87 height 21
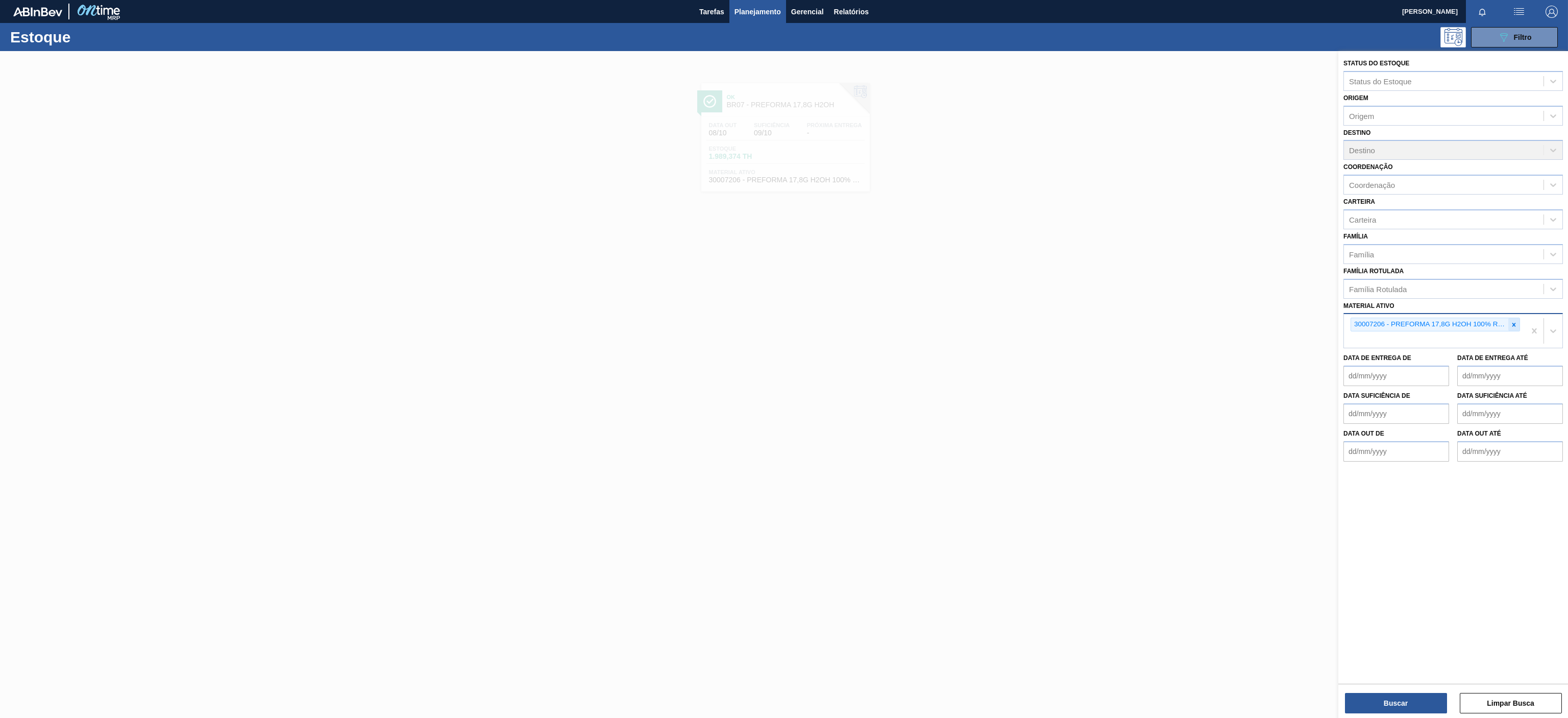
click at [1513, 323] on icon at bounding box center [1514, 325] width 7 height 7
paste ativo "30031668"
type ativo "30031668"
click at [1430, 333] on div "Material ativo" at bounding box center [1453, 323] width 220 height 20
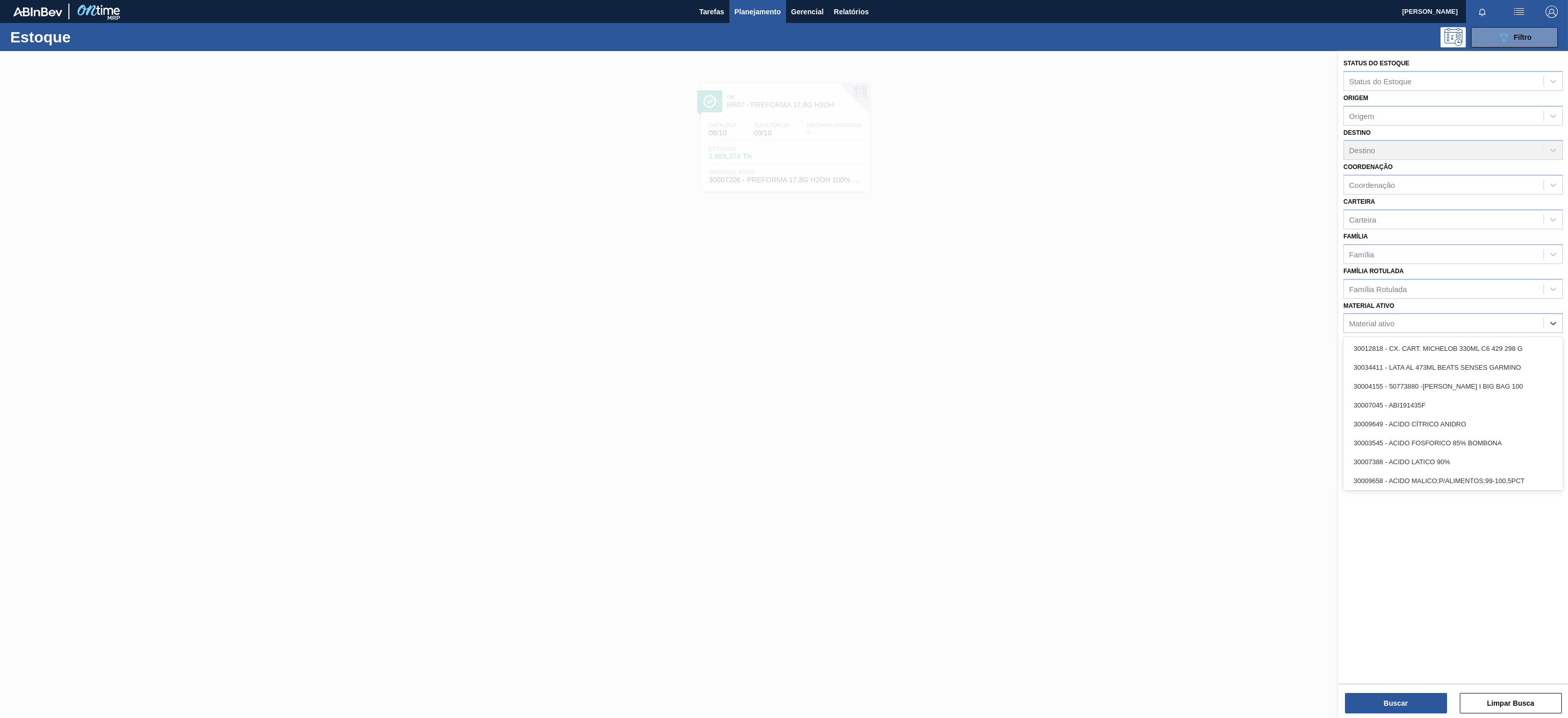
click at [1441, 320] on div "Material ativo" at bounding box center [1444, 323] width 200 height 15
paste ativo "30031668"
type ativo "30031668"
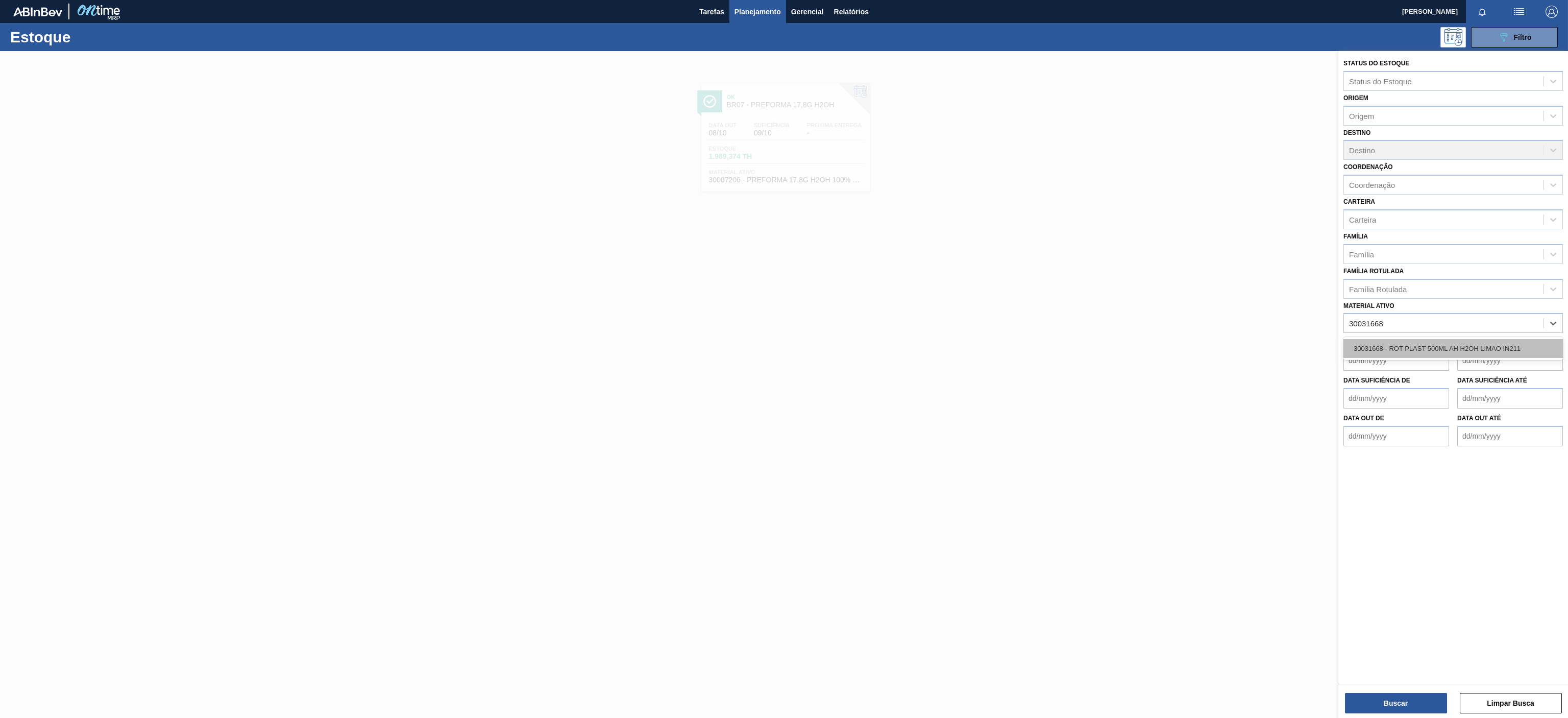
click at [1440, 344] on div "30031668 - ROT PLAST 500ML AH H2OH LIMAO IN211" at bounding box center [1453, 348] width 220 height 19
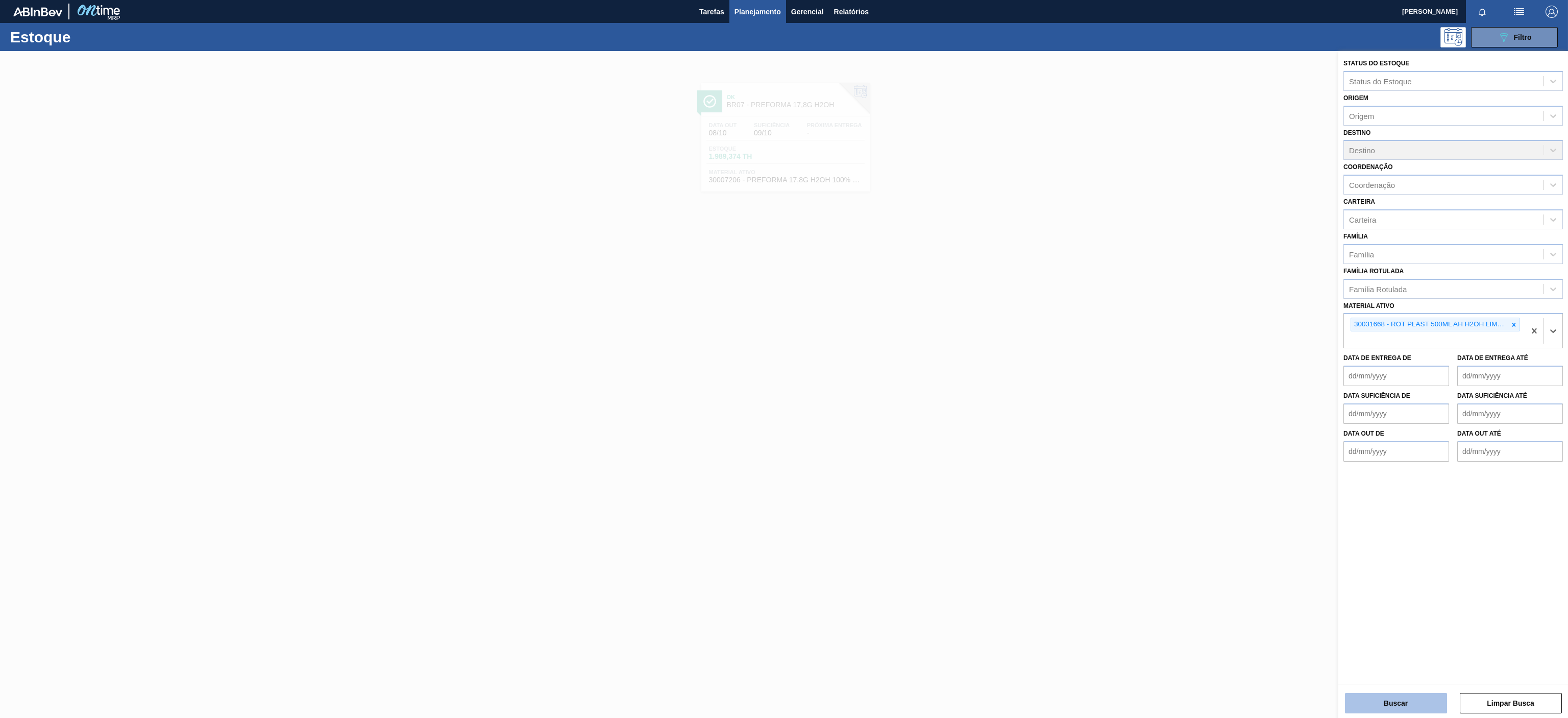
click at [1421, 703] on button "Buscar" at bounding box center [1396, 703] width 102 height 21
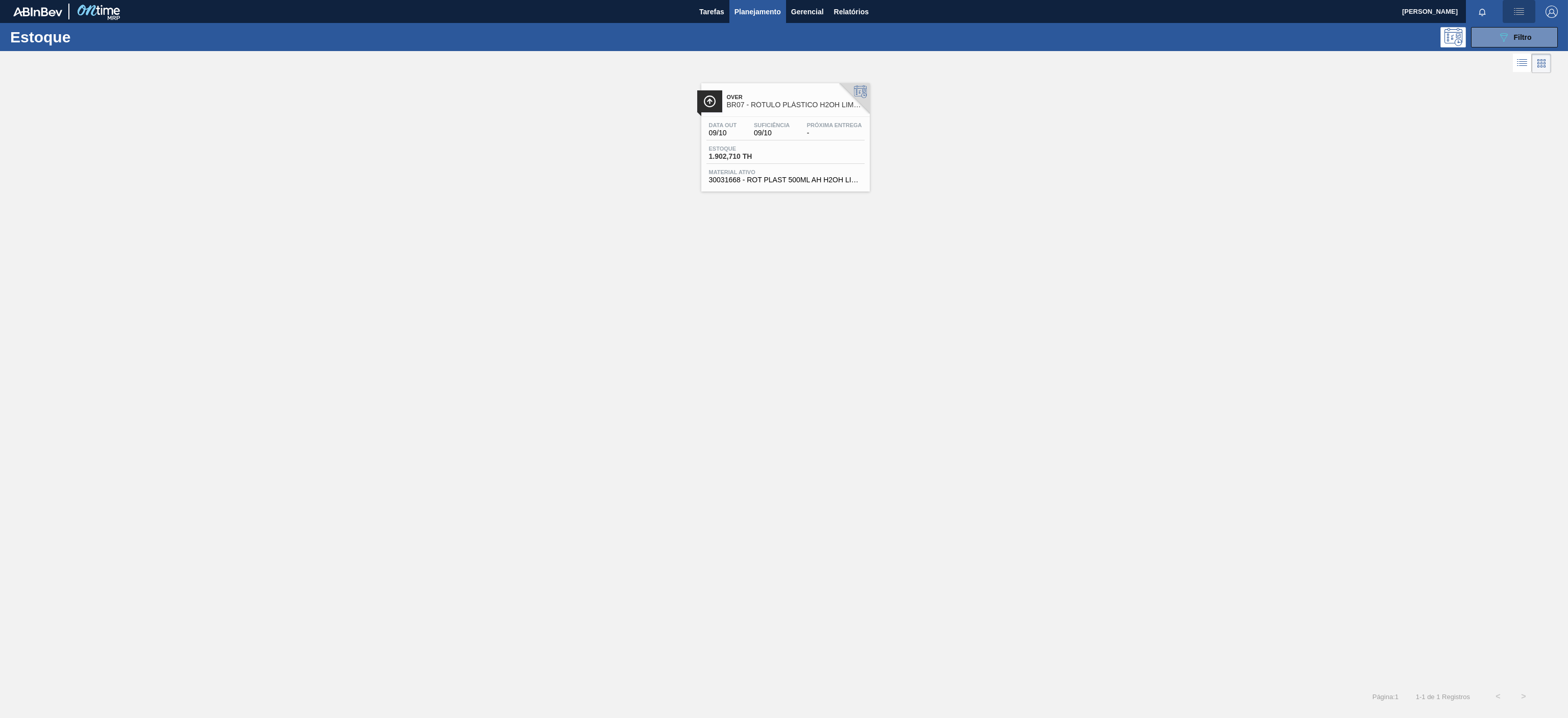
click at [1503, 21] on button "button" at bounding box center [1519, 12] width 33 height 23
click at [1361, 89] on div at bounding box center [784, 359] width 1568 height 718
click at [1508, 46] on button "089F7B8B-B2A5-4AFE-B5C0-19BA573D28AC Filtro" at bounding box center [1514, 37] width 87 height 21
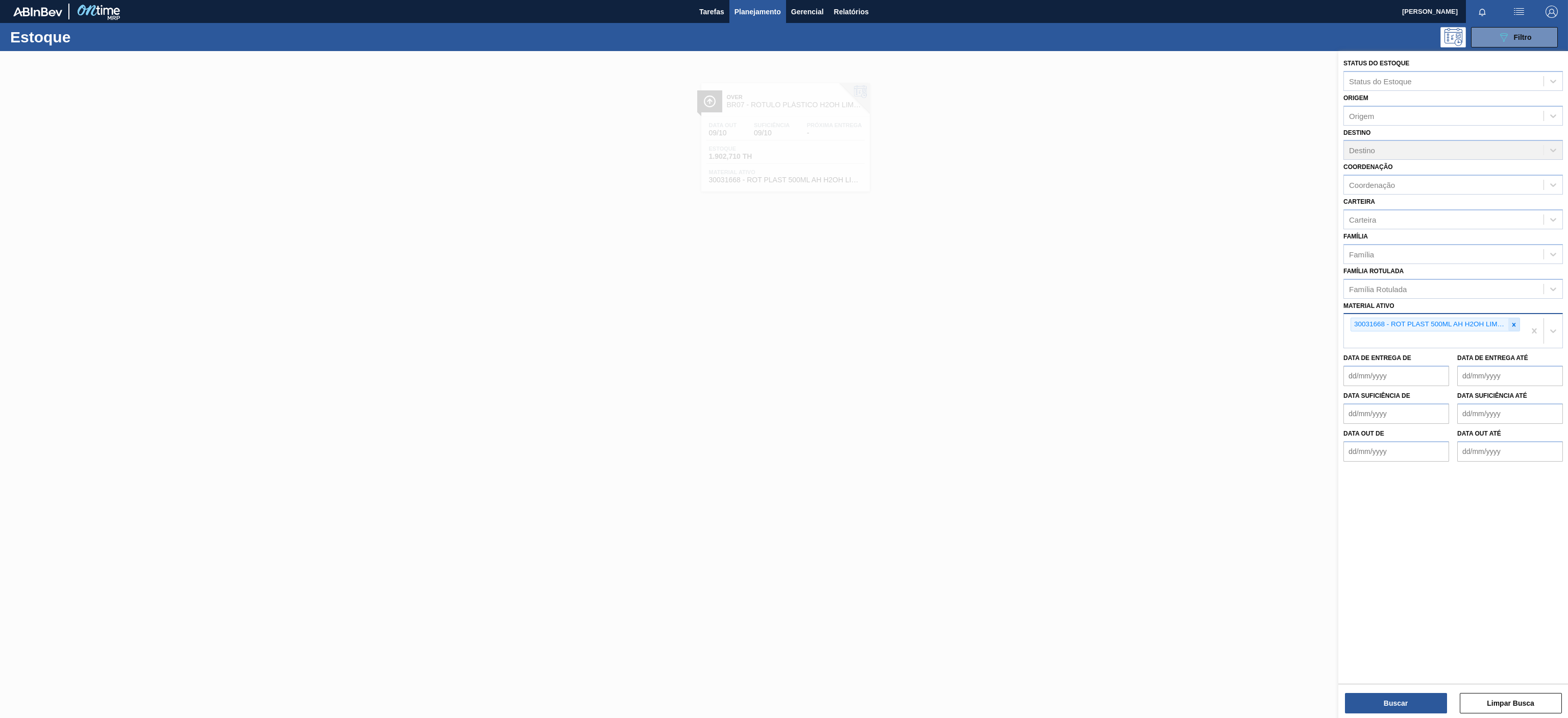
click at [1511, 319] on div at bounding box center [1514, 324] width 11 height 13
paste ativo "30031679"
type ativo "30031679"
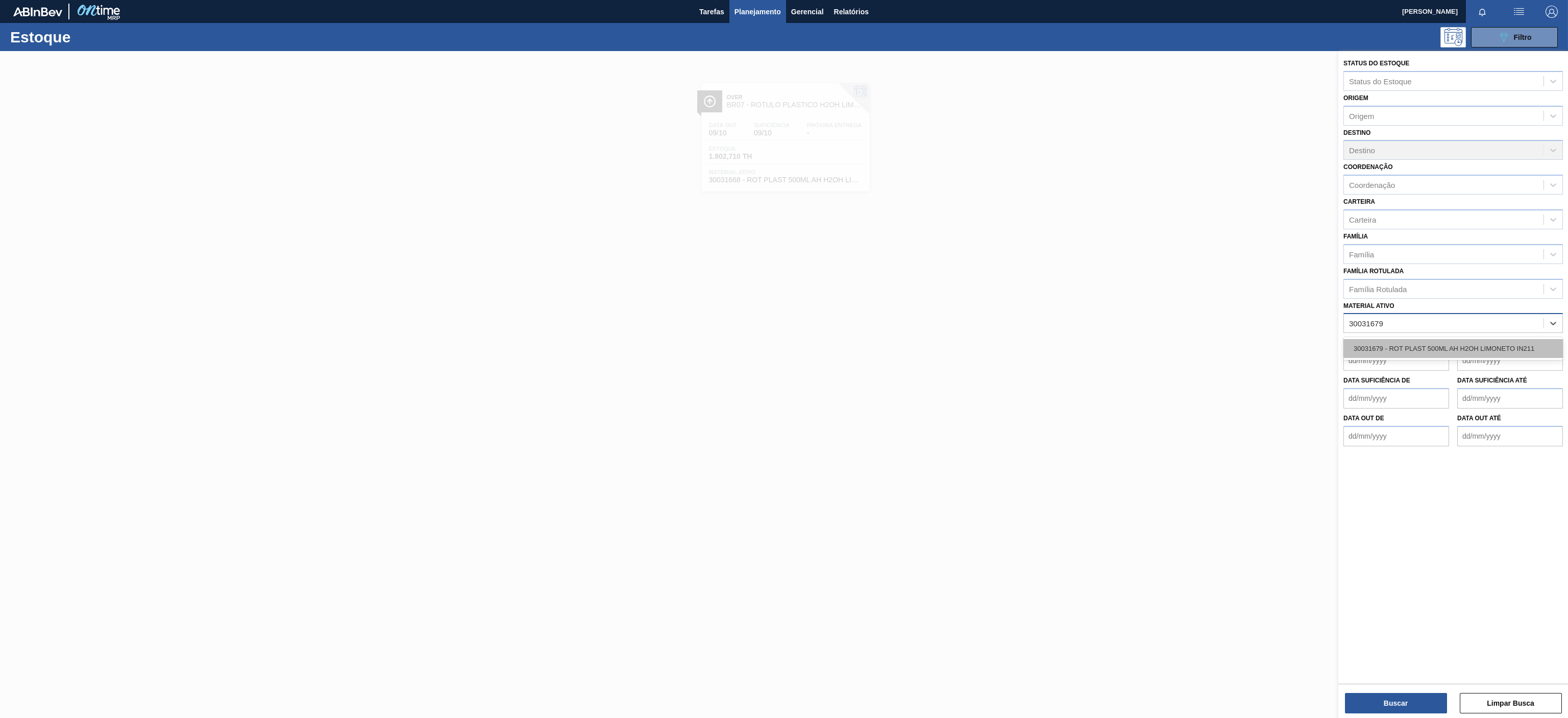
click at [1366, 350] on div "30031679 - ROT PLAST 500ML AH H2OH LIMONETO IN211" at bounding box center [1453, 348] width 220 height 19
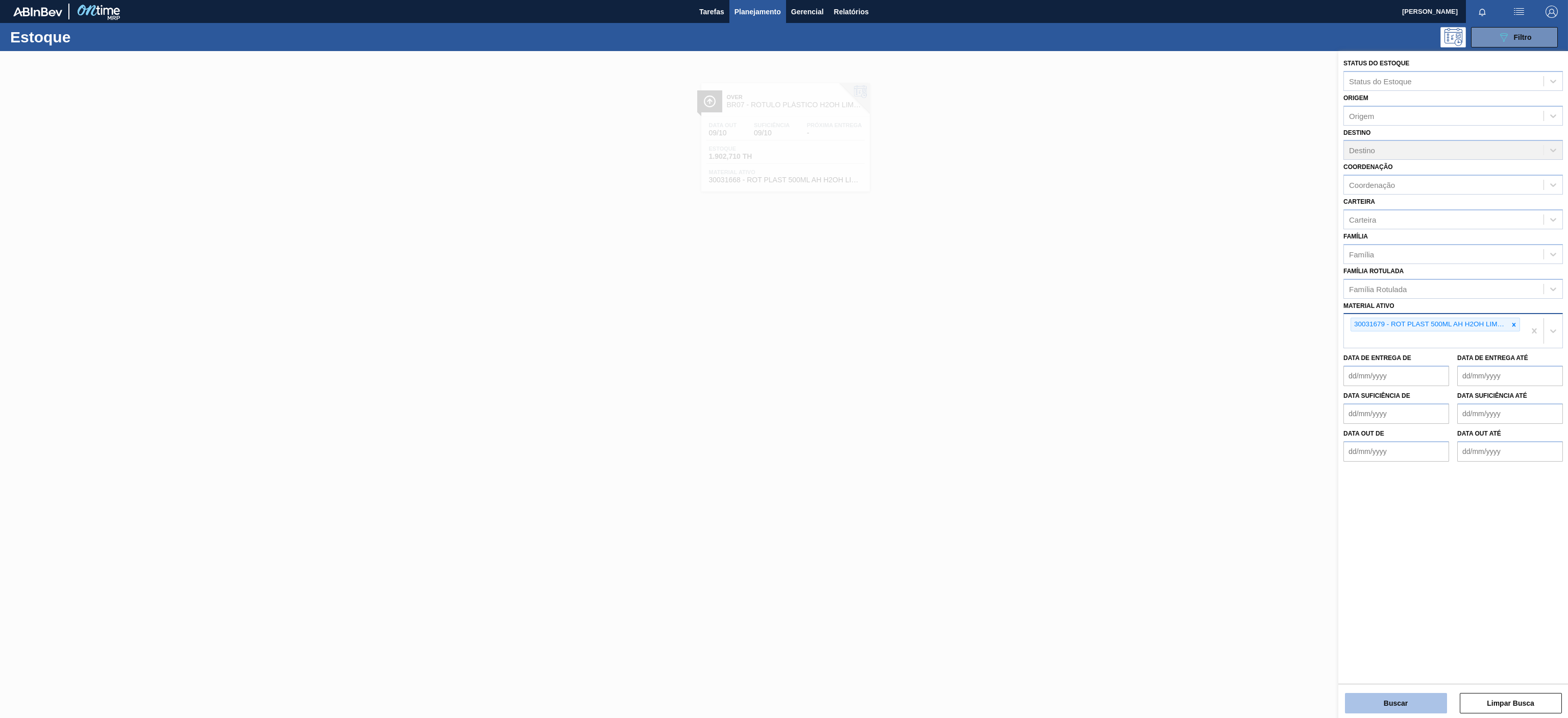
click at [1407, 705] on button "Buscar" at bounding box center [1396, 703] width 102 height 21
